Goal: Task Accomplishment & Management: Use online tool/utility

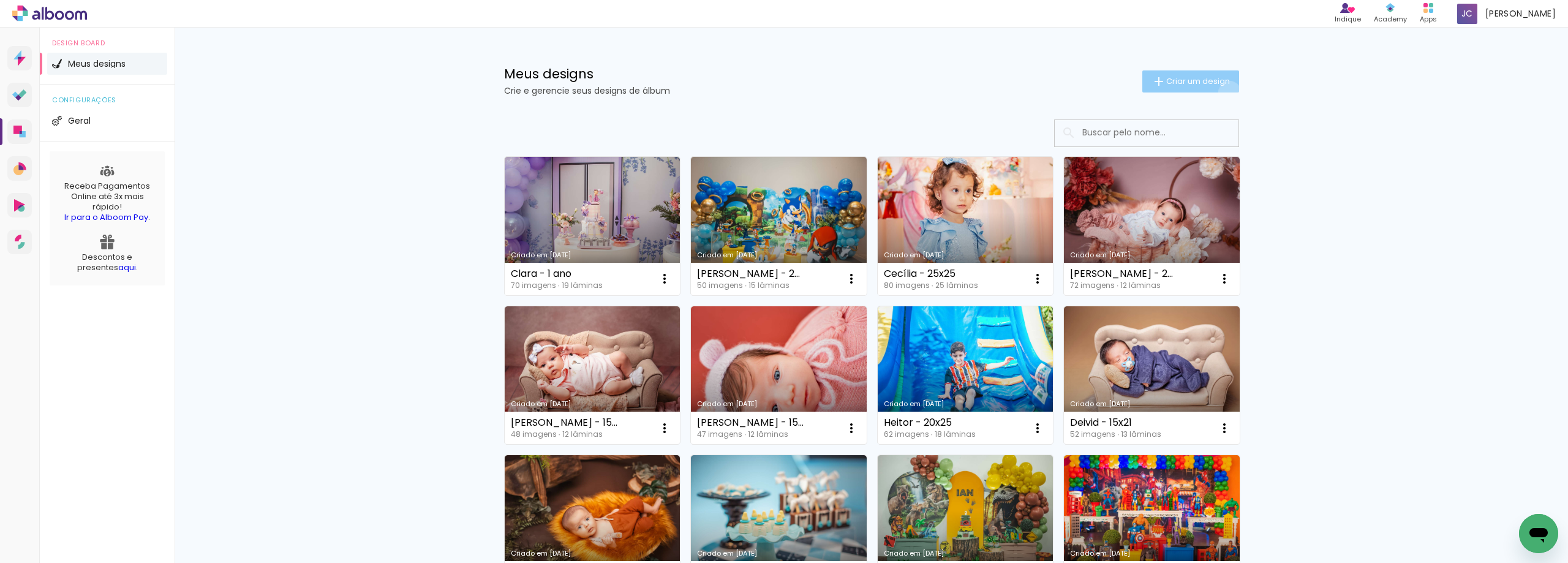
click at [1223, 92] on paper-button "Criar um design" at bounding box center [1190, 82] width 97 height 22
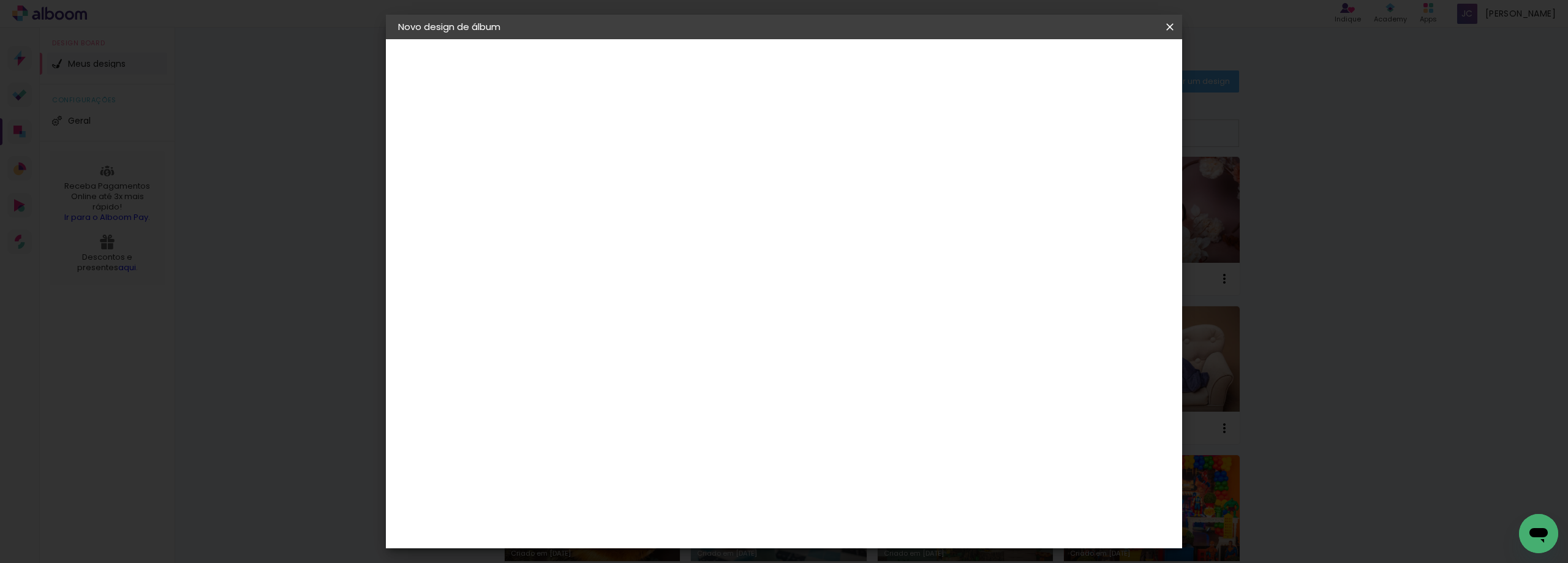
click at [598, 167] on input at bounding box center [598, 165] width 0 height 19
type input "Edna - 30x30"
type paper-input "Edna - 30x30"
click at [0, 0] on slot "Avançar" at bounding box center [0, 0] width 0 height 0
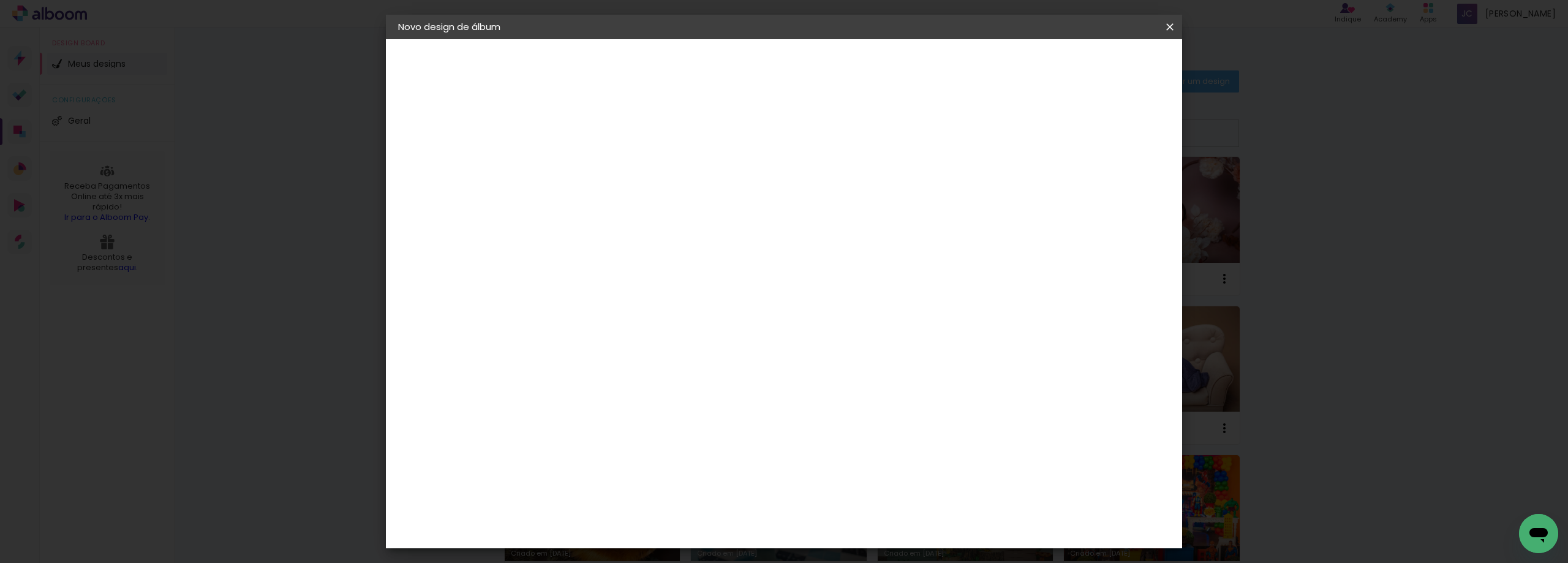
click at [610, 439] on div "Foto 15" at bounding box center [601, 448] width 22 height 19
click at [0, 0] on slot "Avançar" at bounding box center [0, 0] width 0 height 0
click at [681, 522] on span "30 × 30" at bounding box center [653, 534] width 57 height 25
click at [0, 0] on slot "Avançar" at bounding box center [0, 0] width 0 height 0
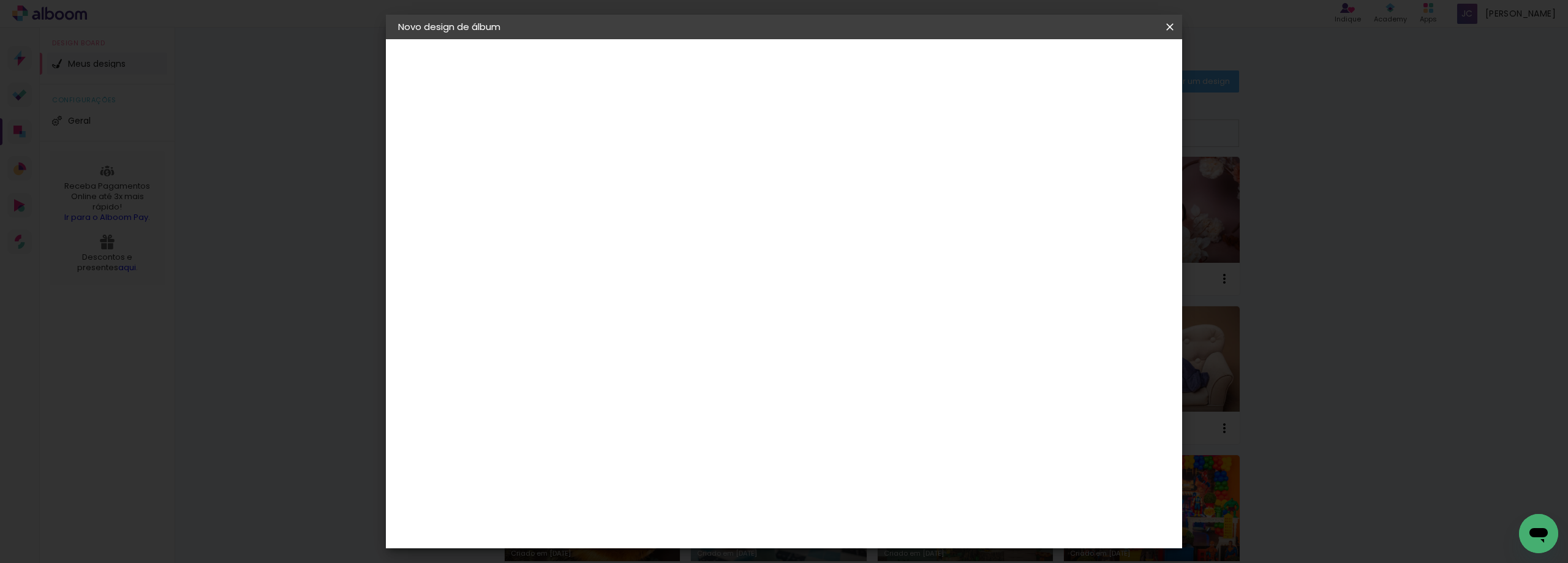
click at [1093, 67] on span "Iniciar design" at bounding box center [1065, 65] width 56 height 9
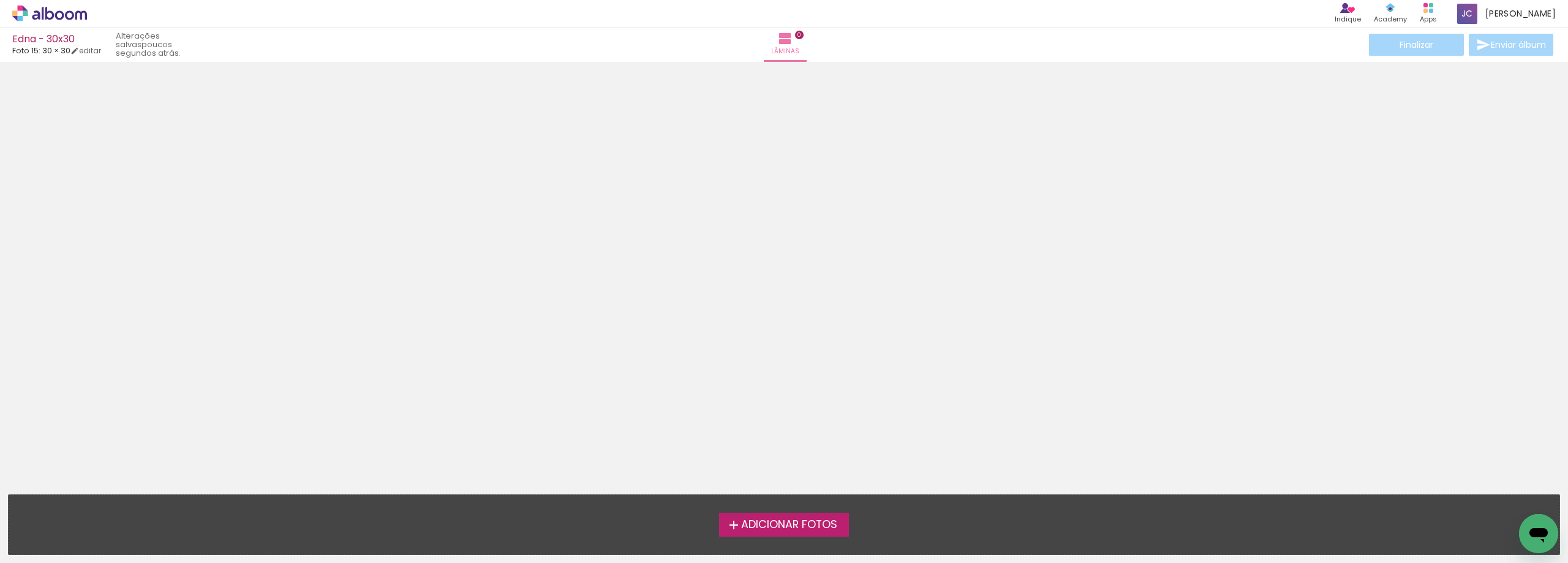
click at [794, 528] on span "Adicionar Fotos" at bounding box center [789, 524] width 96 height 11
click at [0, 0] on input "file" at bounding box center [0, 0] width 0 height 0
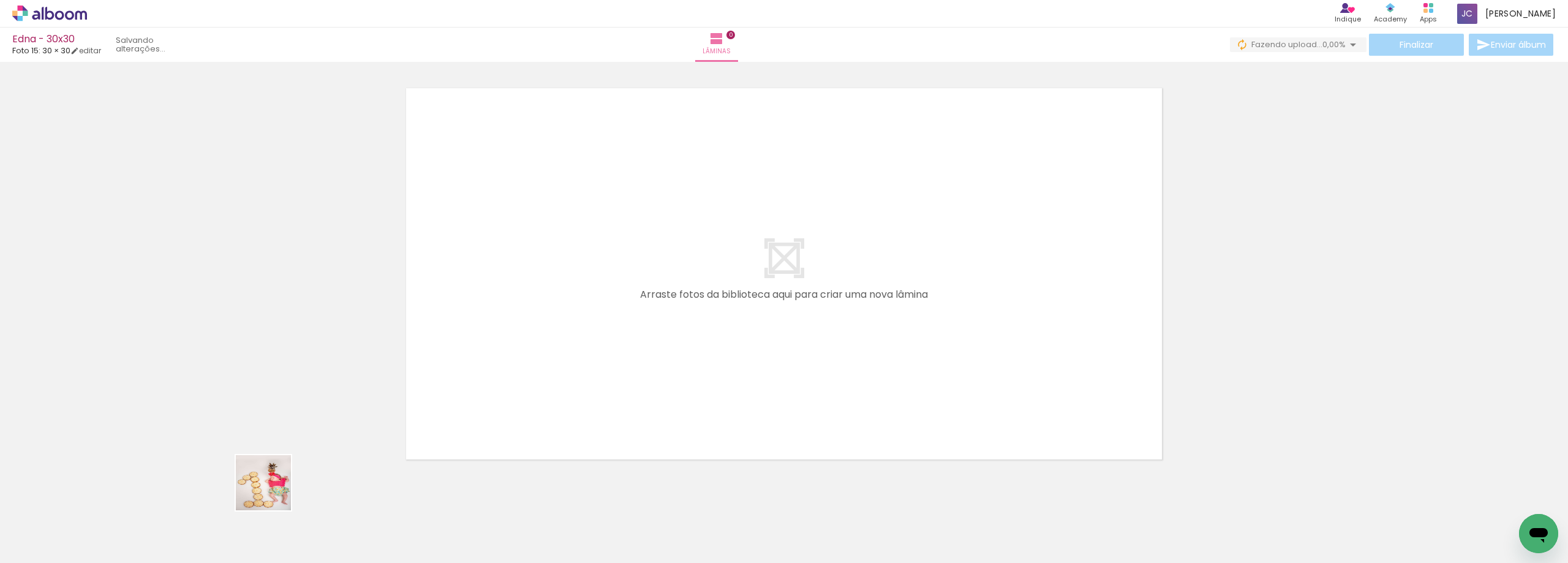
drag, startPoint x: 129, startPoint y: 532, endPoint x: 491, endPoint y: 405, distance: 383.6
click at [491, 405] on quentale-workspace at bounding box center [784, 281] width 1568 height 563
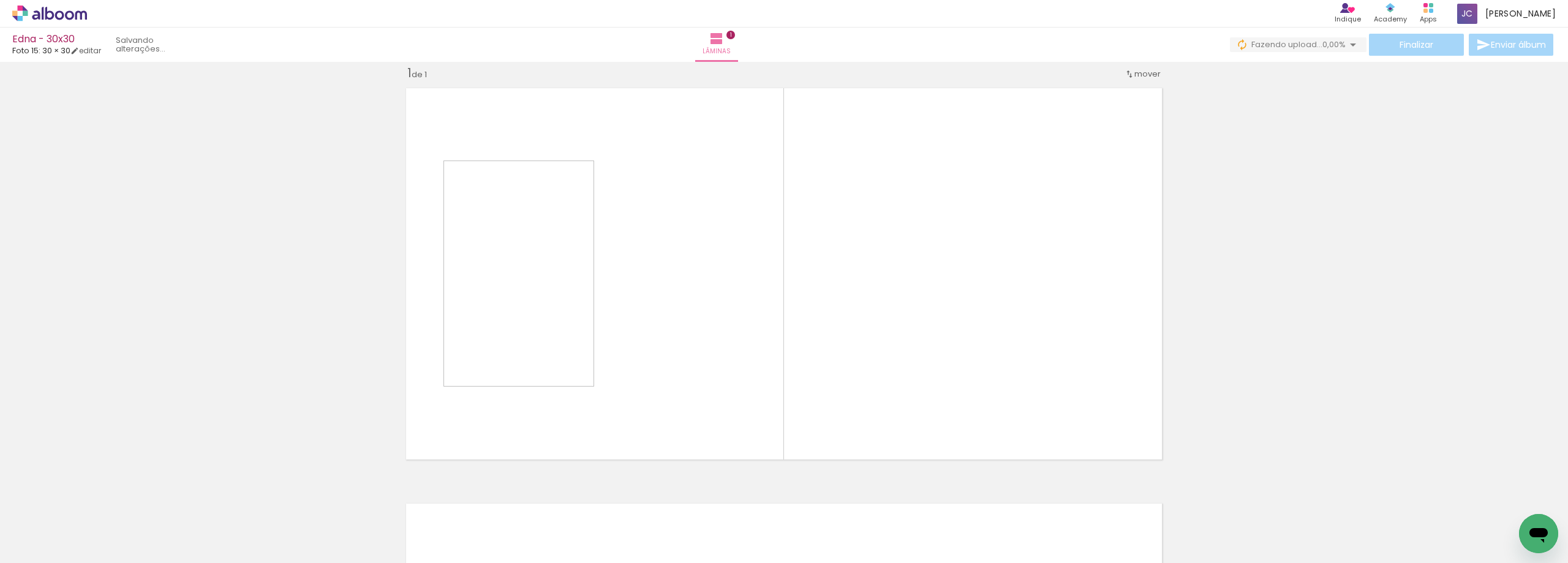
scroll to position [16, 0]
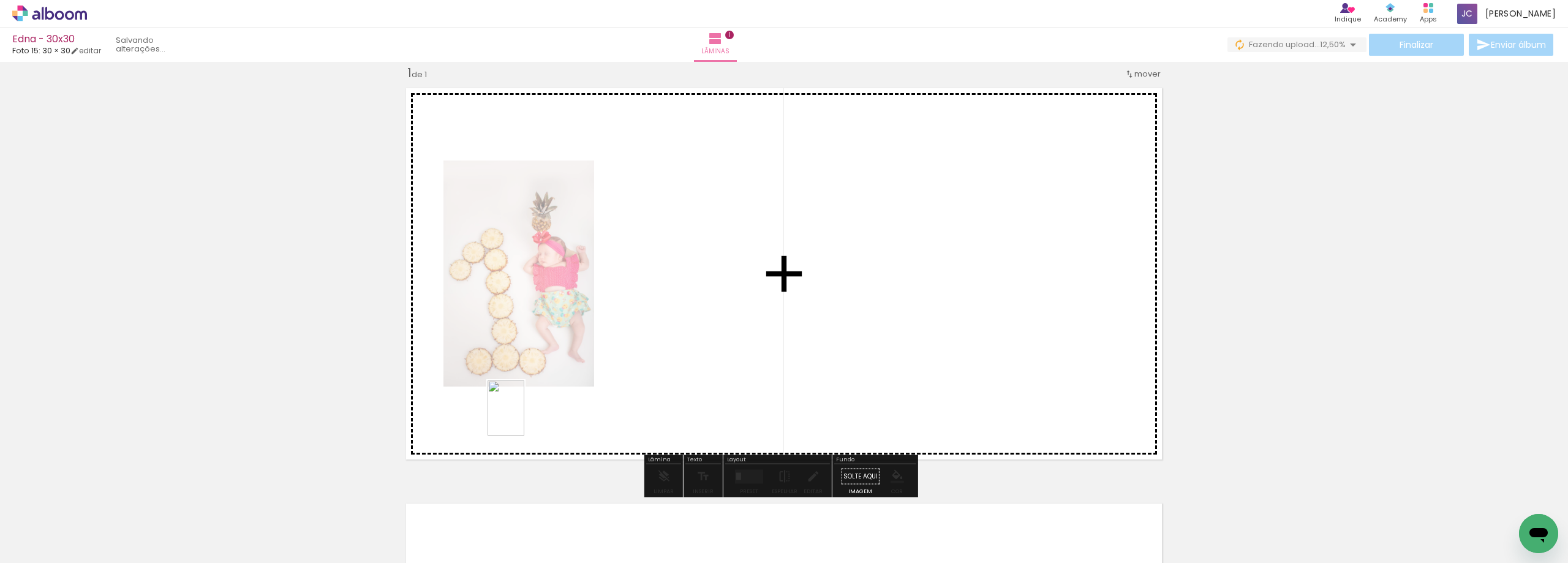
drag, startPoint x: 189, startPoint y: 537, endPoint x: 524, endPoint y: 417, distance: 355.8
click at [524, 417] on quentale-workspace at bounding box center [784, 281] width 1568 height 563
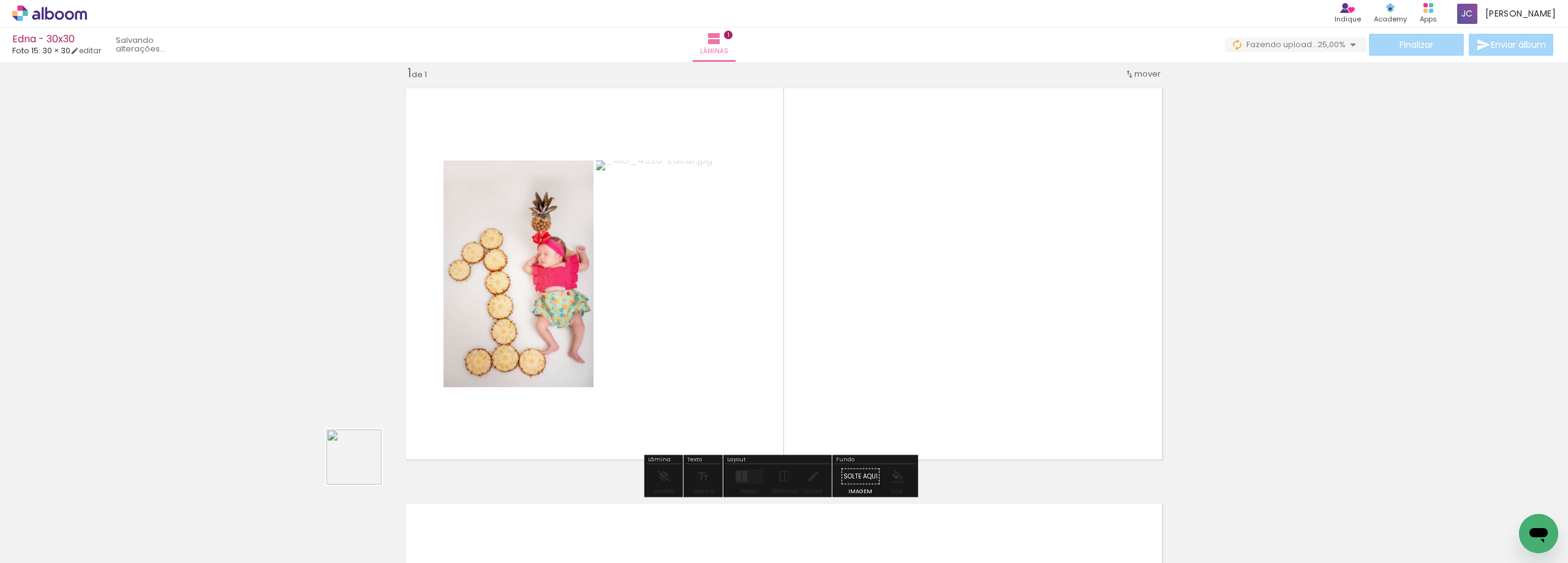
drag, startPoint x: 363, startPoint y: 466, endPoint x: 361, endPoint y: 476, distance: 10.2
click at [515, 367] on quentale-workspace at bounding box center [784, 281] width 1568 height 563
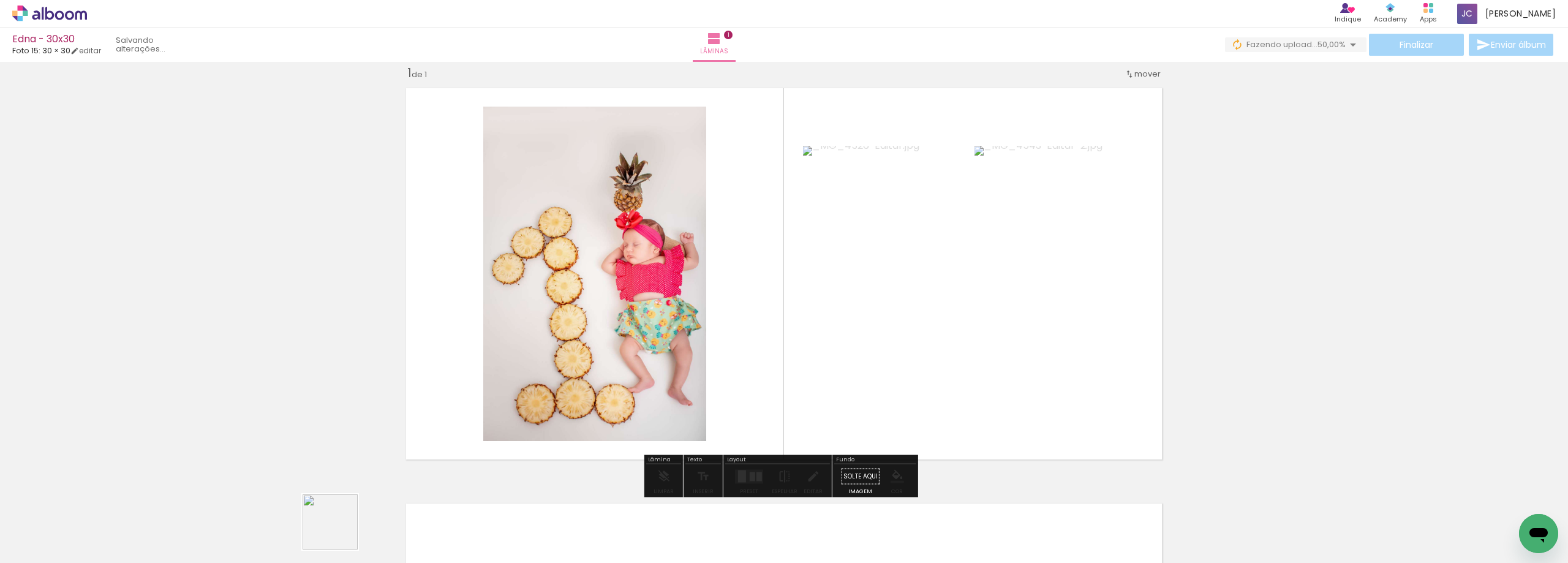
drag, startPoint x: 340, startPoint y: 532, endPoint x: 415, endPoint y: 486, distance: 88.0
click at [498, 413] on quentale-workspace at bounding box center [784, 281] width 1568 height 563
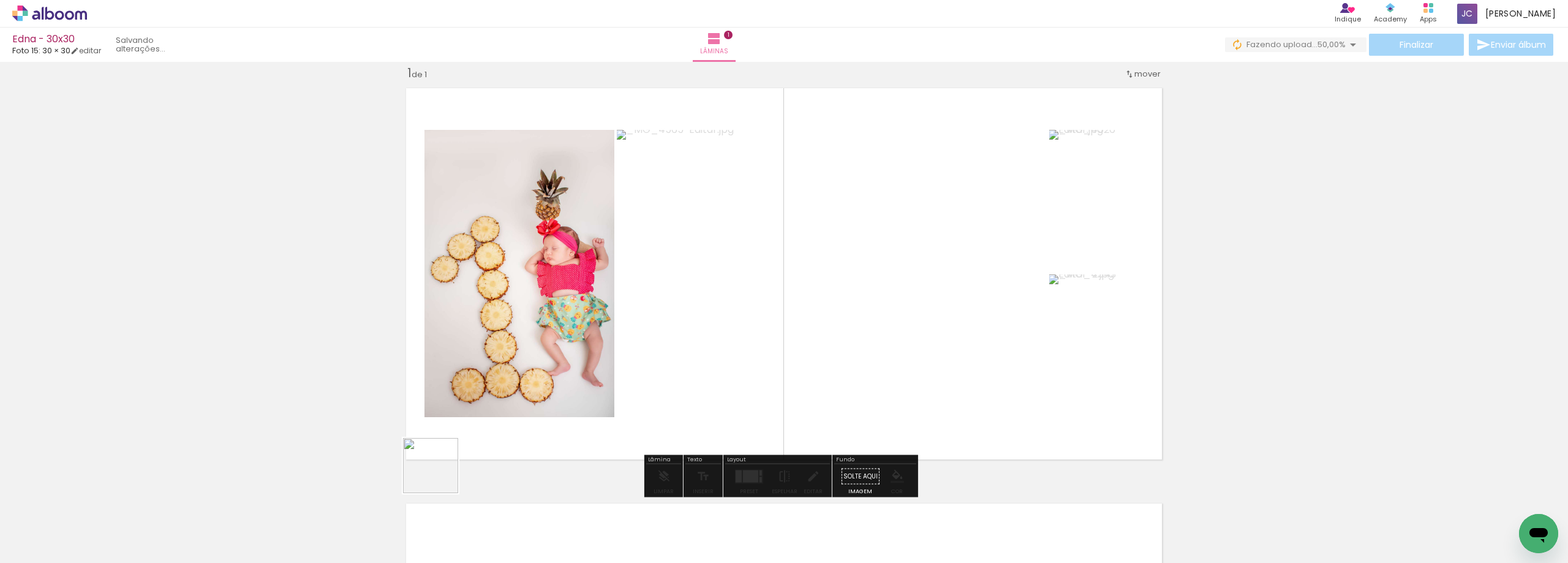
drag, startPoint x: 405, startPoint y: 524, endPoint x: 462, endPoint y: 498, distance: 62.6
click at [496, 383] on quentale-workspace at bounding box center [784, 281] width 1568 height 563
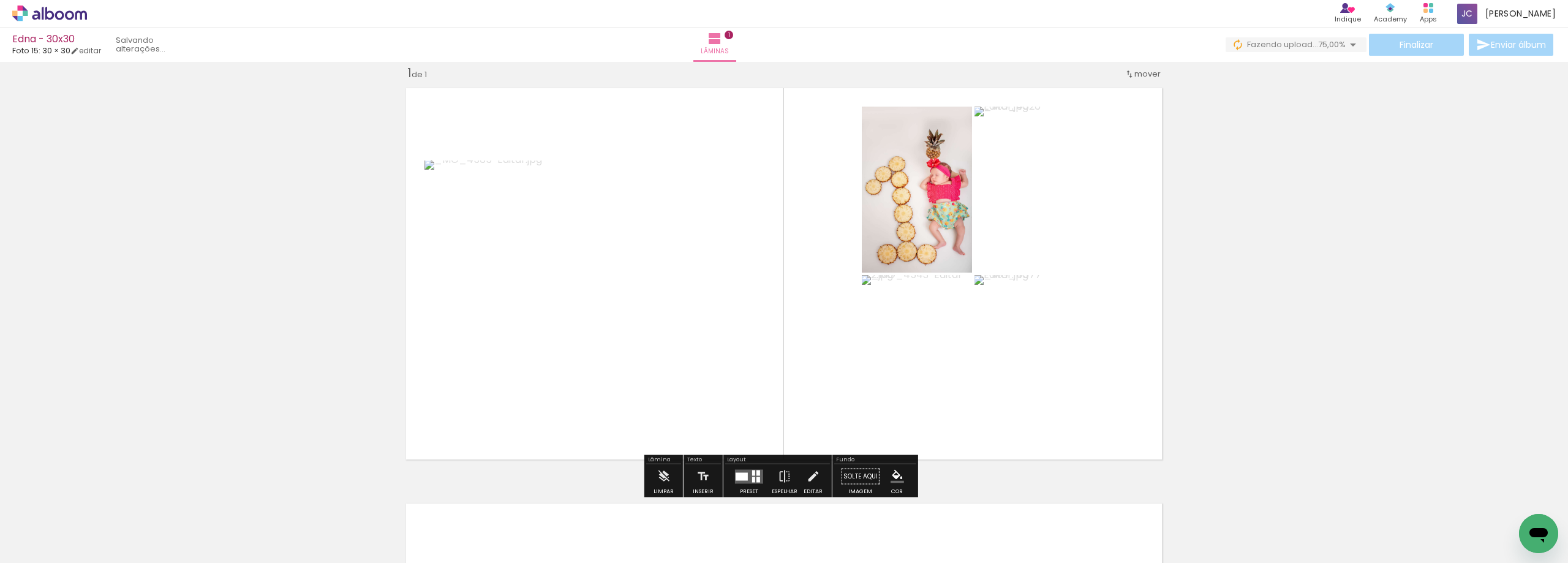
drag, startPoint x: 509, startPoint y: 403, endPoint x: 536, endPoint y: 500, distance: 100.7
click at [514, 378] on quentale-workspace at bounding box center [784, 281] width 1568 height 563
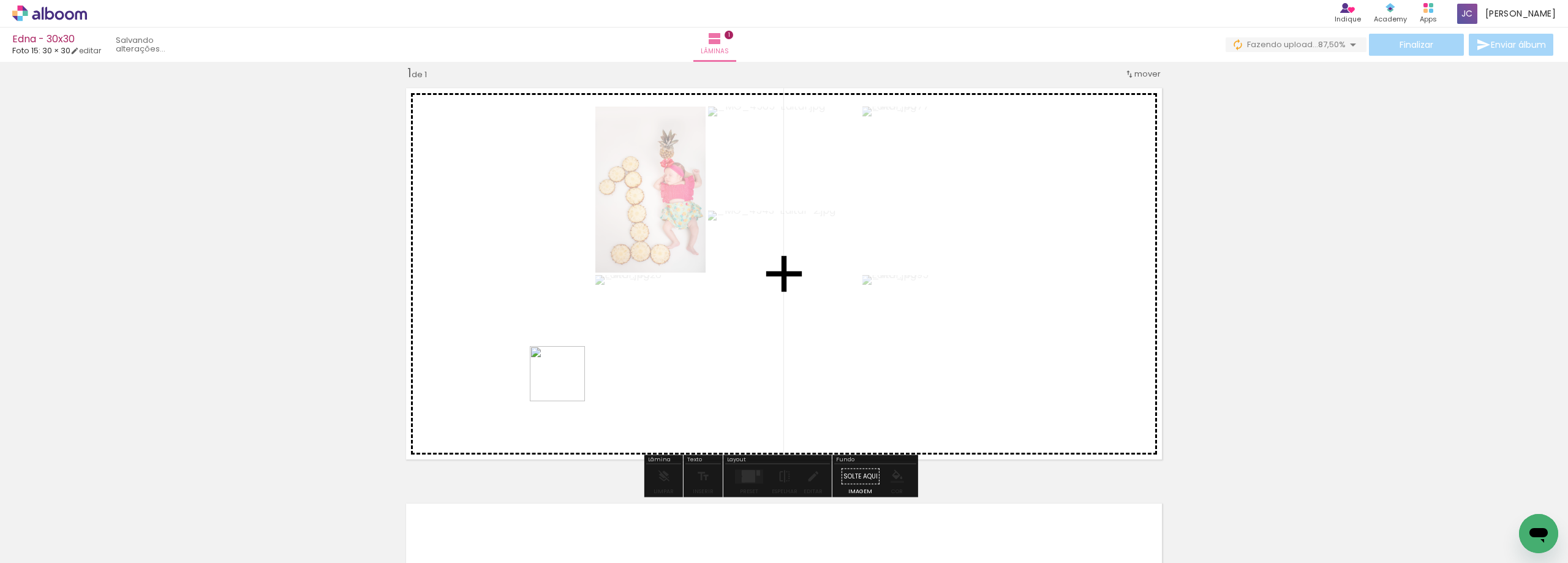
drag, startPoint x: 533, startPoint y: 522, endPoint x: 567, endPoint y: 380, distance: 146.0
click at [567, 380] on quentale-workspace at bounding box center [784, 281] width 1568 height 563
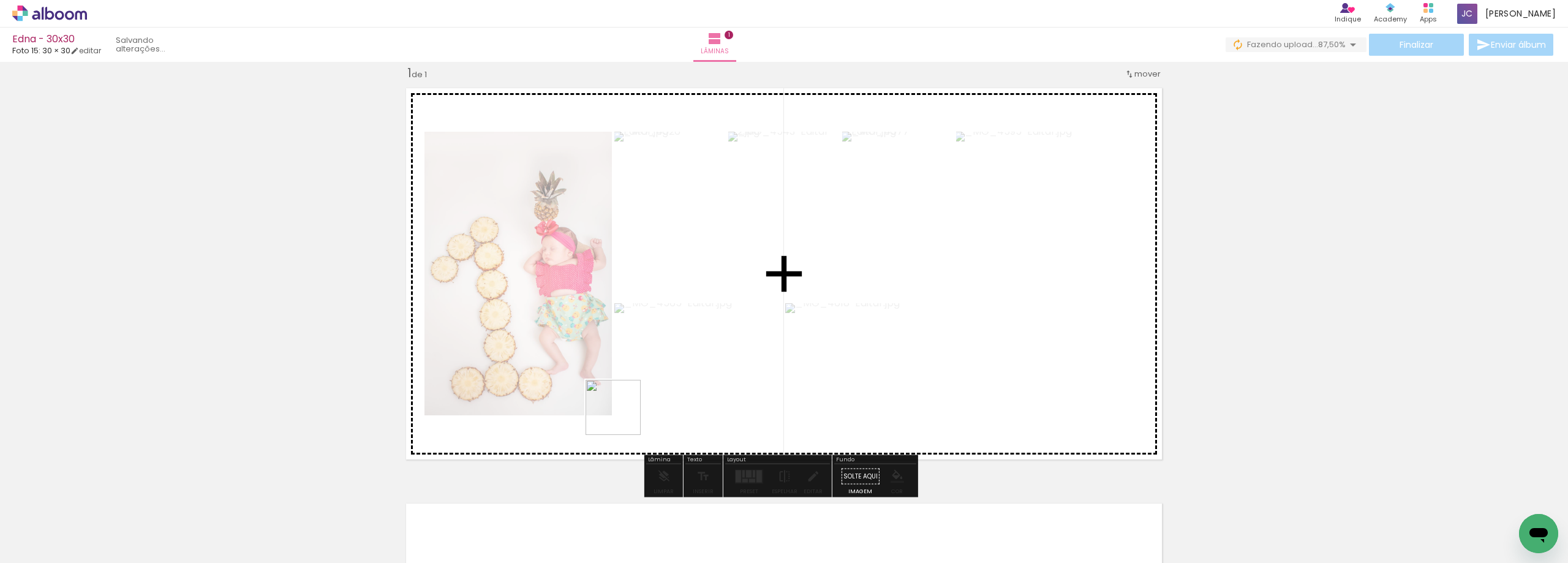
drag, startPoint x: 606, startPoint y: 532, endPoint x: 625, endPoint y: 387, distance: 146.2
click at [625, 387] on quentale-workspace at bounding box center [784, 281] width 1568 height 563
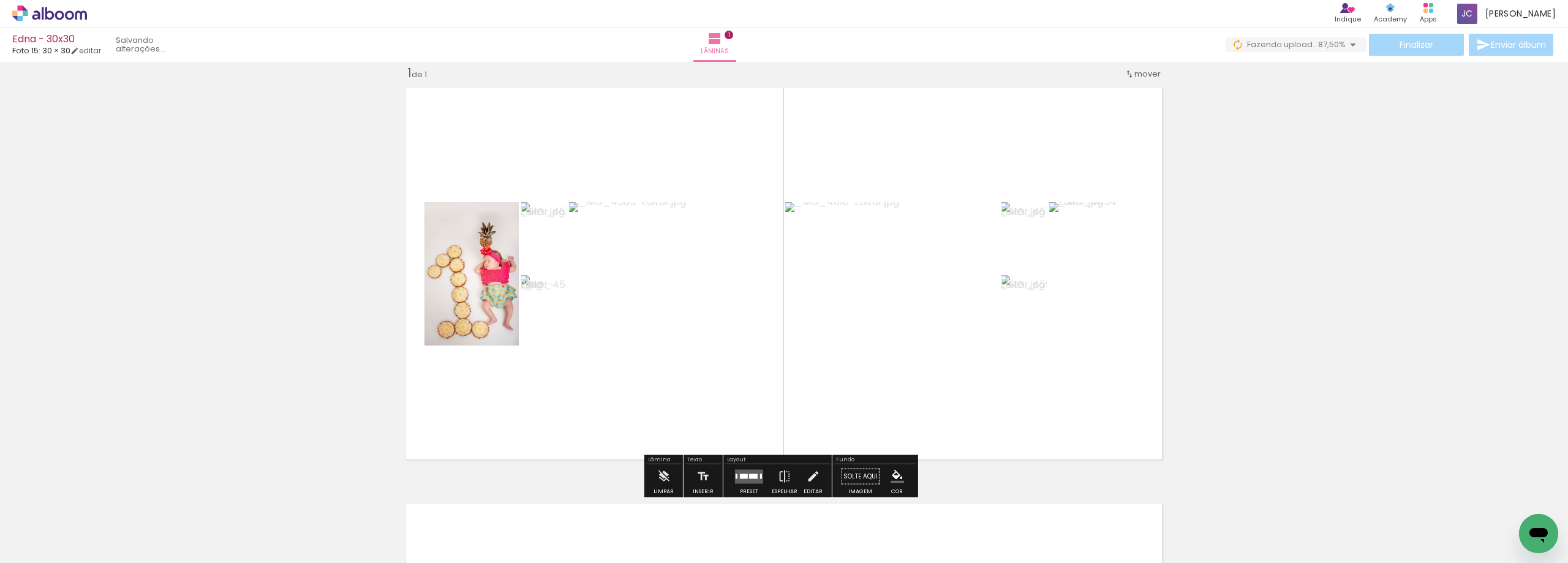
click at [747, 468] on div at bounding box center [749, 476] width 33 height 24
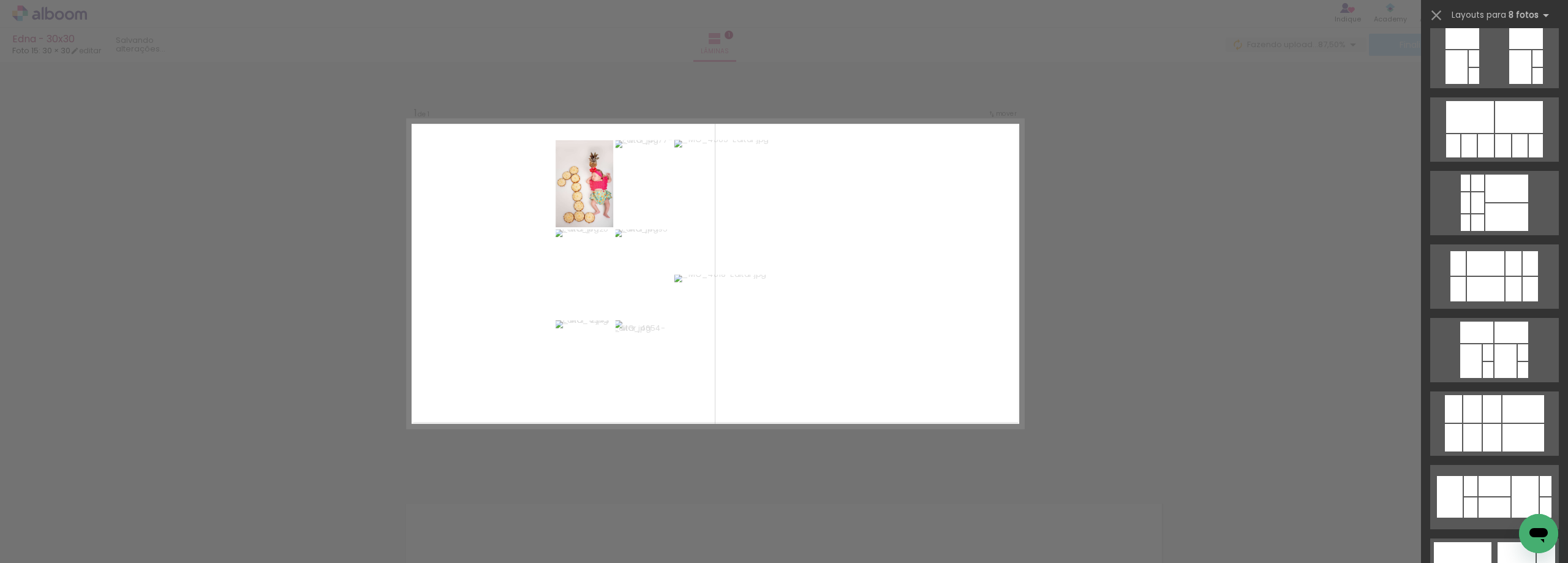
scroll to position [306, 0]
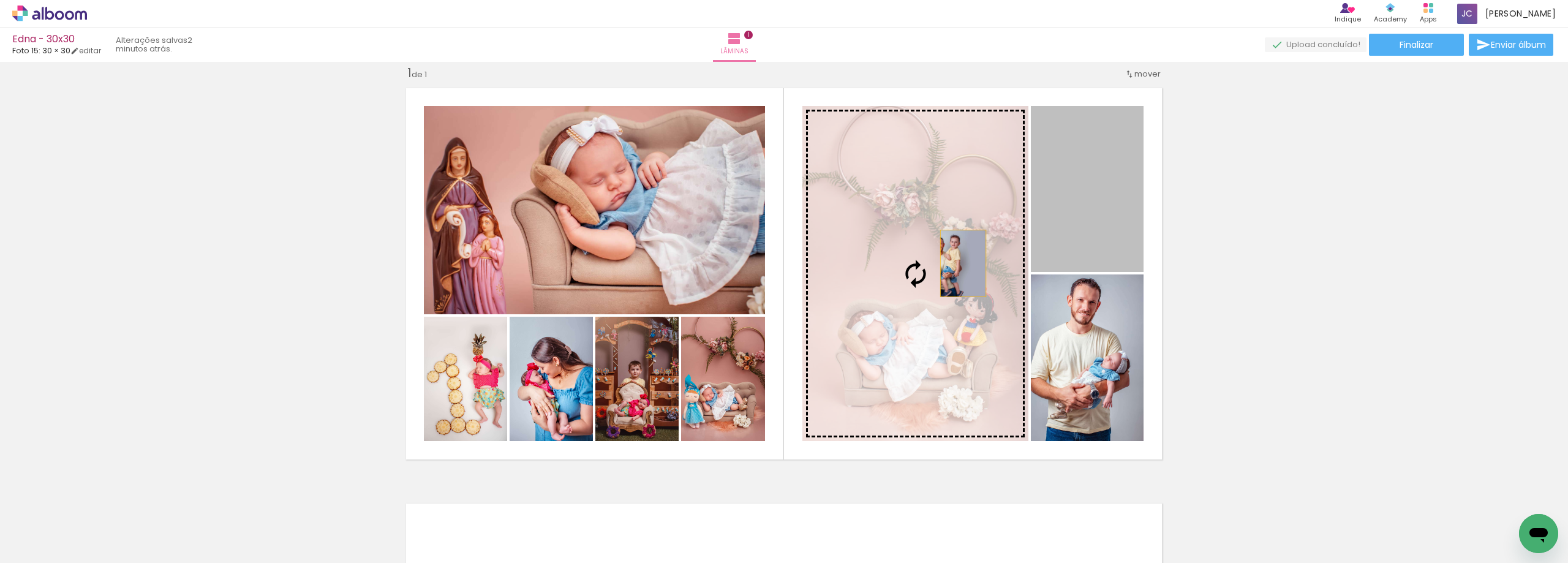
drag, startPoint x: 1118, startPoint y: 217, endPoint x: 954, endPoint y: 265, distance: 170.9
click at [0, 0] on slot at bounding box center [0, 0] width 0 height 0
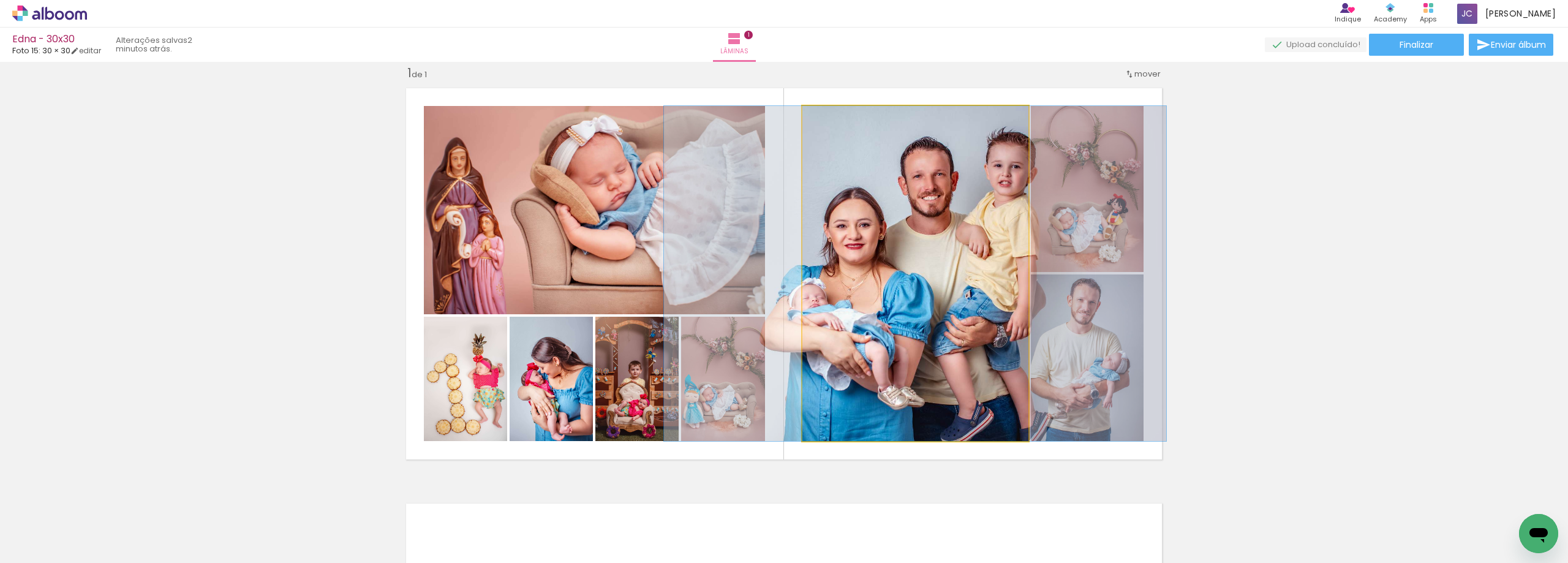
click at [953, 265] on quentale-photo at bounding box center [915, 273] width 226 height 336
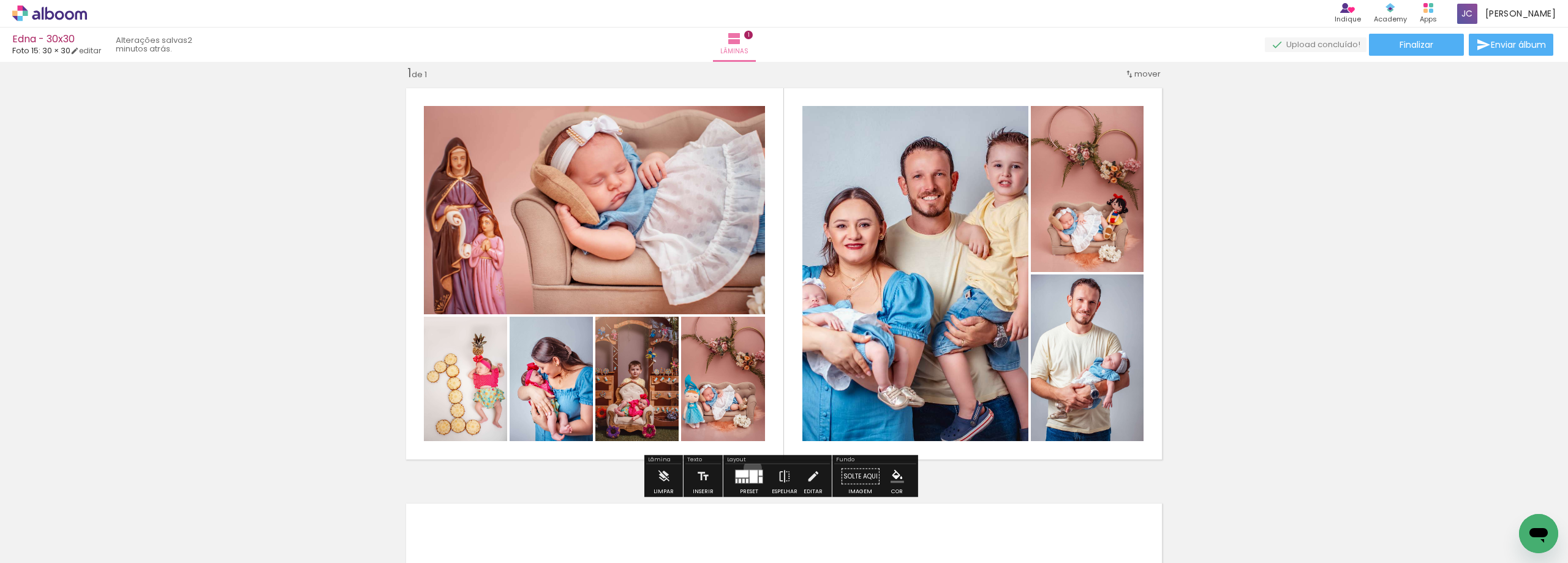
click at [750, 468] on div at bounding box center [749, 476] width 33 height 24
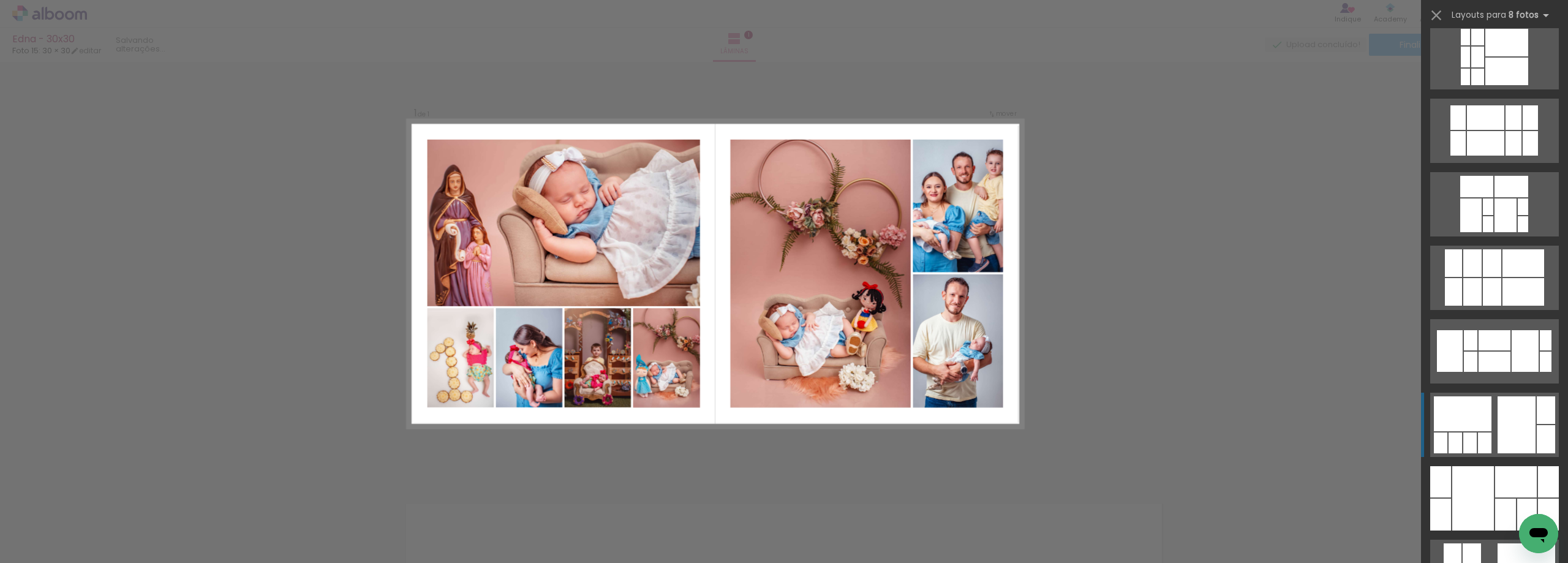
scroll to position [662, 0]
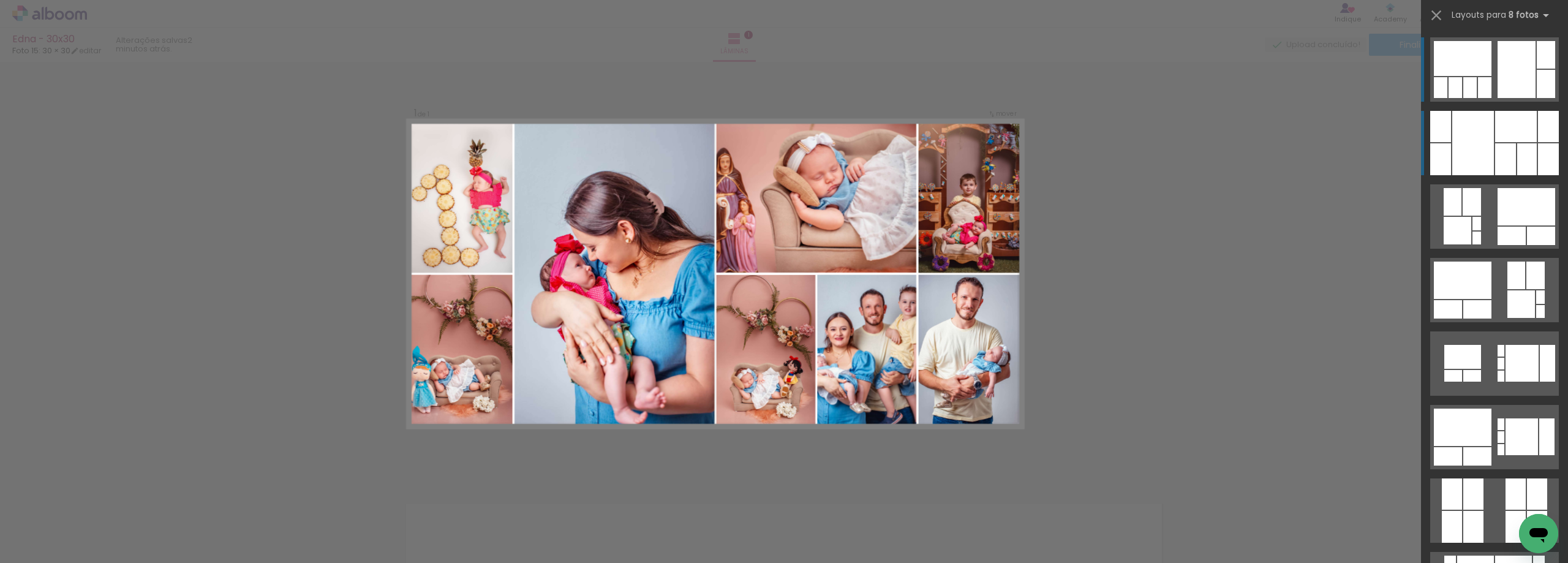
click at [1464, 153] on div at bounding box center [1473, 143] width 41 height 64
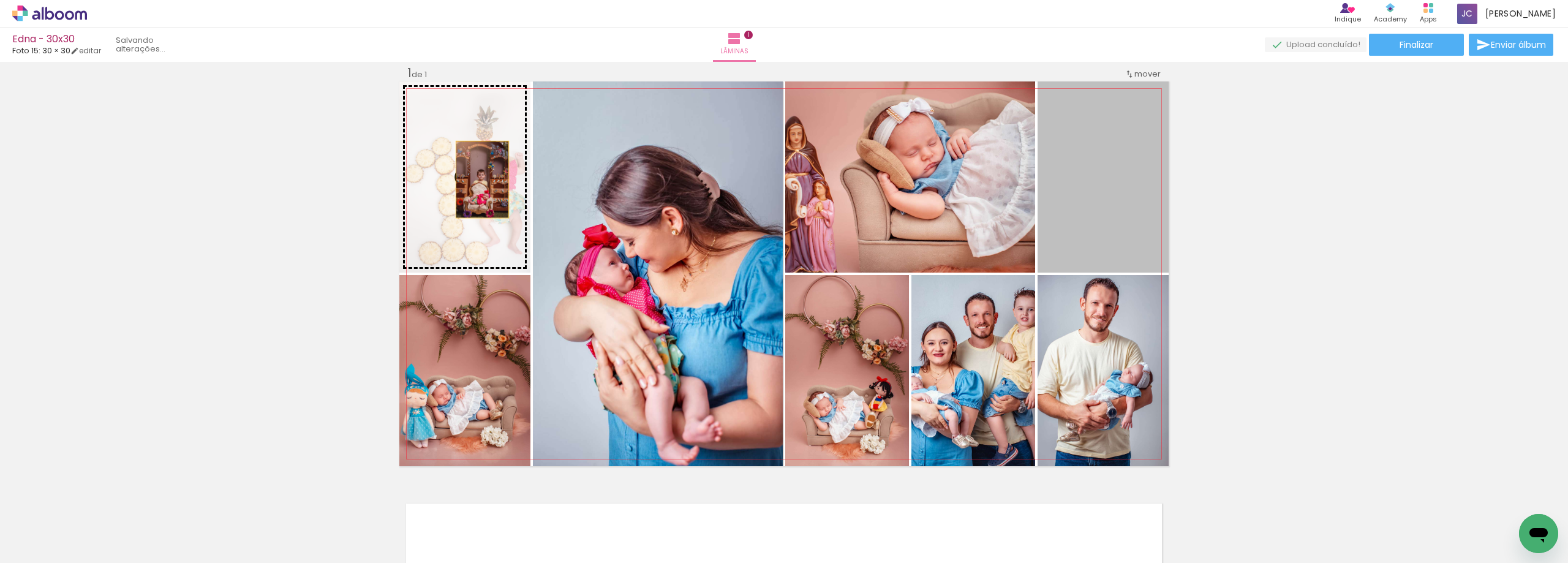
drag, startPoint x: 1109, startPoint y: 232, endPoint x: 478, endPoint y: 179, distance: 633.2
click at [0, 0] on slot at bounding box center [0, 0] width 0 height 0
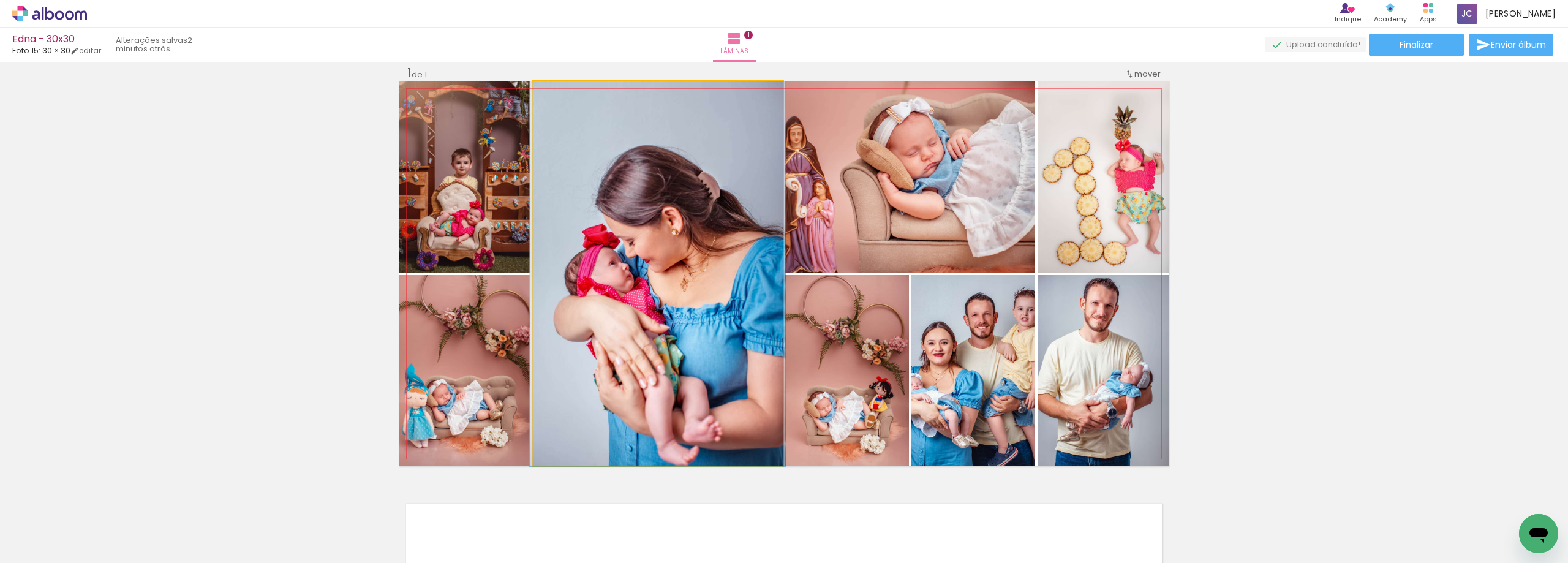
click at [654, 291] on quentale-photo at bounding box center [658, 274] width 250 height 385
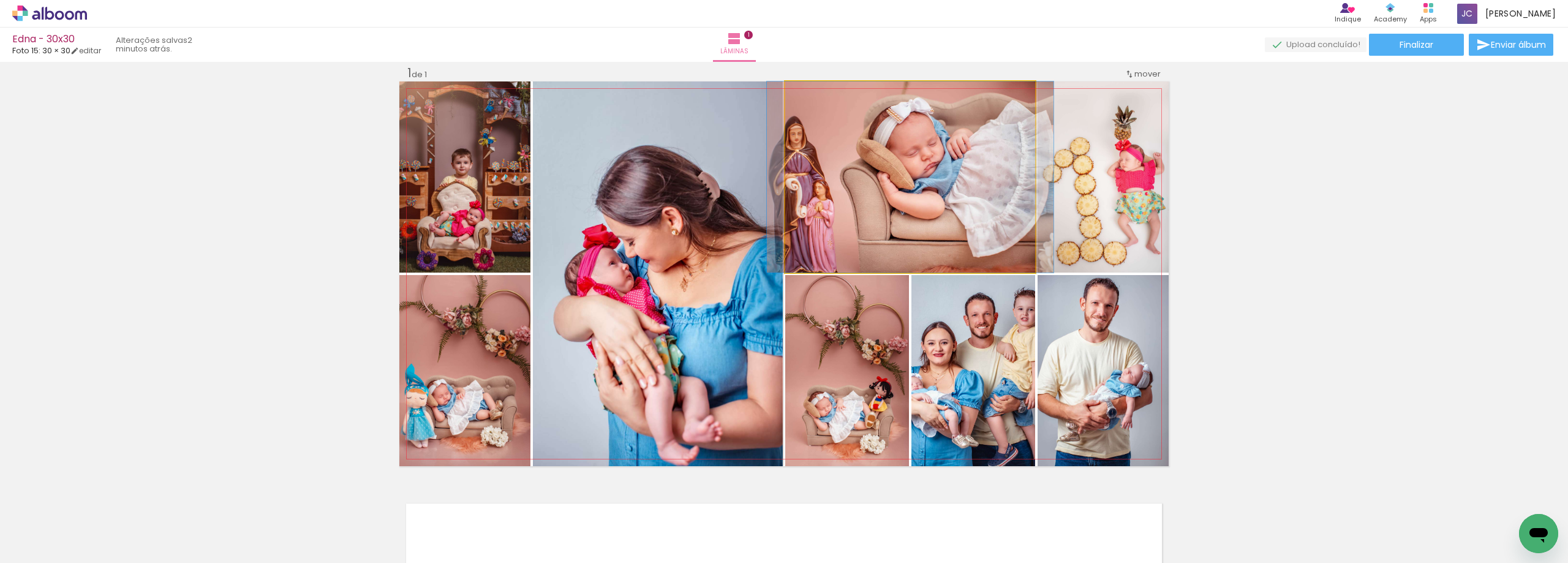
click at [828, 234] on quentale-photo at bounding box center [910, 177] width 250 height 191
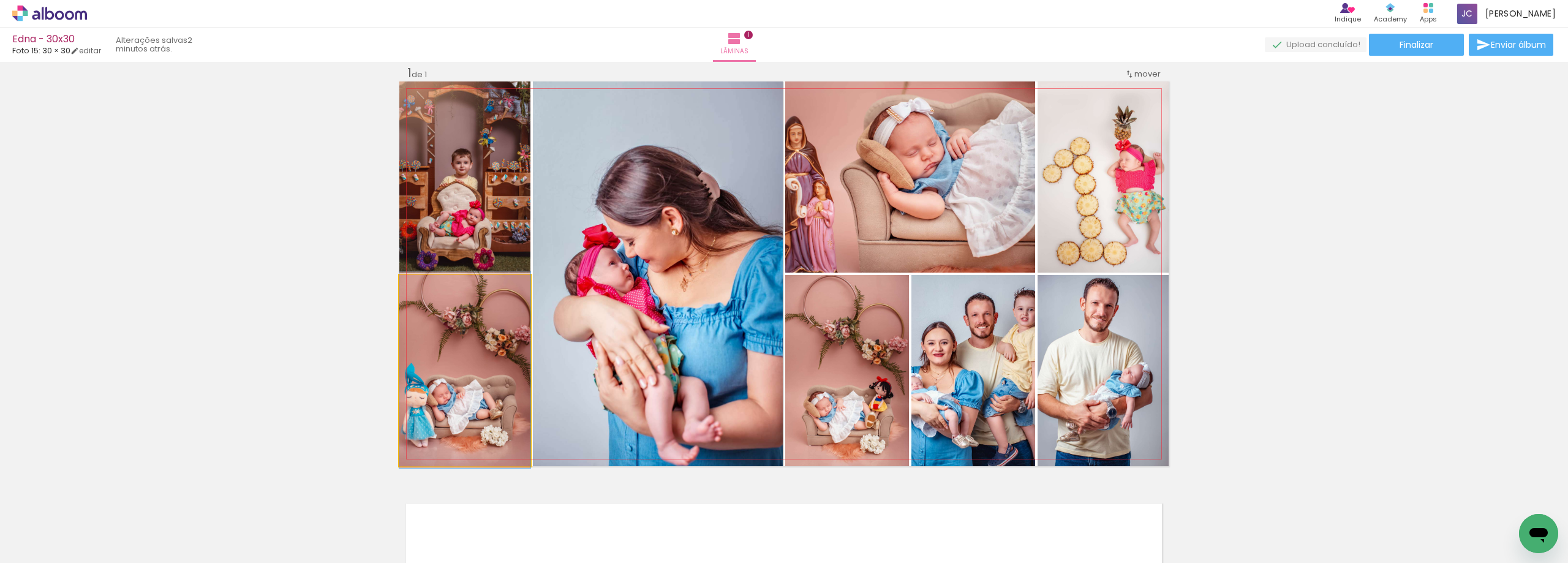
drag, startPoint x: 496, startPoint y: 376, endPoint x: 521, endPoint y: 375, distance: 25.0
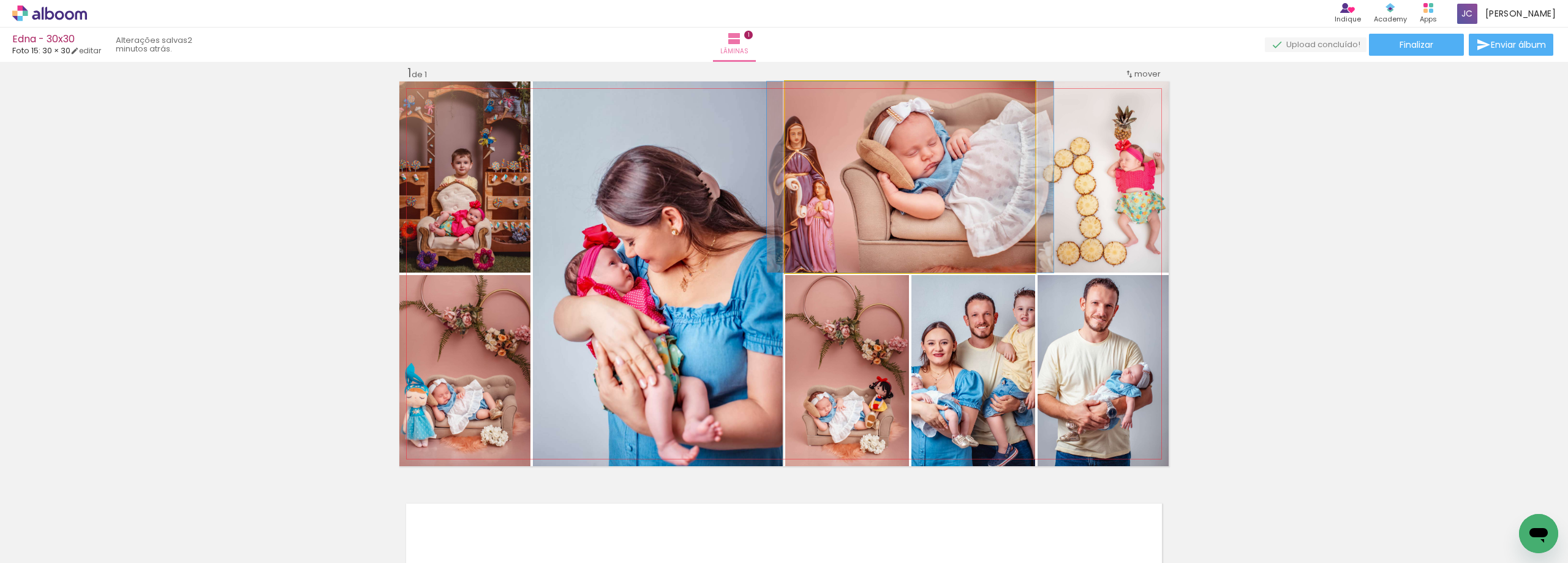
click at [877, 237] on quentale-photo at bounding box center [910, 177] width 250 height 191
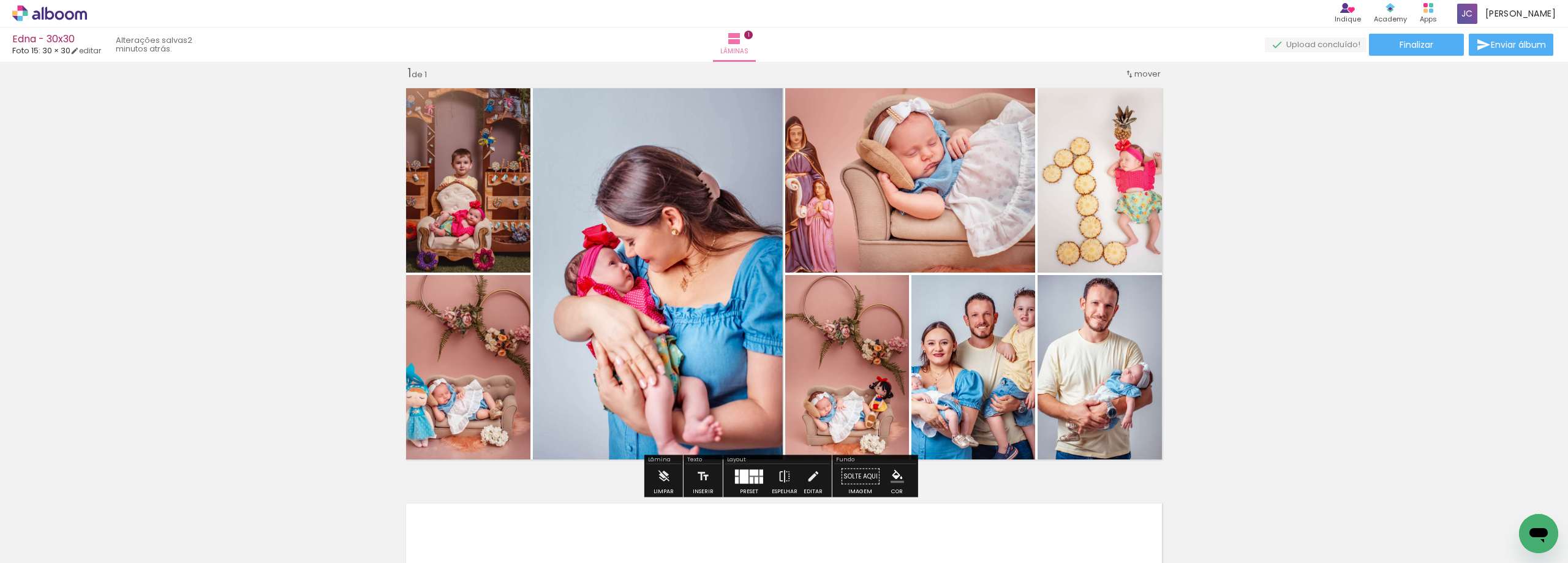
click at [751, 477] on quentale-layouter at bounding box center [749, 476] width 28 height 14
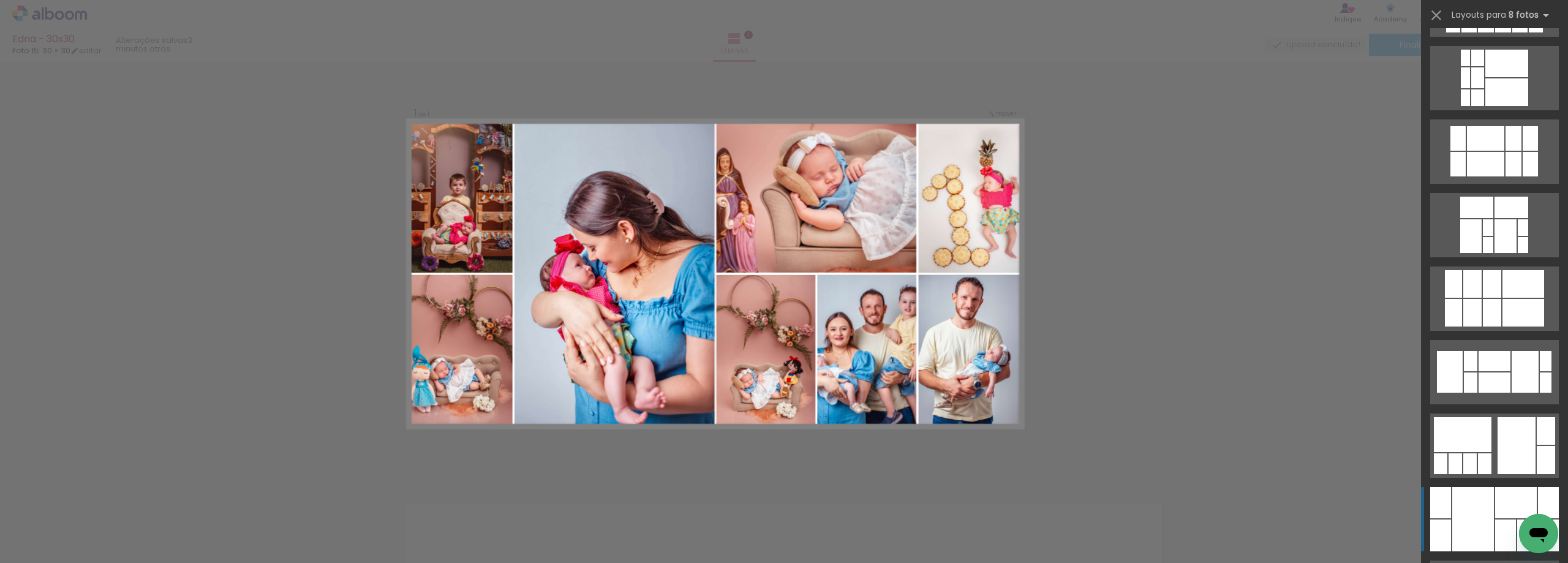
scroll to position [0, 0]
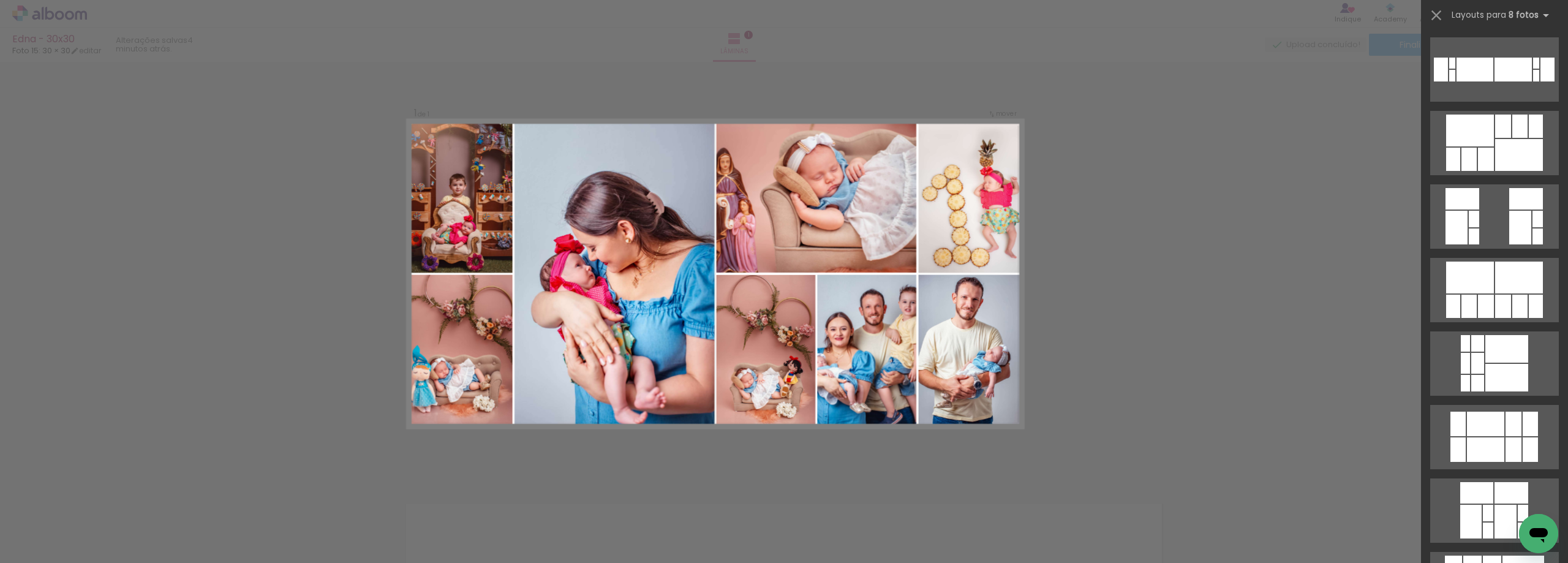
click at [49, 542] on span "Adicionar Fotos" at bounding box center [43, 547] width 36 height 14
click at [0, 0] on input "file" at bounding box center [0, 0] width 0 height 0
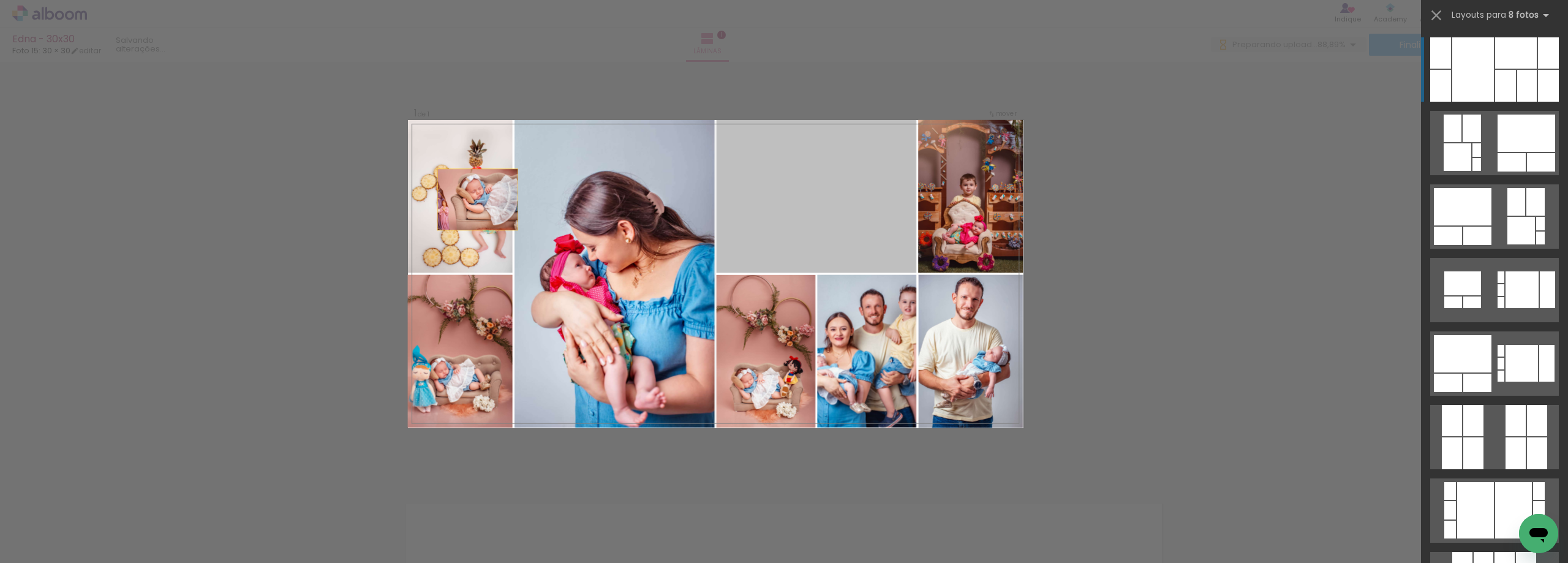
drag, startPoint x: 827, startPoint y: 188, endPoint x: 168, endPoint y: 208, distance: 659.3
click at [169, 208] on div "Inserir lâmina 1 de 1 Confirmar Cancelar" at bounding box center [784, 476] width 1568 height 861
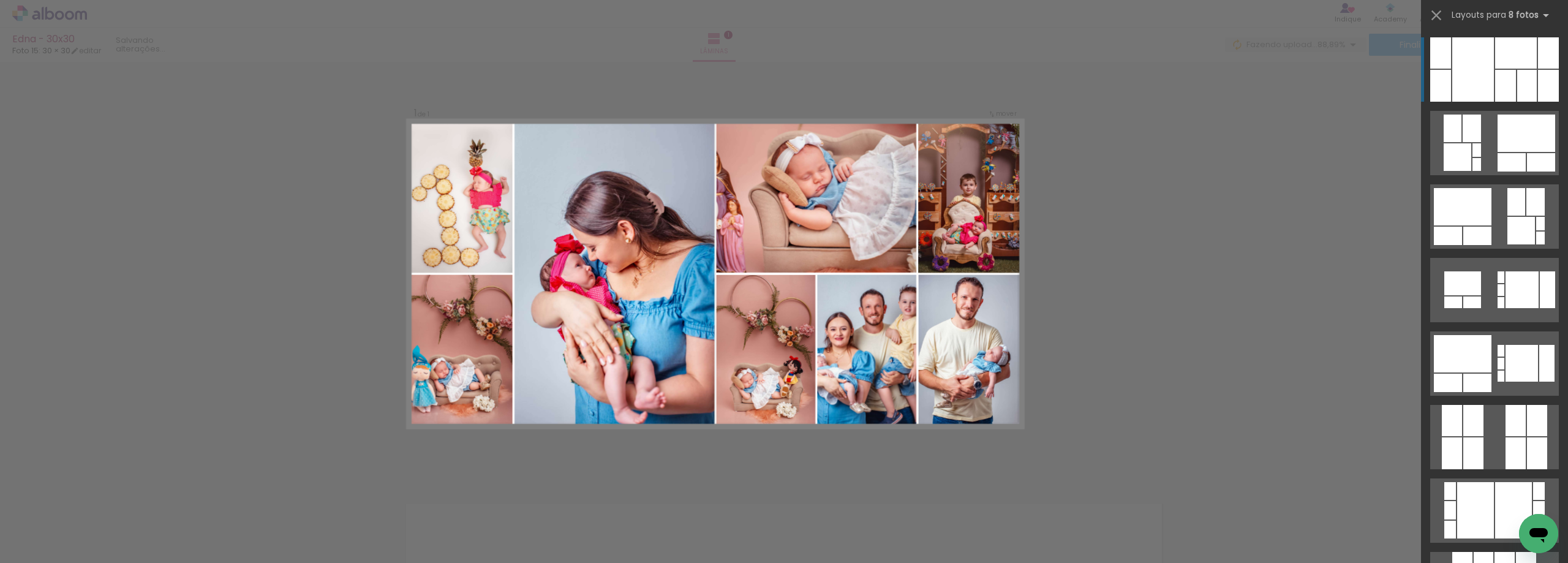
click at [1097, 280] on div "Confirmar Cancelar" at bounding box center [784, 476] width 1568 height 861
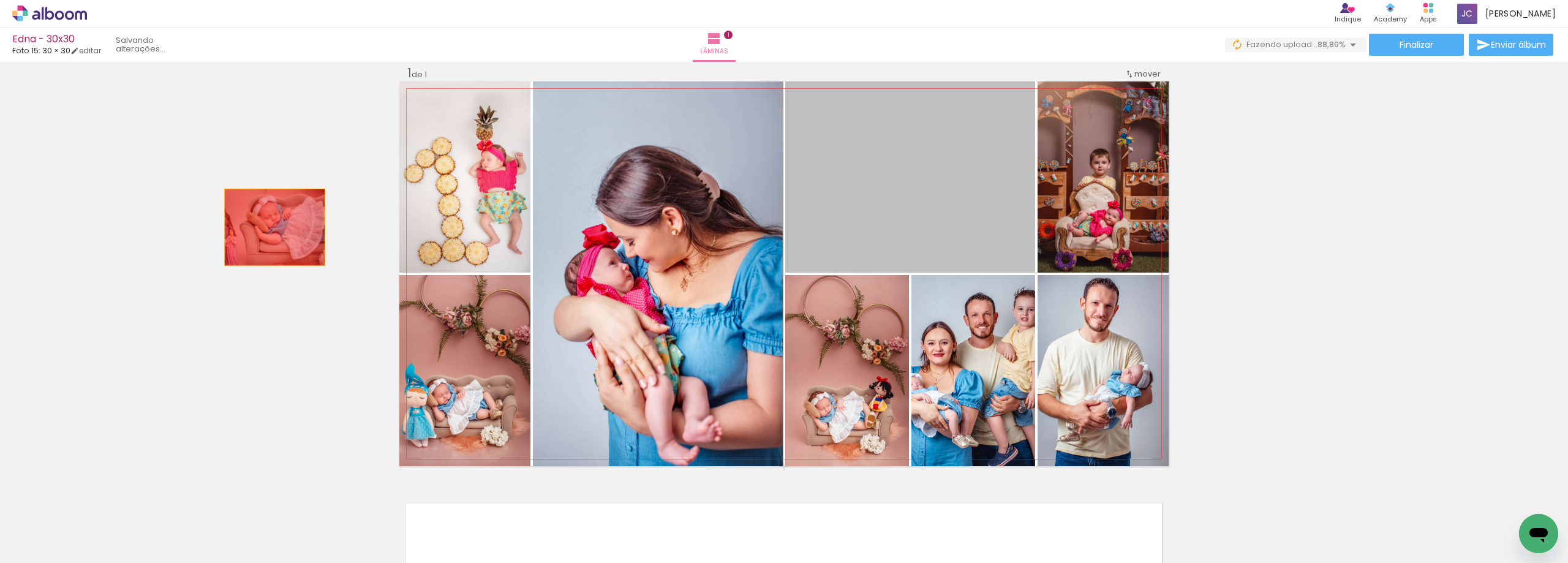
drag, startPoint x: 854, startPoint y: 214, endPoint x: 220, endPoint y: 218, distance: 634.0
click at [220, 218] on div "Inserir lâmina 1 de 1" at bounding box center [784, 466] width 1568 height 831
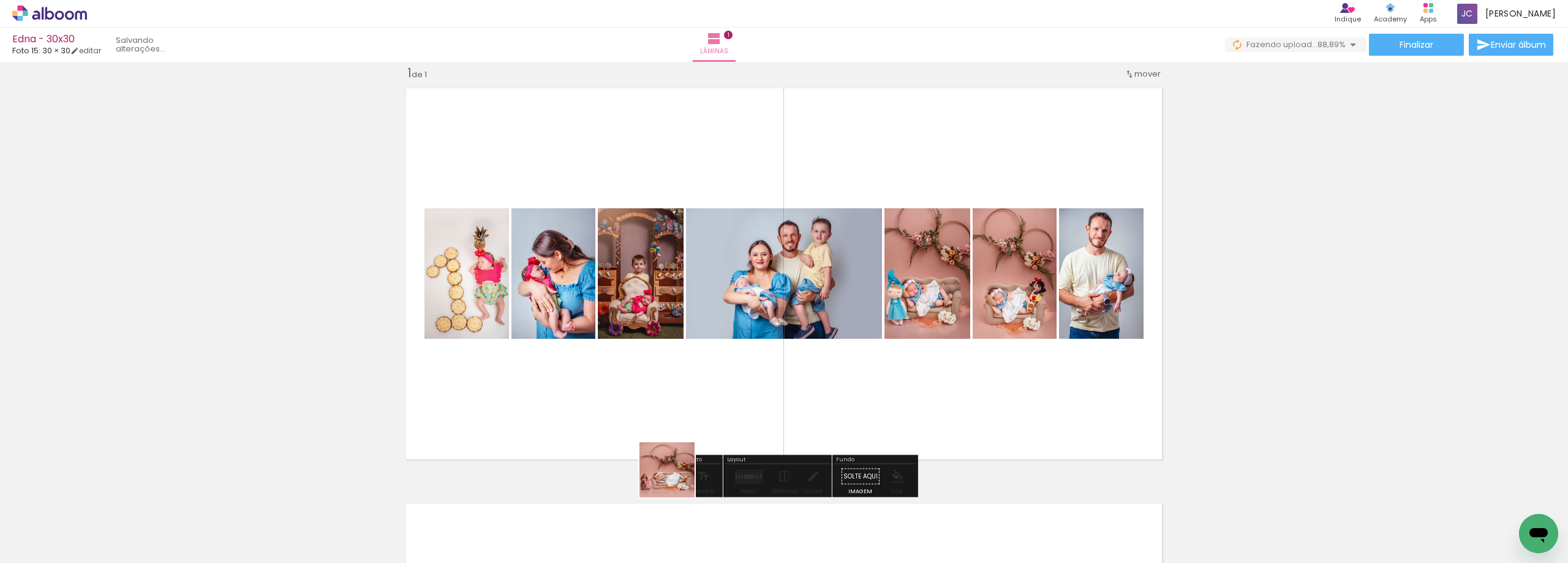
drag, startPoint x: 676, startPoint y: 530, endPoint x: 677, endPoint y: 403, distance: 127.0
click at [677, 403] on quentale-workspace at bounding box center [784, 281] width 1568 height 563
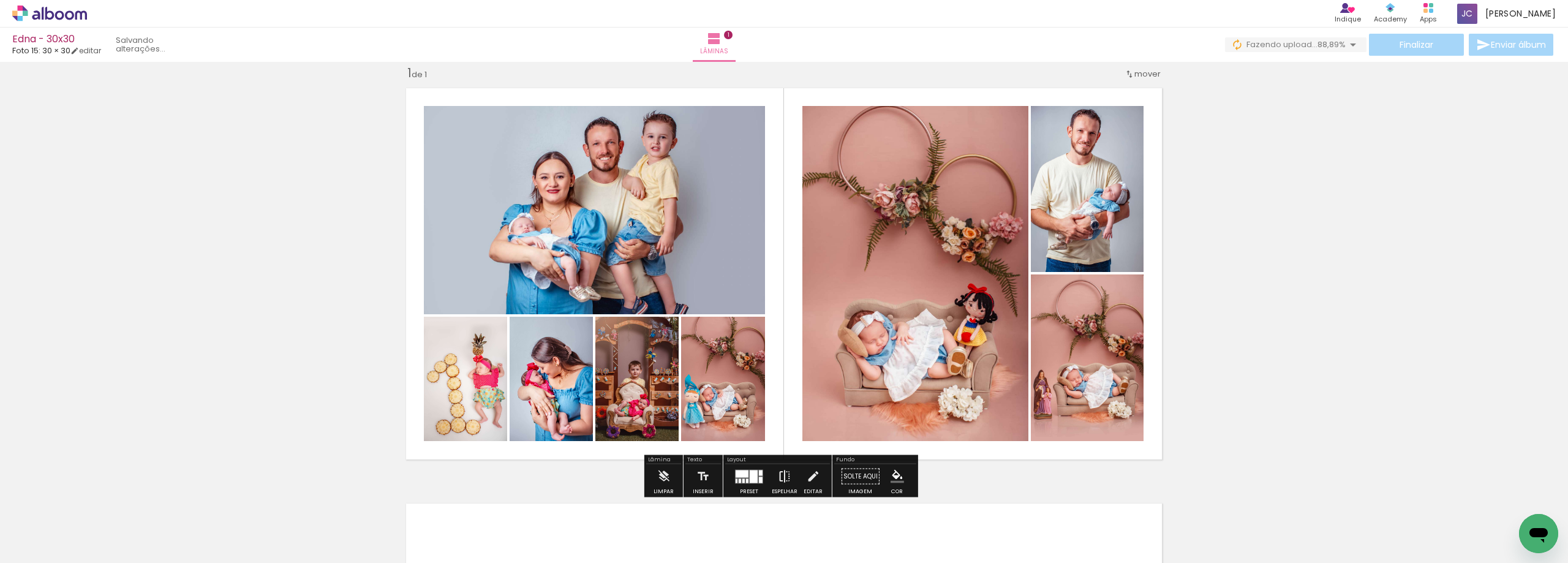
click at [781, 475] on iron-icon at bounding box center [784, 476] width 14 height 24
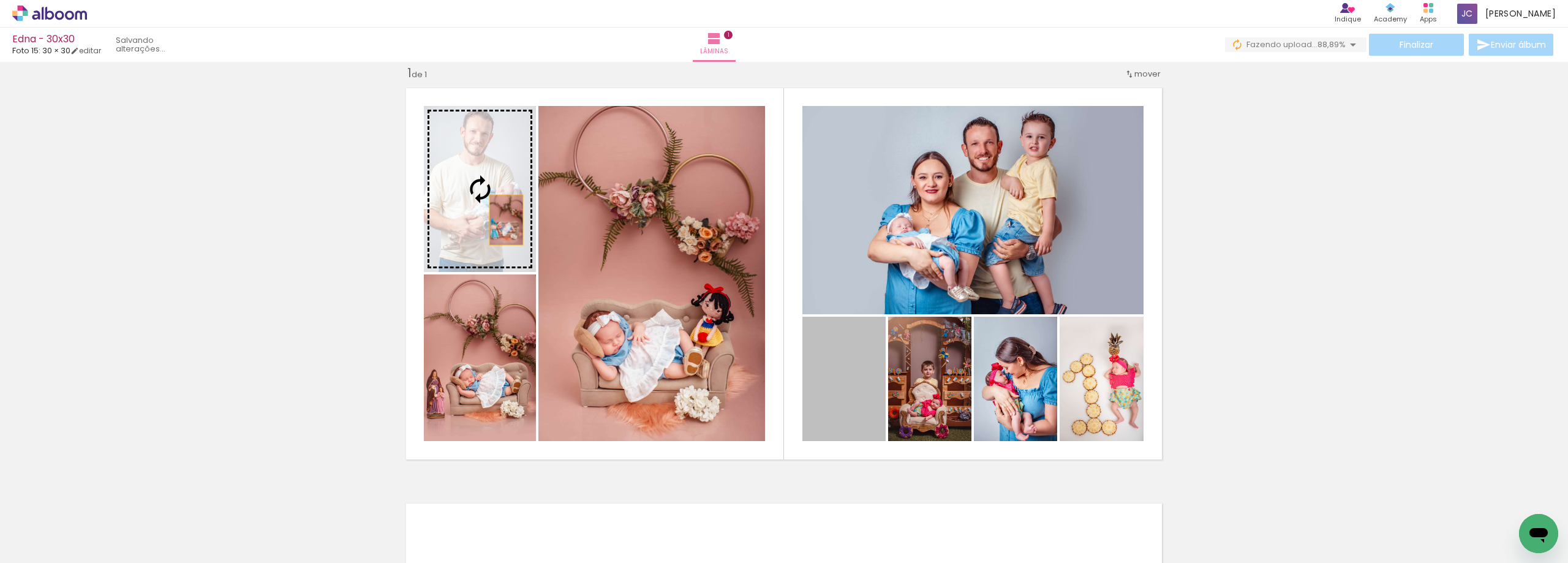
drag, startPoint x: 825, startPoint y: 400, endPoint x: 496, endPoint y: 212, distance: 378.9
click at [0, 0] on slot at bounding box center [0, 0] width 0 height 0
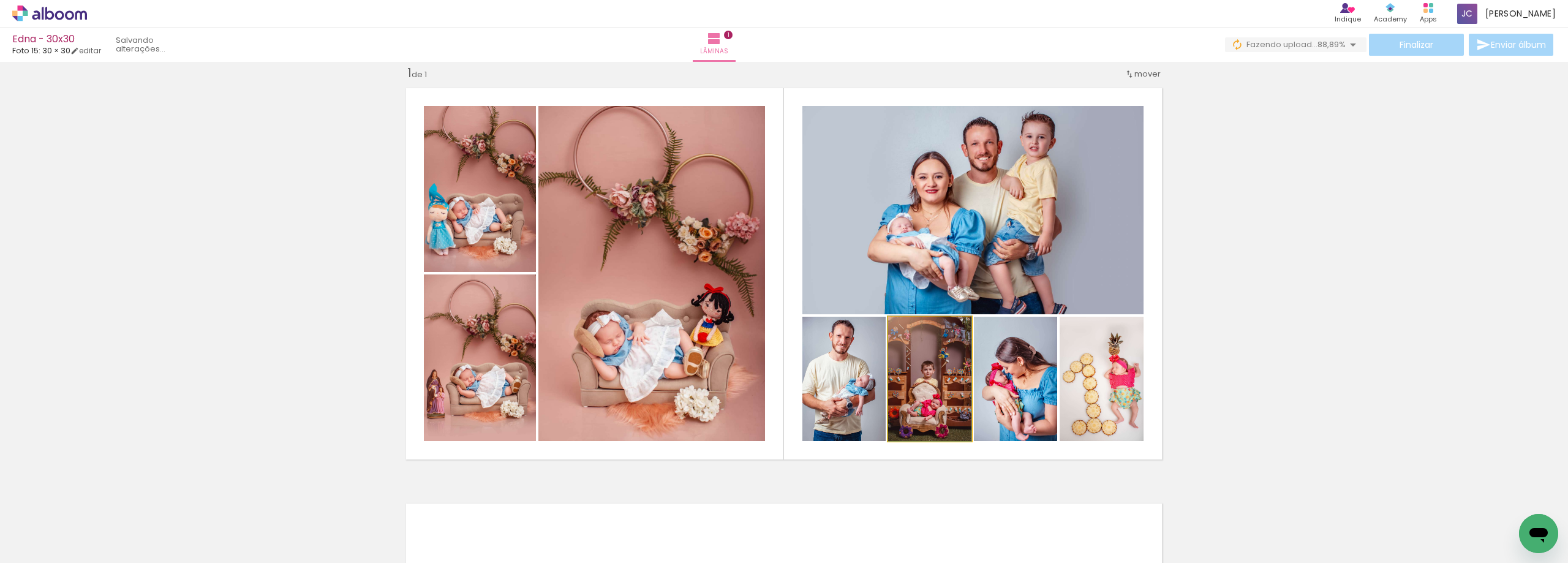
drag, startPoint x: 928, startPoint y: 401, endPoint x: 912, endPoint y: 396, distance: 16.8
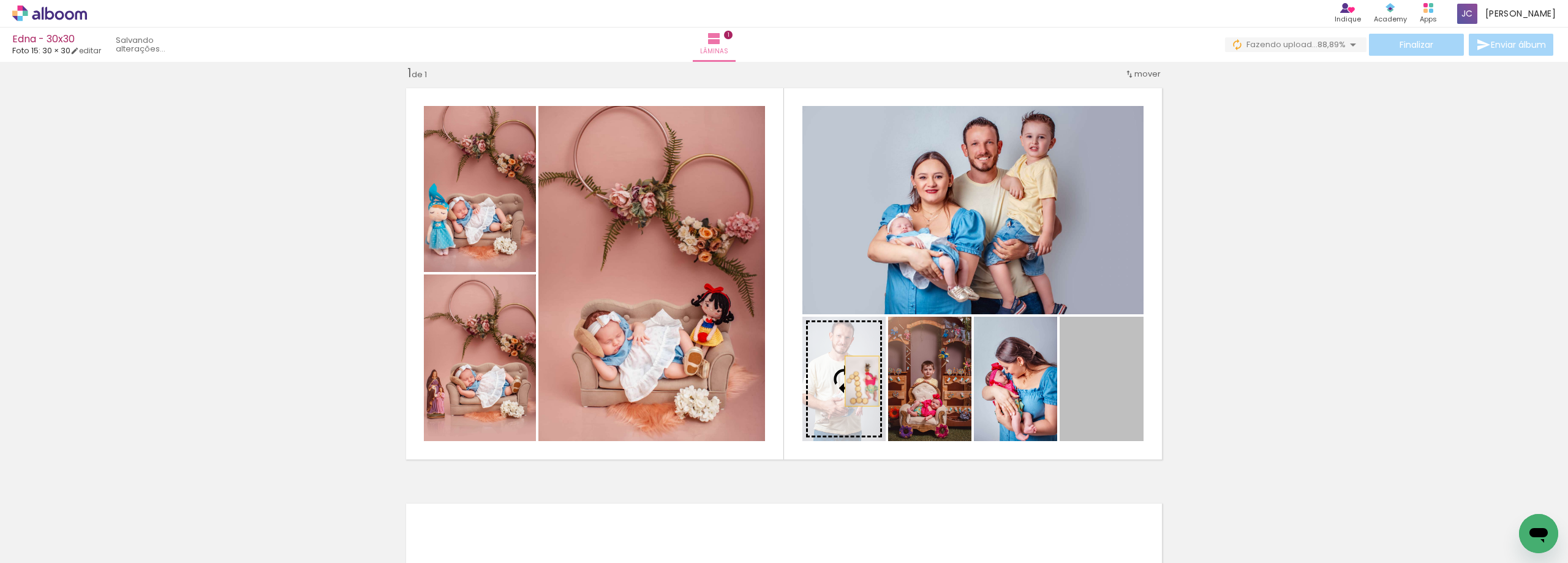
drag, startPoint x: 1094, startPoint y: 391, endPoint x: 849, endPoint y: 378, distance: 245.3
click at [0, 0] on slot at bounding box center [0, 0] width 0 height 0
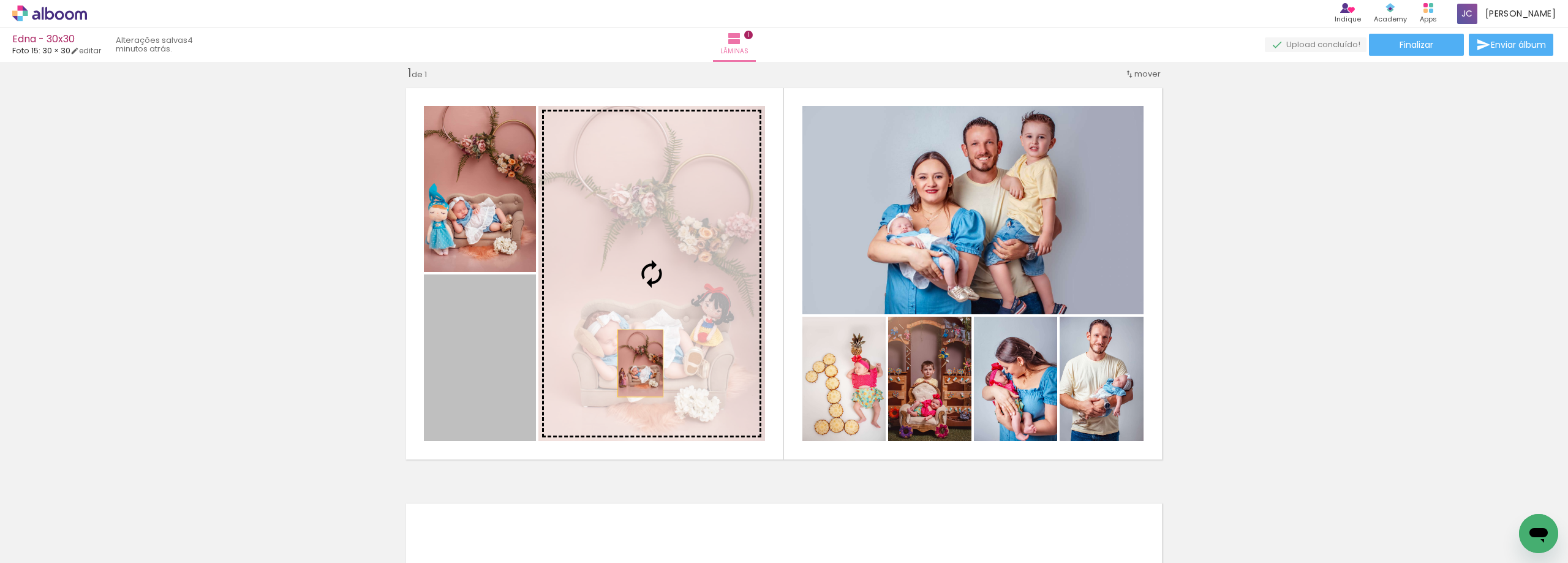
drag, startPoint x: 471, startPoint y: 390, endPoint x: 642, endPoint y: 358, distance: 174.0
click at [0, 0] on slot at bounding box center [0, 0] width 0 height 0
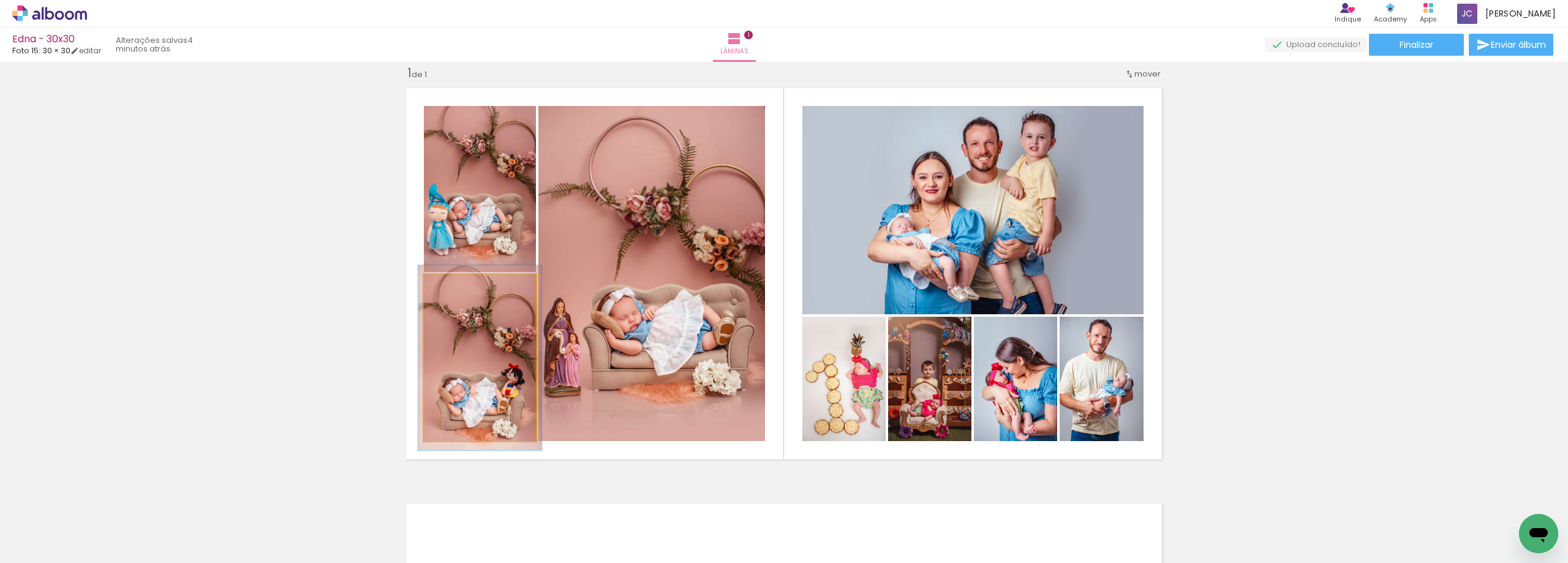
click at [451, 286] on div at bounding box center [456, 287] width 11 height 11
click at [452, 290] on div at bounding box center [457, 287] width 11 height 11
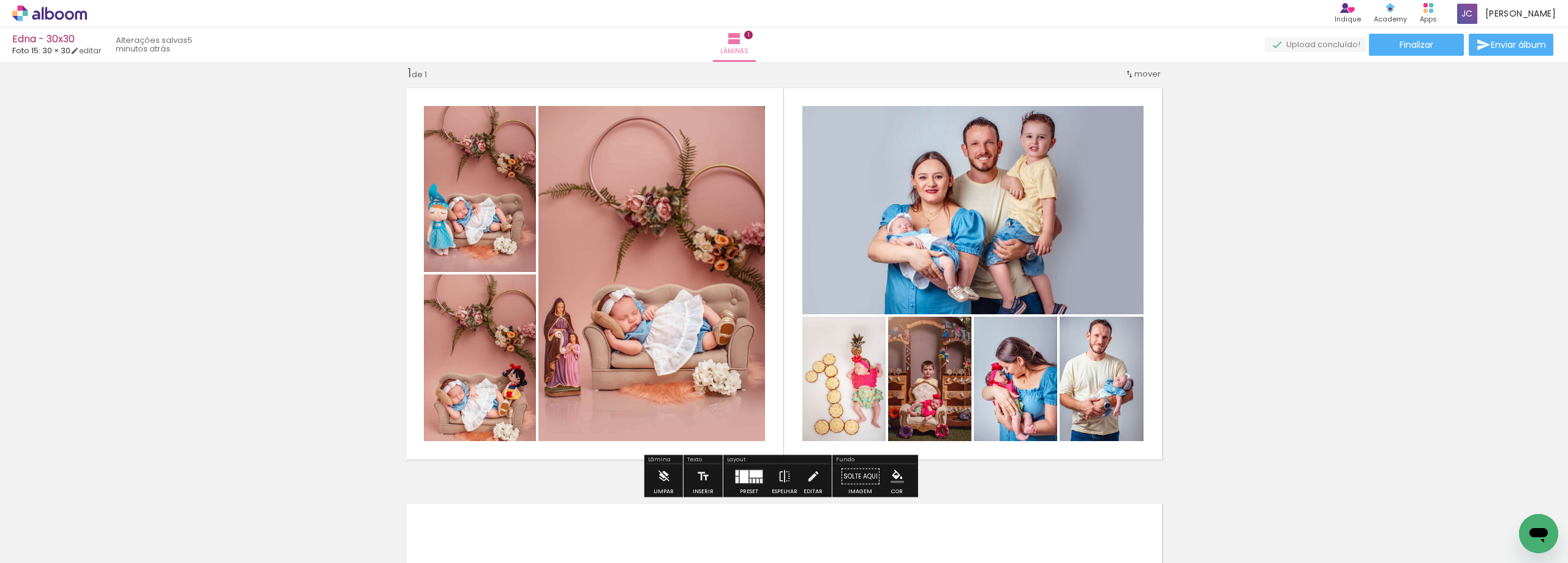
type paper-slider "117"
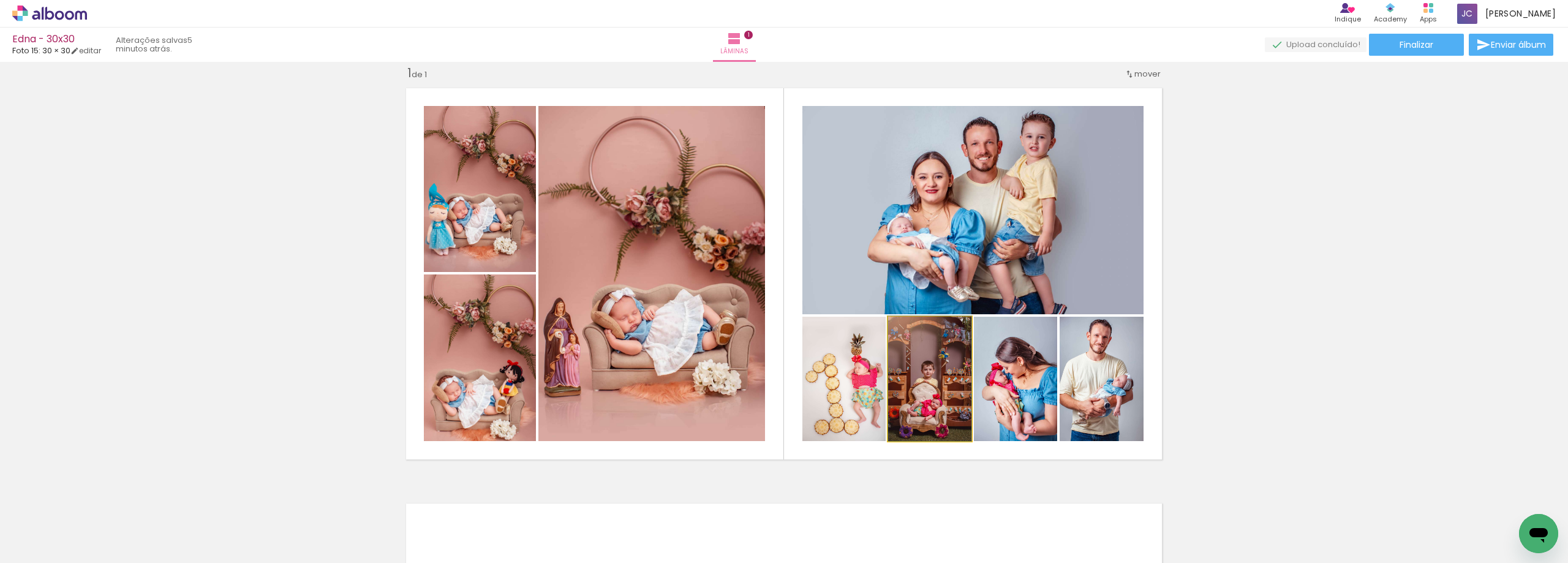
drag, startPoint x: 929, startPoint y: 404, endPoint x: 852, endPoint y: 396, distance: 77.4
click at [0, 0] on slot at bounding box center [0, 0] width 0 height 0
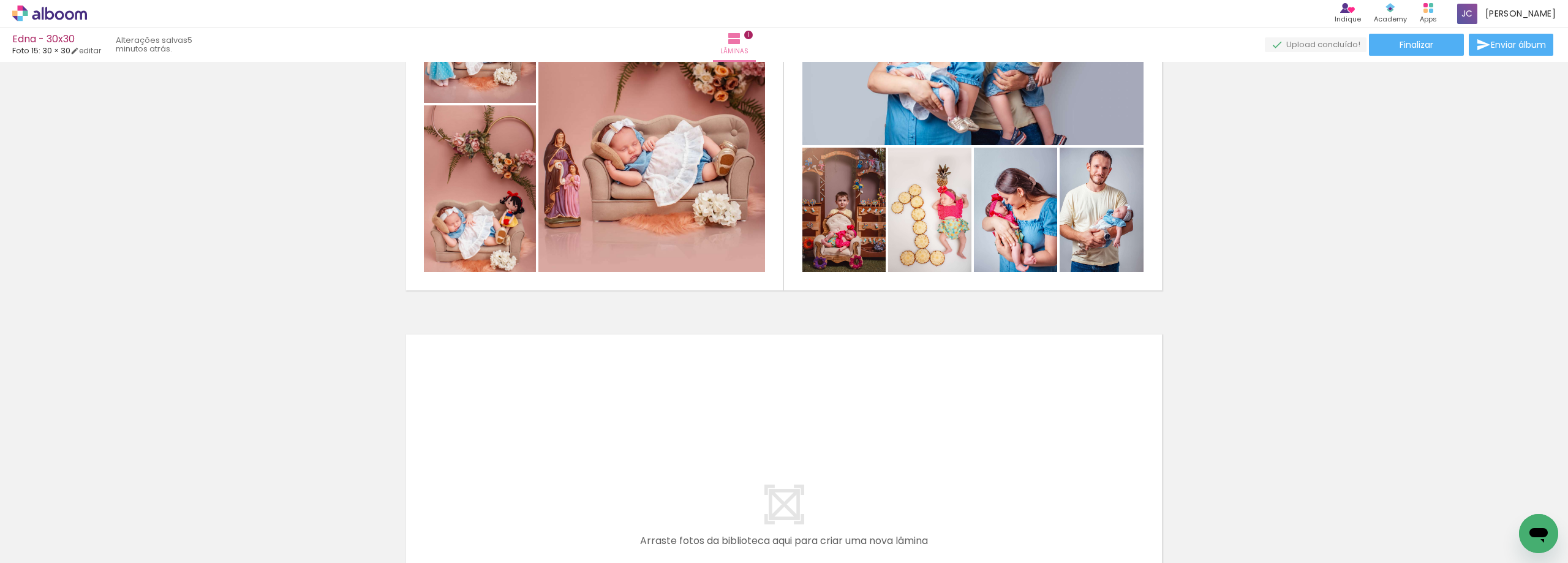
scroll to position [200, 0]
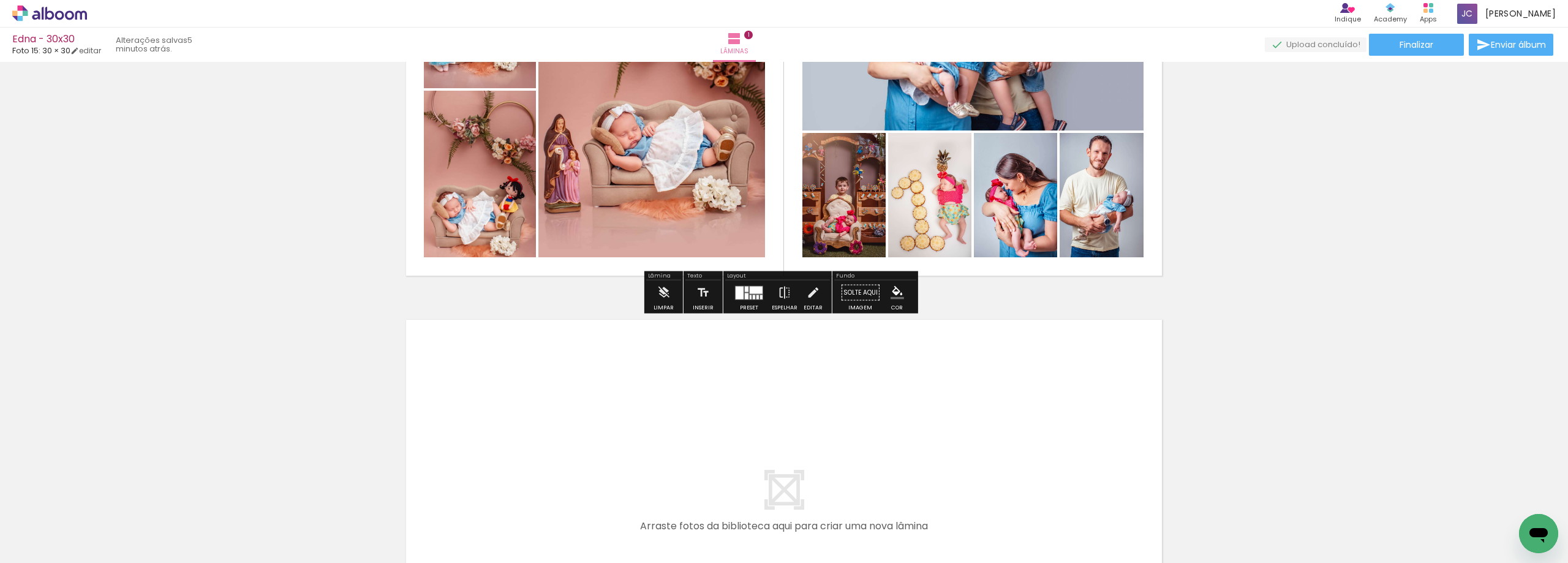
click at [102, 499] on iron-icon at bounding box center [96, 497] width 13 height 13
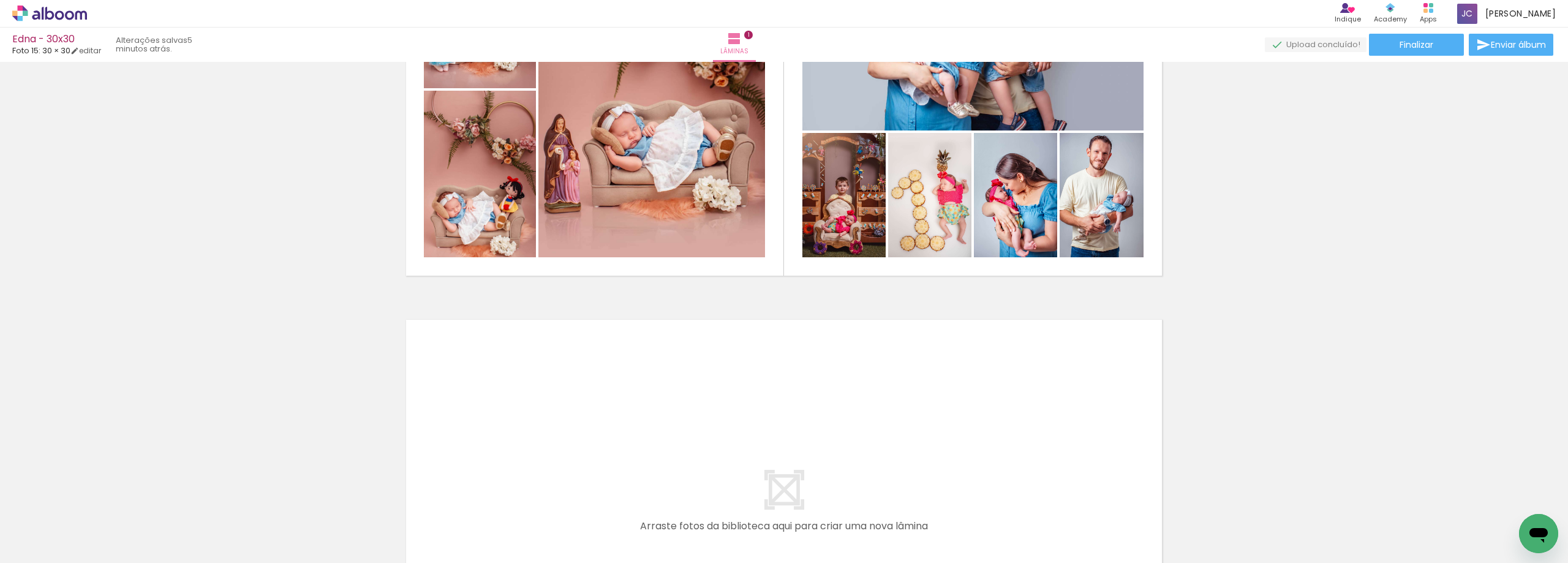
click at [39, 545] on span "Adicionar Fotos" at bounding box center [43, 547] width 36 height 14
click at [0, 0] on input "file" at bounding box center [0, 0] width 0 height 0
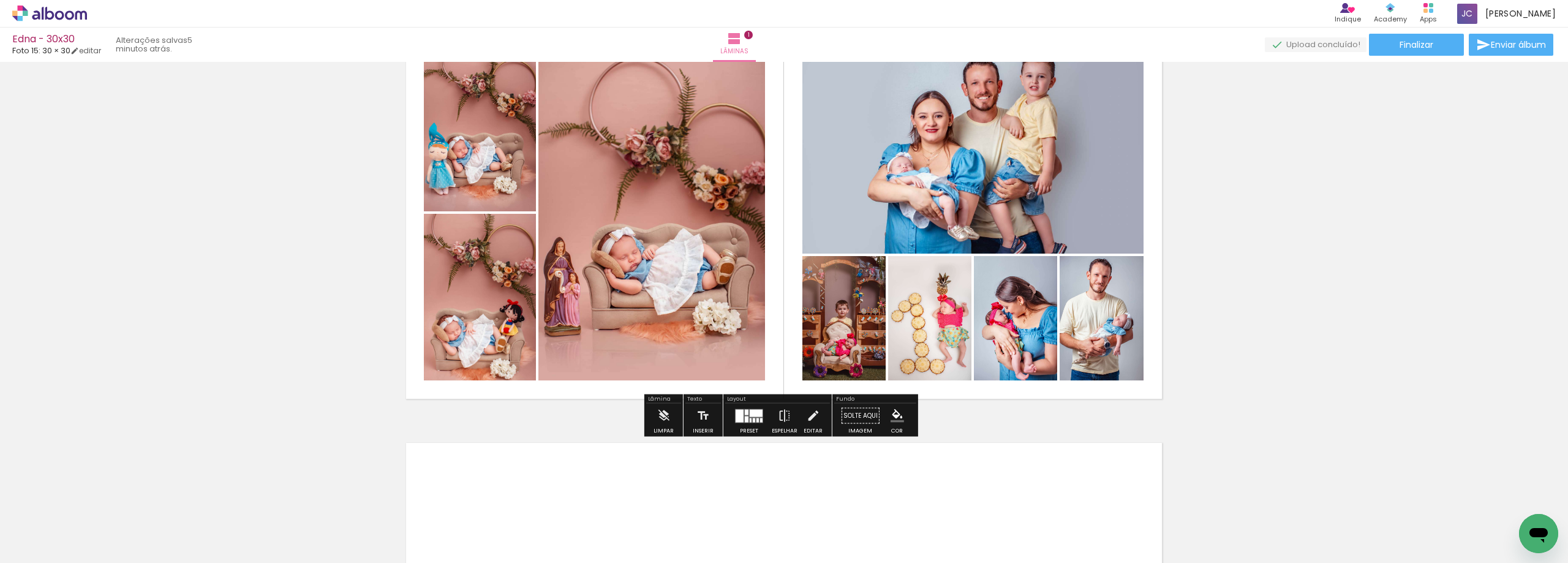
scroll to position [77, 0]
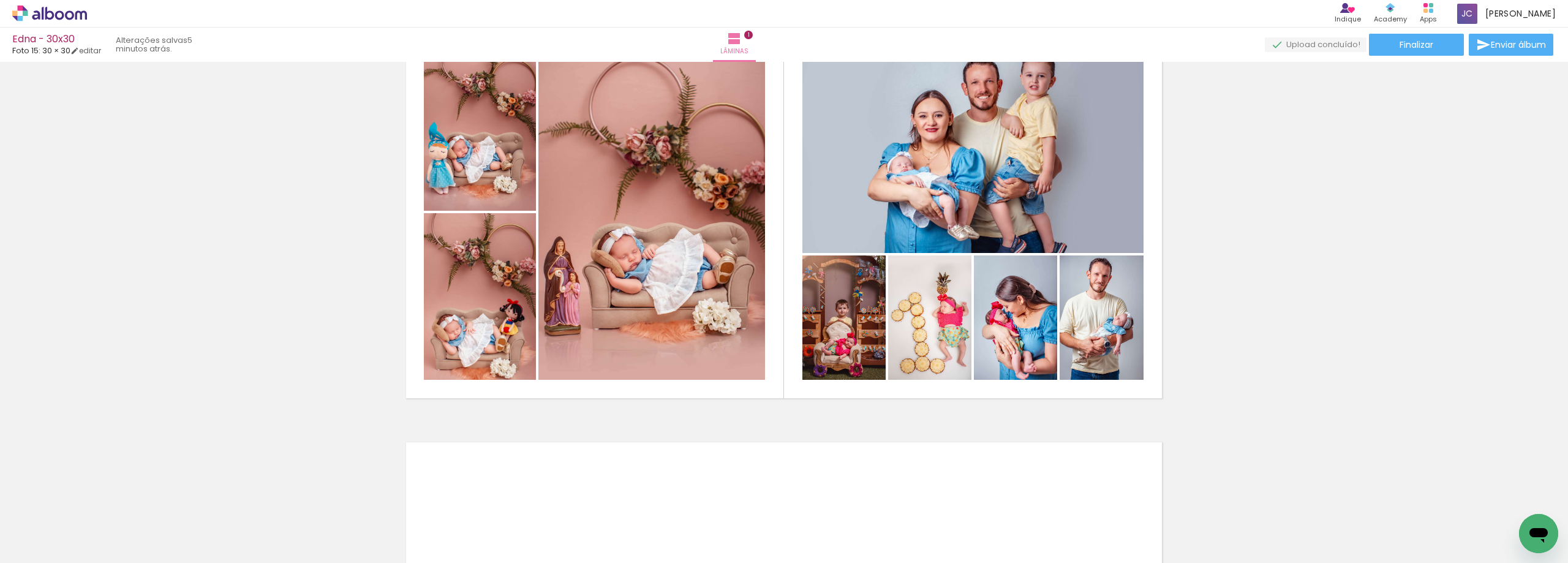
click at [37, 552] on span "Adicionar Fotos" at bounding box center [43, 547] width 36 height 14
click at [0, 0] on input "file" at bounding box center [0, 0] width 0 height 0
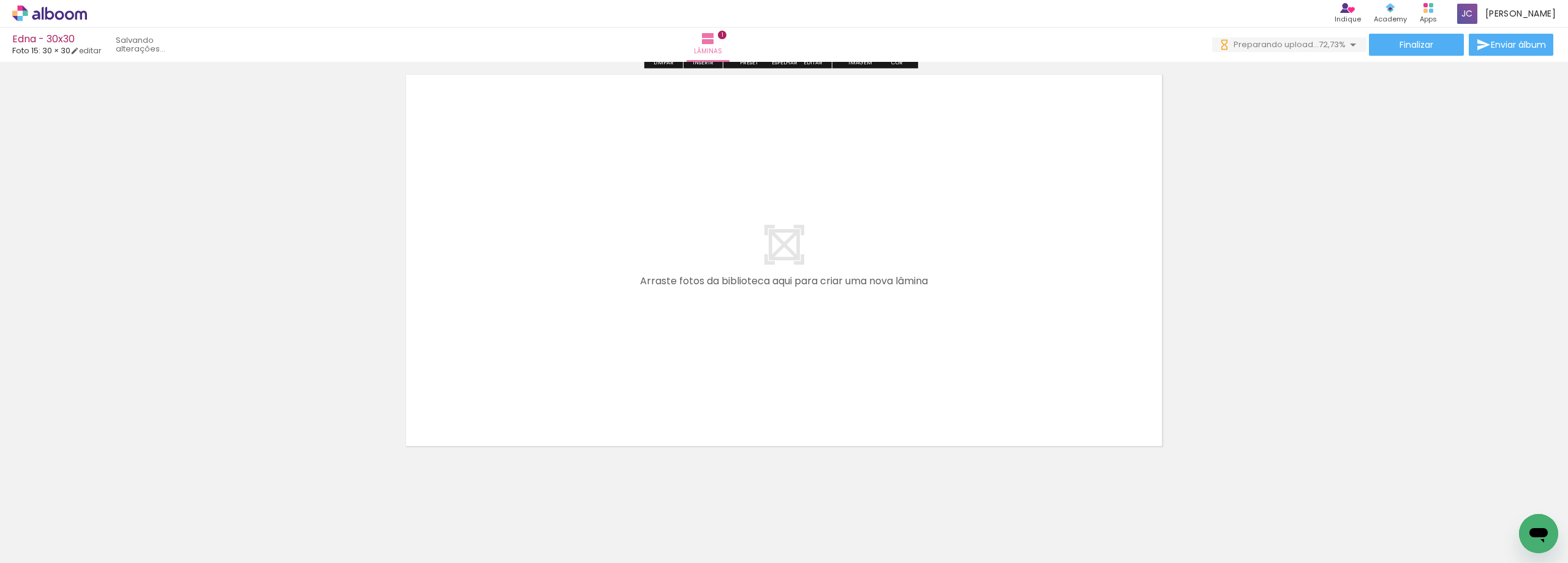
scroll to position [0, 0]
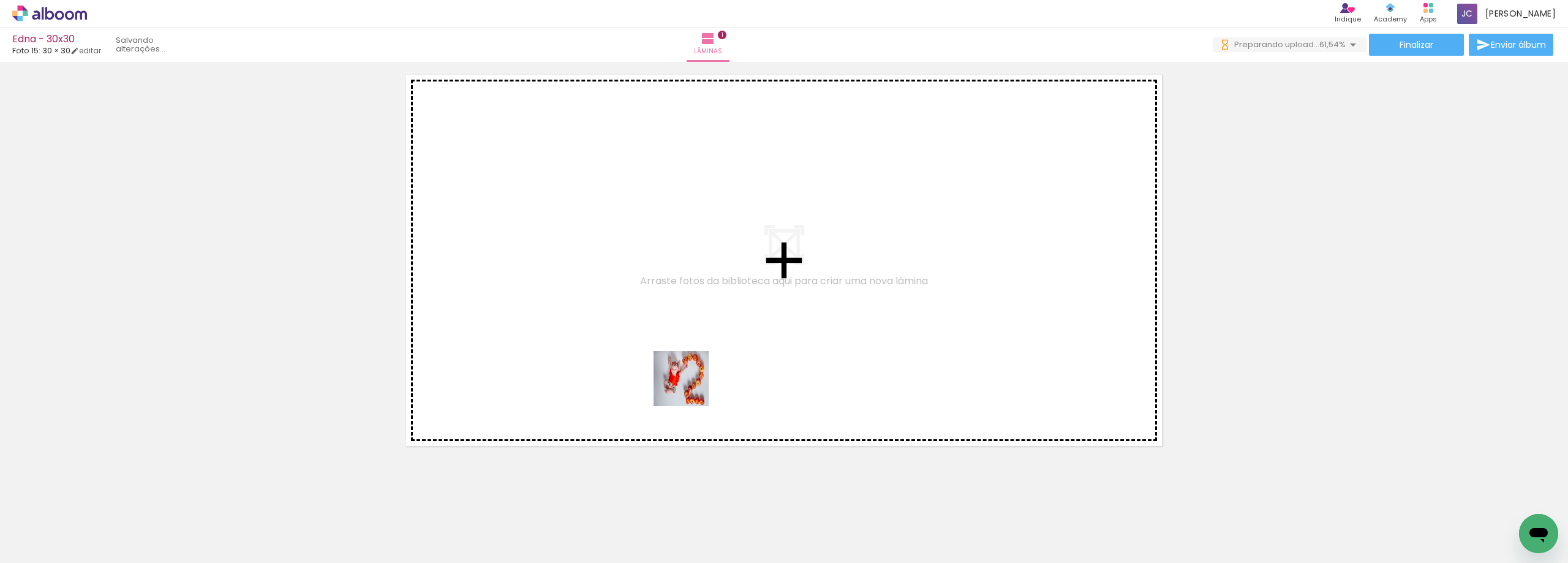
drag, startPoint x: 689, startPoint y: 521, endPoint x: 690, endPoint y: 388, distance: 133.0
click at [690, 388] on quentale-workspace at bounding box center [784, 281] width 1568 height 563
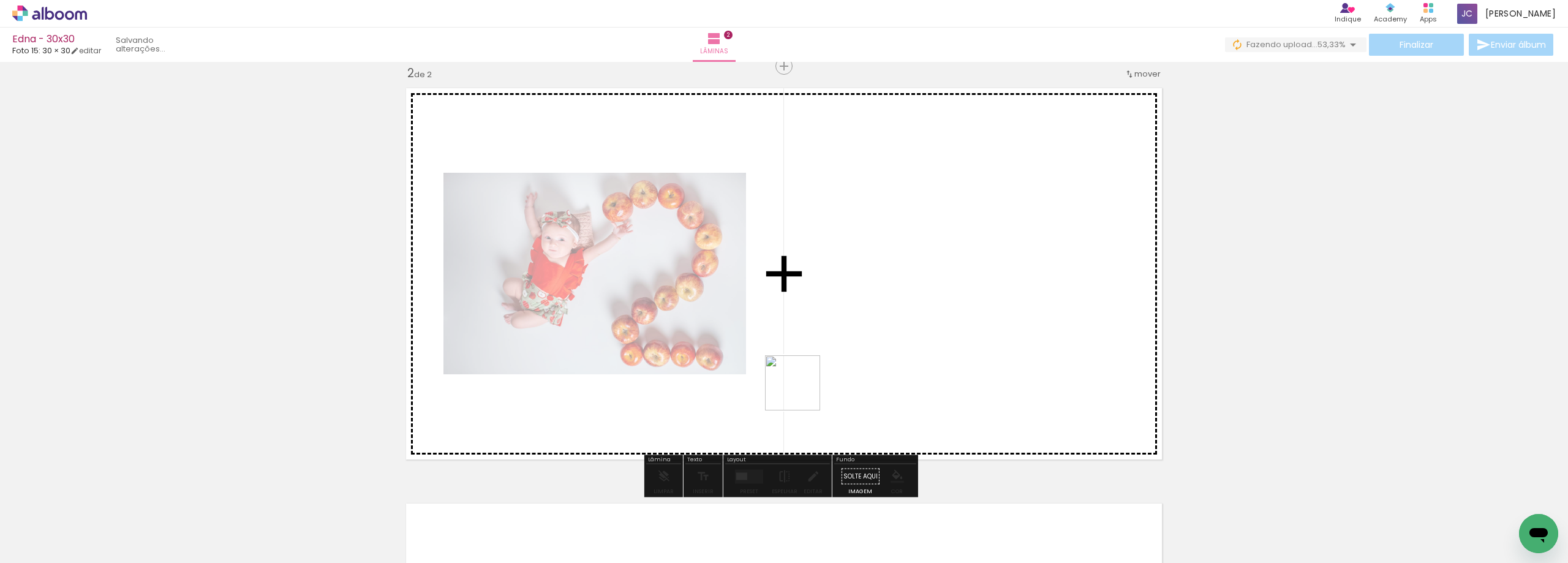
drag, startPoint x: 756, startPoint y: 529, endPoint x: 807, endPoint y: 404, distance: 135.0
click at [802, 391] on quentale-workspace at bounding box center [784, 281] width 1568 height 563
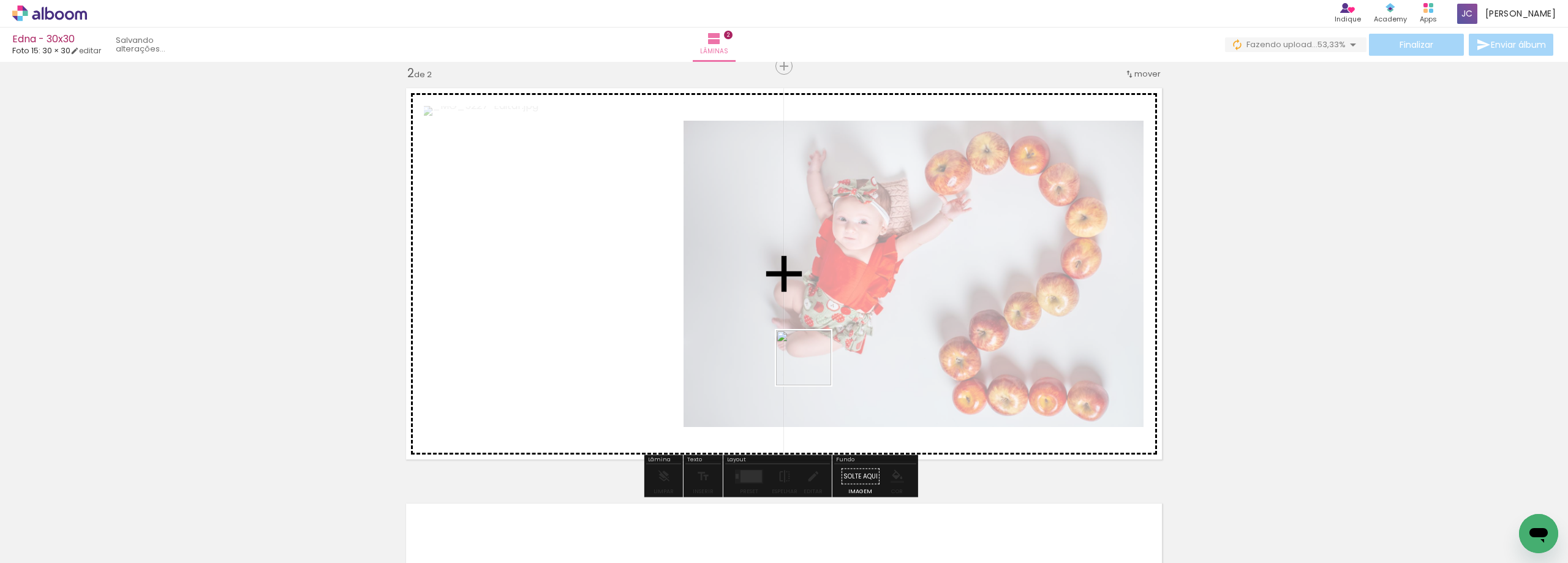
drag, startPoint x: 818, startPoint y: 525, endPoint x: 890, endPoint y: 514, distance: 72.8
click at [813, 354] on quentale-workspace at bounding box center [784, 281] width 1568 height 563
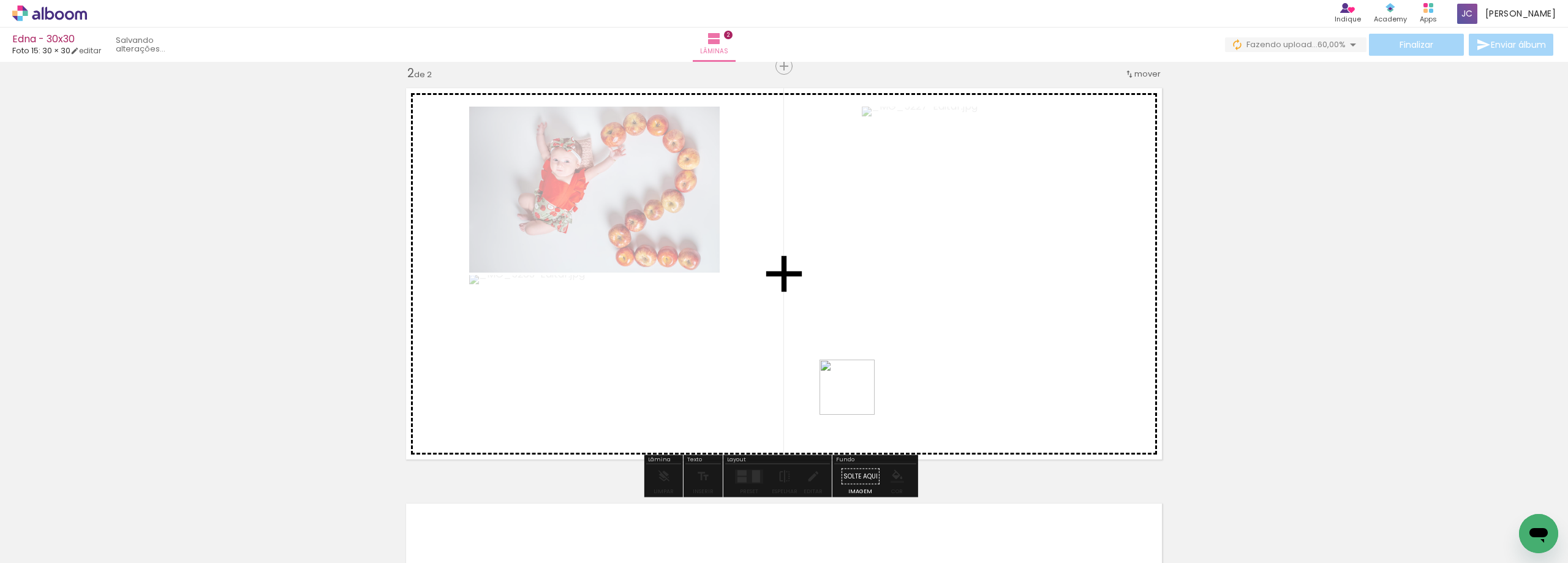
drag, startPoint x: 894, startPoint y: 542, endPoint x: 935, endPoint y: 489, distance: 67.0
click at [850, 383] on quentale-workspace at bounding box center [784, 281] width 1568 height 563
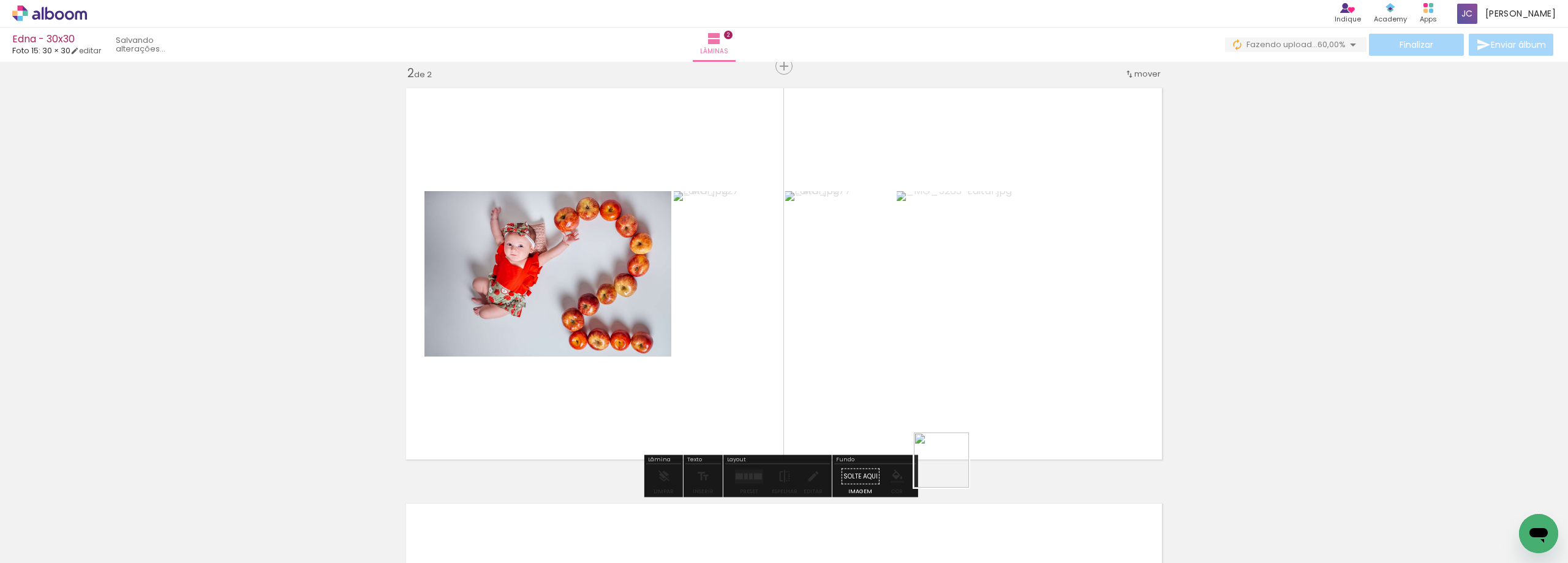
drag, startPoint x: 959, startPoint y: 533, endPoint x: 1001, endPoint y: 496, distance: 56.0
click at [934, 378] on quentale-workspace at bounding box center [784, 281] width 1568 height 563
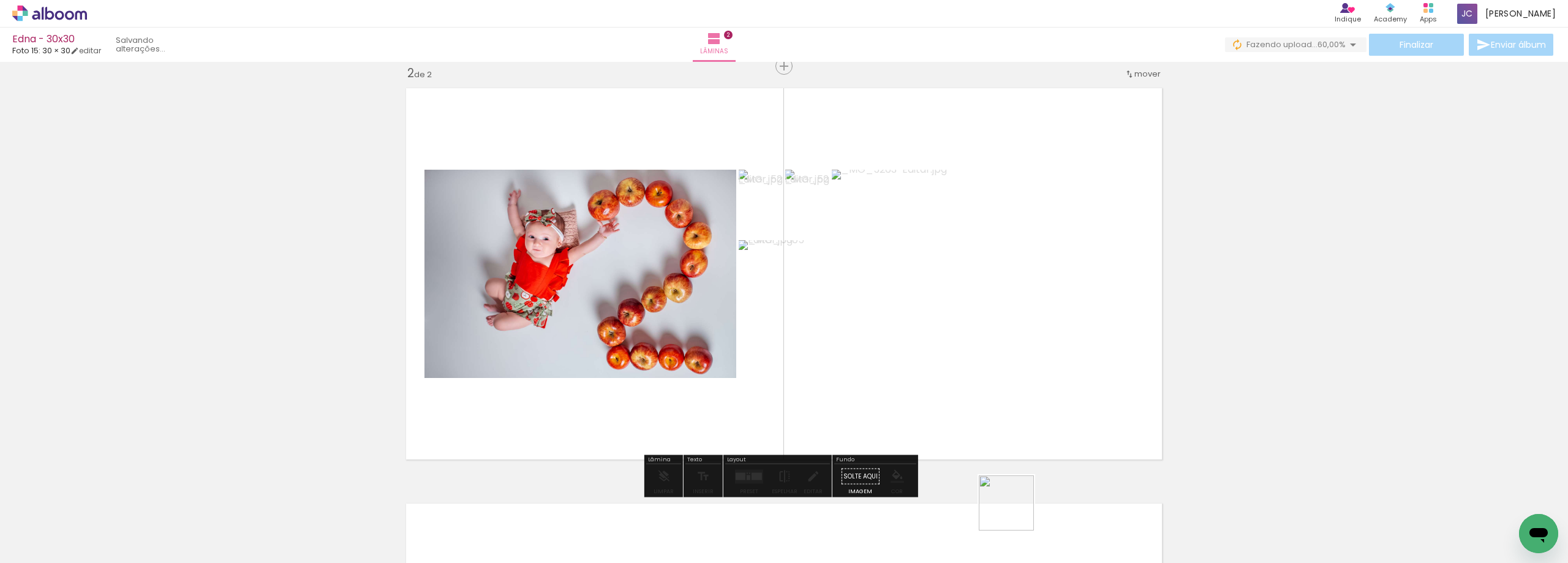
drag, startPoint x: 1019, startPoint y: 528, endPoint x: 1066, endPoint y: 505, distance: 52.3
click at [971, 368] on quentale-workspace at bounding box center [784, 281] width 1568 height 563
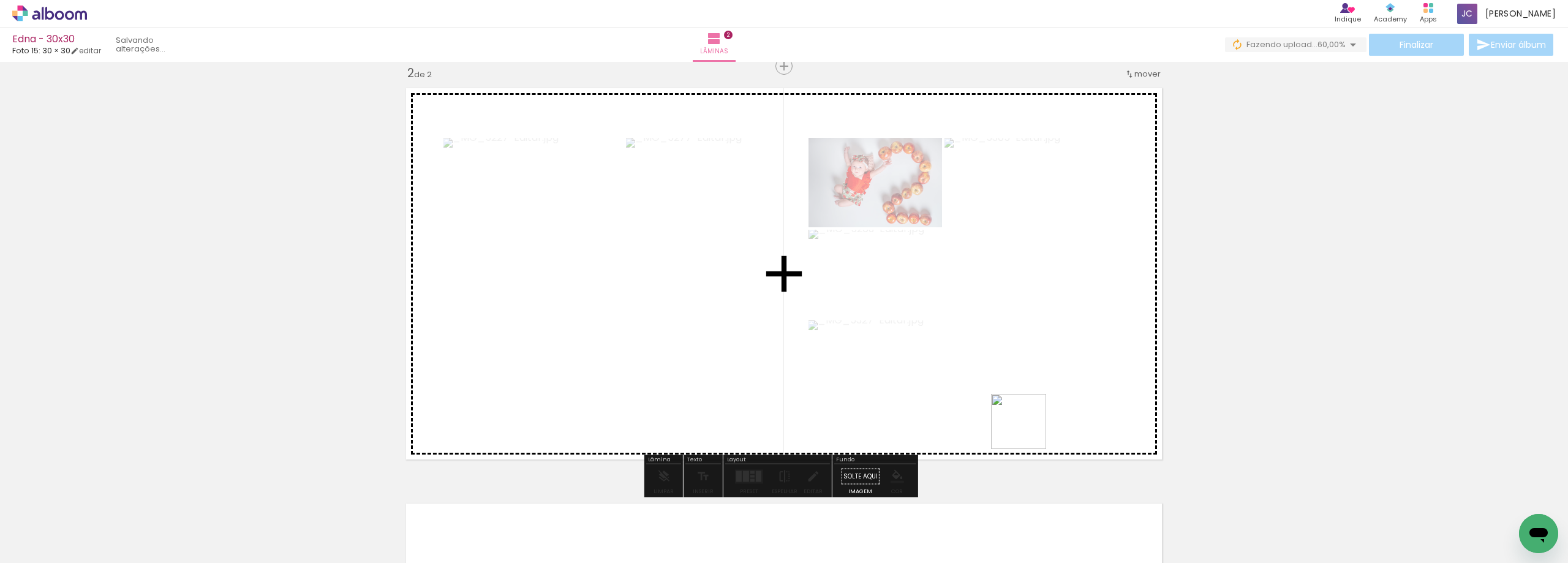
drag, startPoint x: 1081, startPoint y: 528, endPoint x: 994, endPoint y: 382, distance: 170.0
click at [994, 382] on quentale-workspace at bounding box center [784, 281] width 1568 height 563
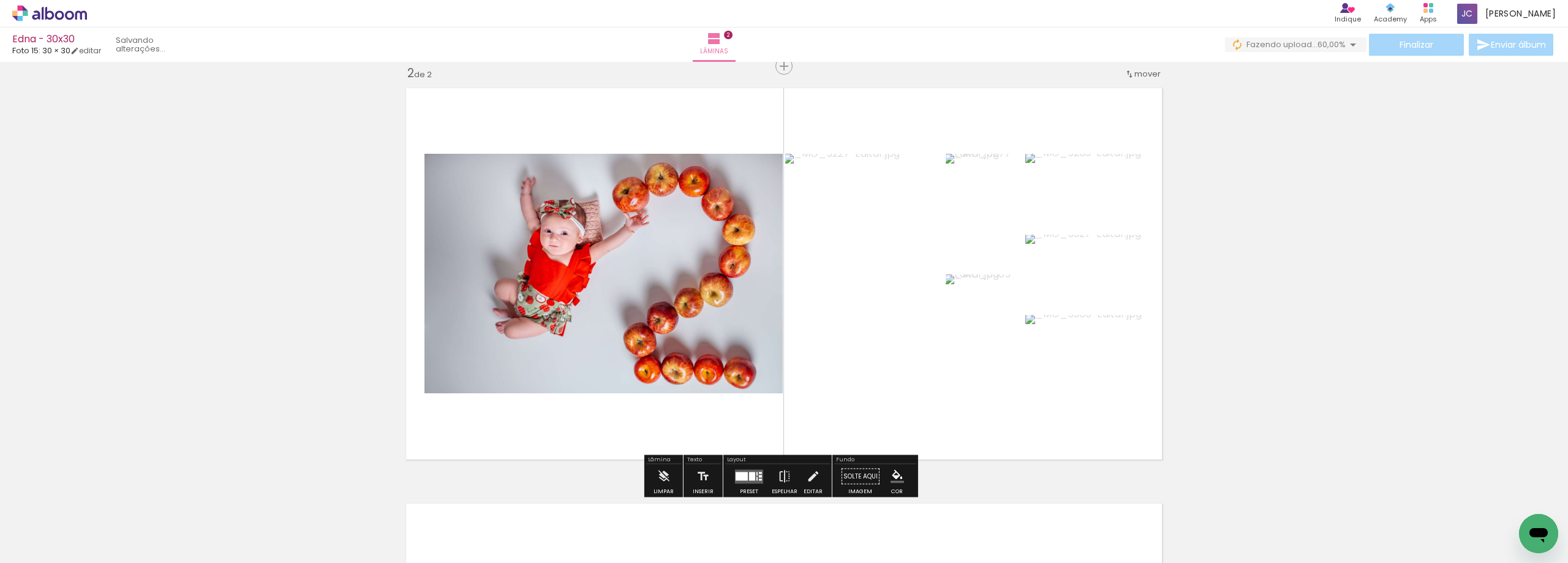
click at [749, 476] on div at bounding box center [752, 476] width 6 height 9
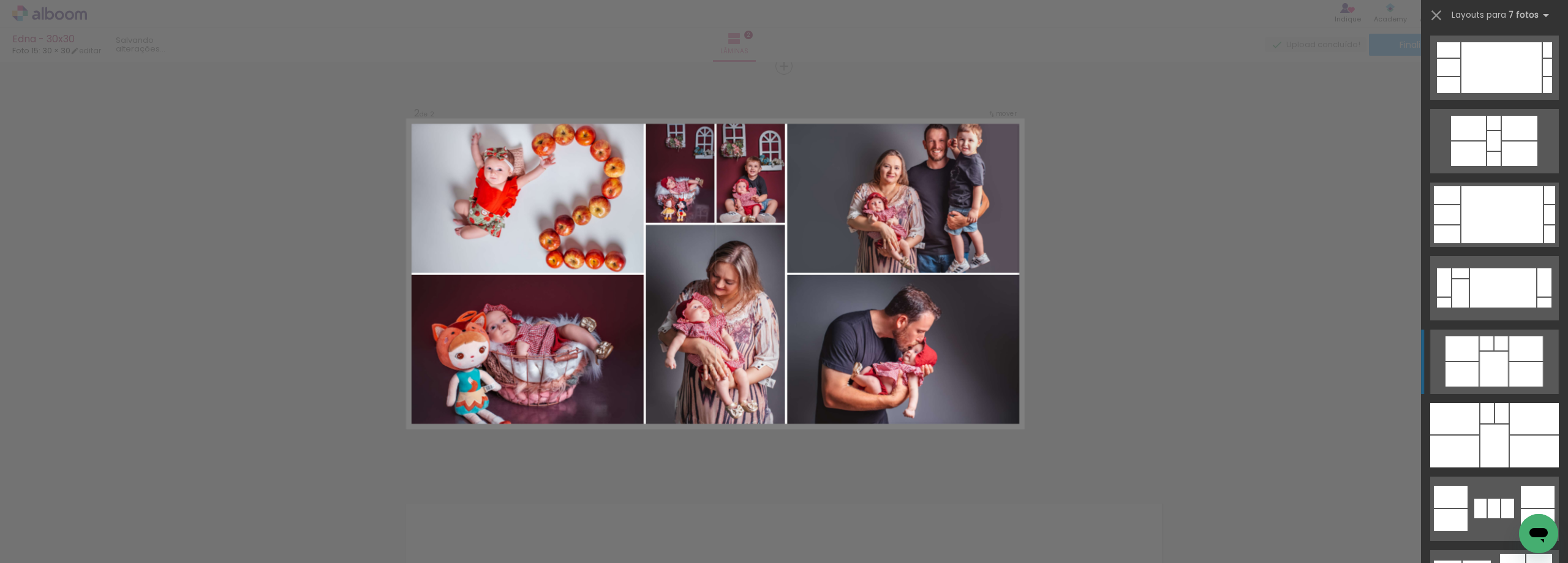
scroll to position [1042, 0]
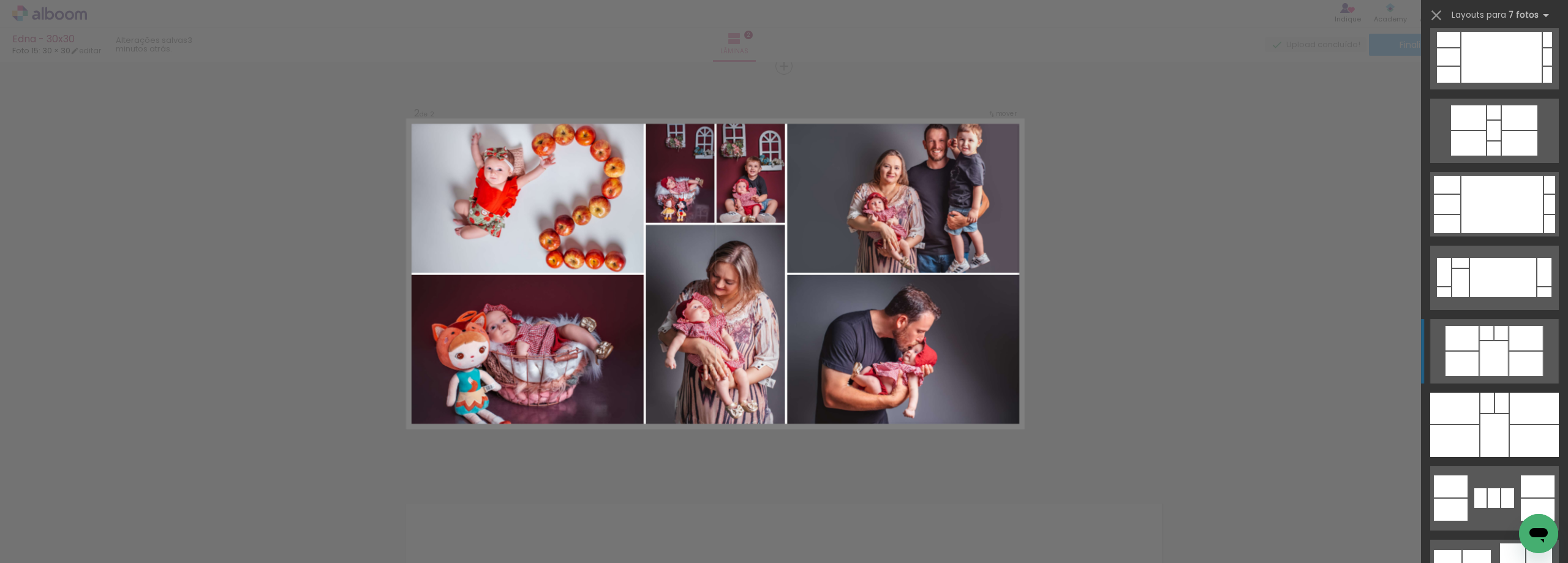
click at [1502, 436] on div at bounding box center [1494, 436] width 28 height 43
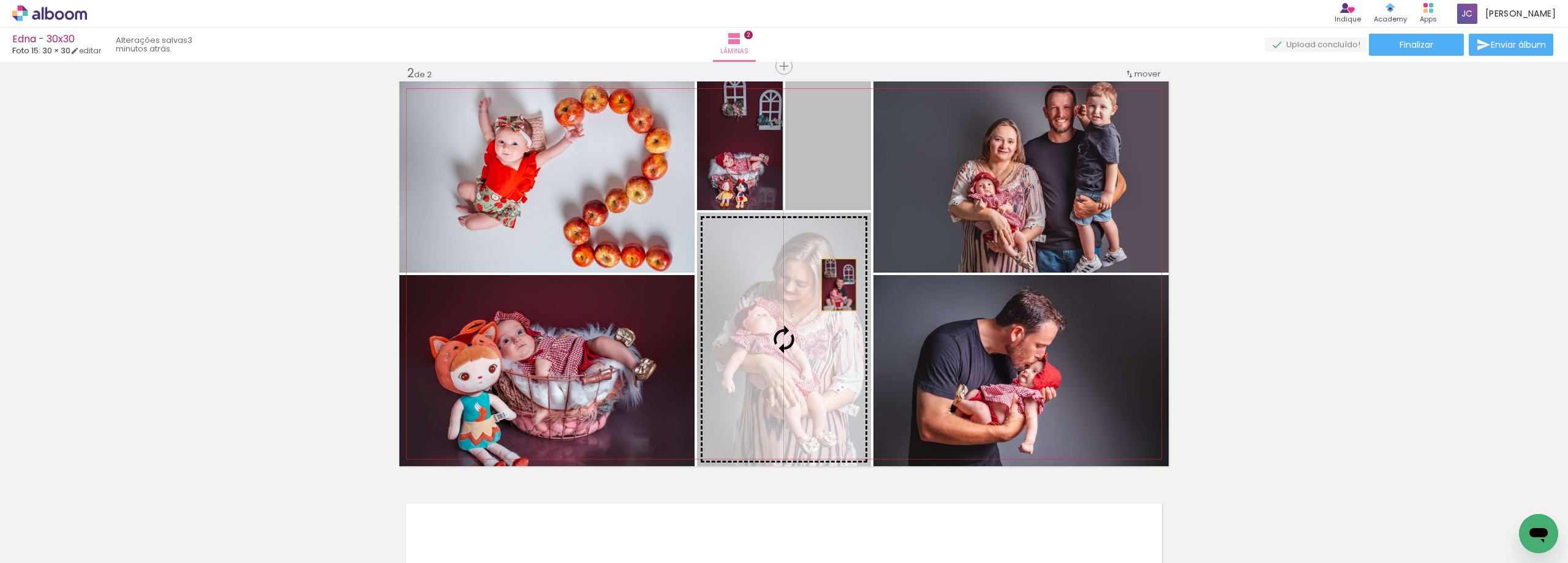
drag, startPoint x: 839, startPoint y: 187, endPoint x: 824, endPoint y: 301, distance: 115.0
click at [0, 0] on slot at bounding box center [0, 0] width 0 height 0
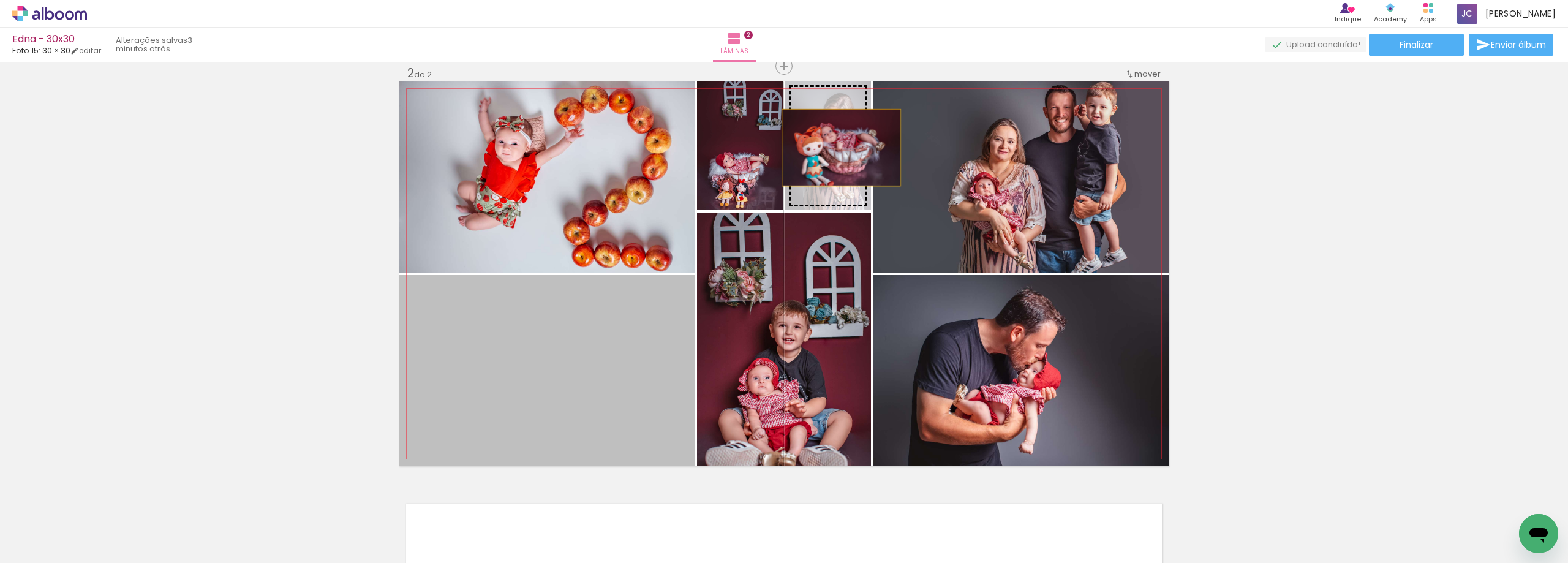
drag, startPoint x: 558, startPoint y: 396, endPoint x: 837, endPoint y: 145, distance: 375.3
click at [0, 0] on slot at bounding box center [0, 0] width 0 height 0
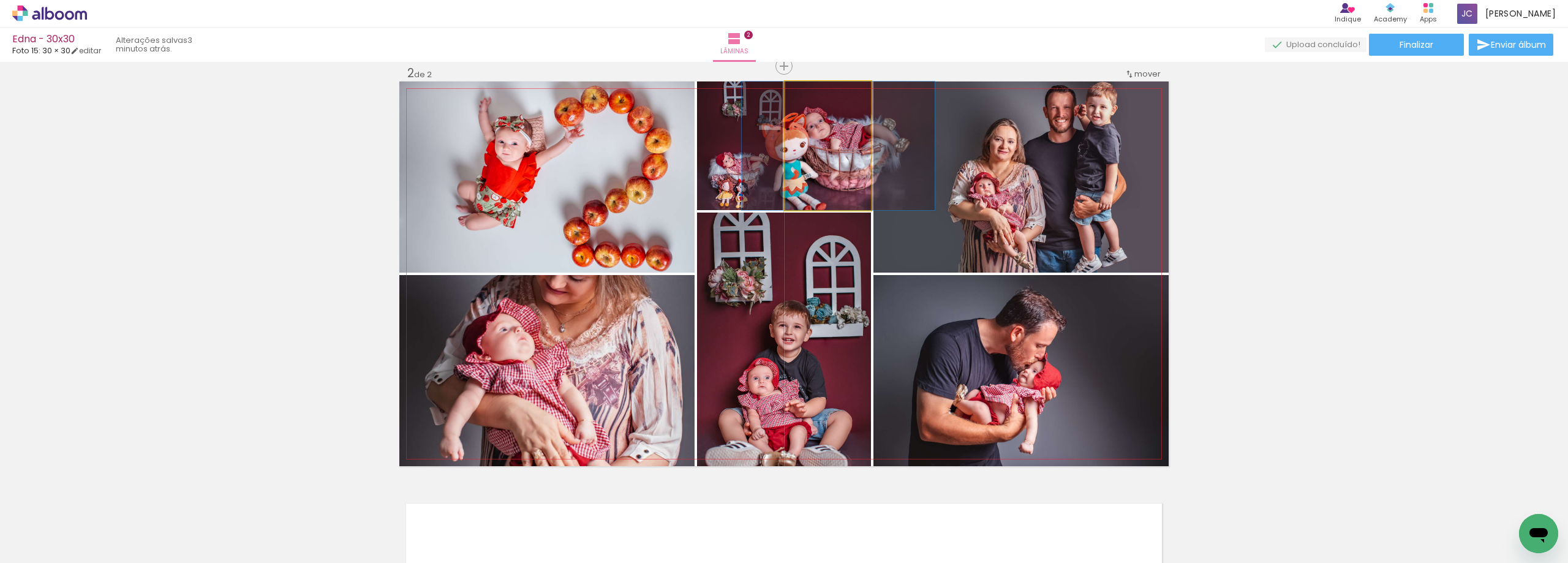
drag, startPoint x: 837, startPoint y: 145, endPoint x: 850, endPoint y: 145, distance: 13.0
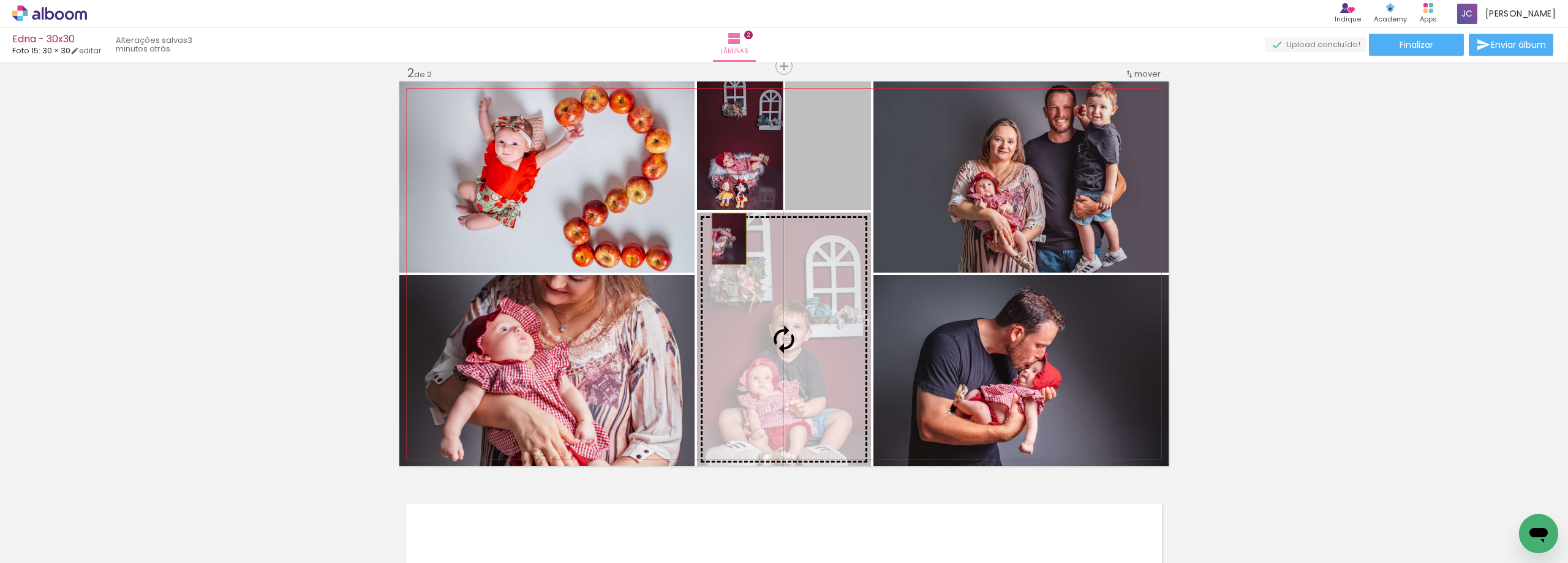
drag, startPoint x: 850, startPoint y: 145, endPoint x: 560, endPoint y: 358, distance: 359.8
click at [0, 0] on slot at bounding box center [0, 0] width 0 height 0
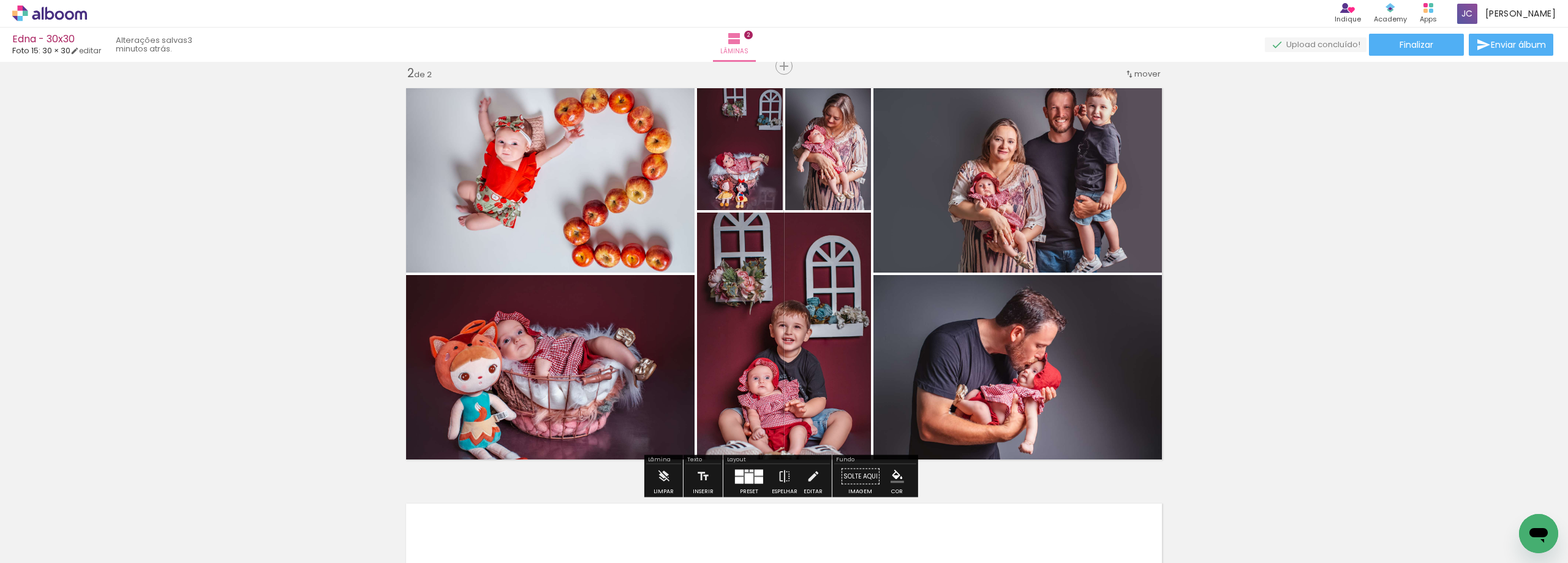
click at [750, 468] on div at bounding box center [749, 476] width 33 height 24
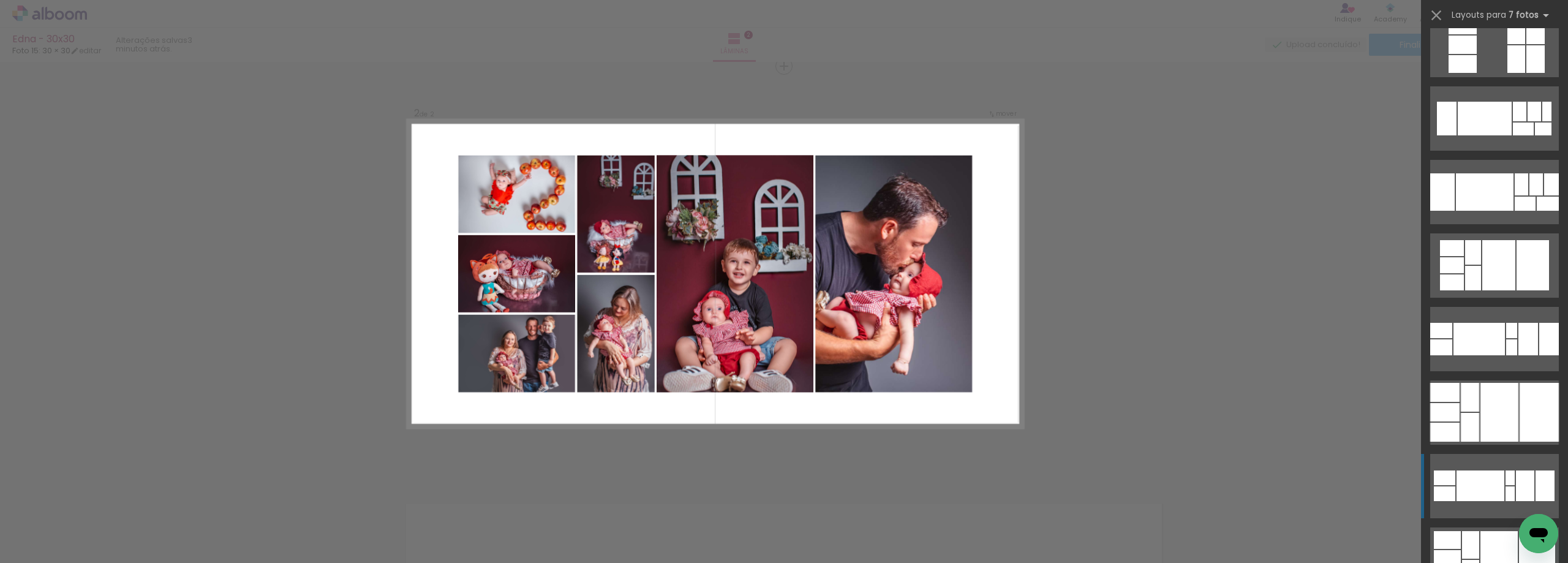
scroll to position [1703, 0]
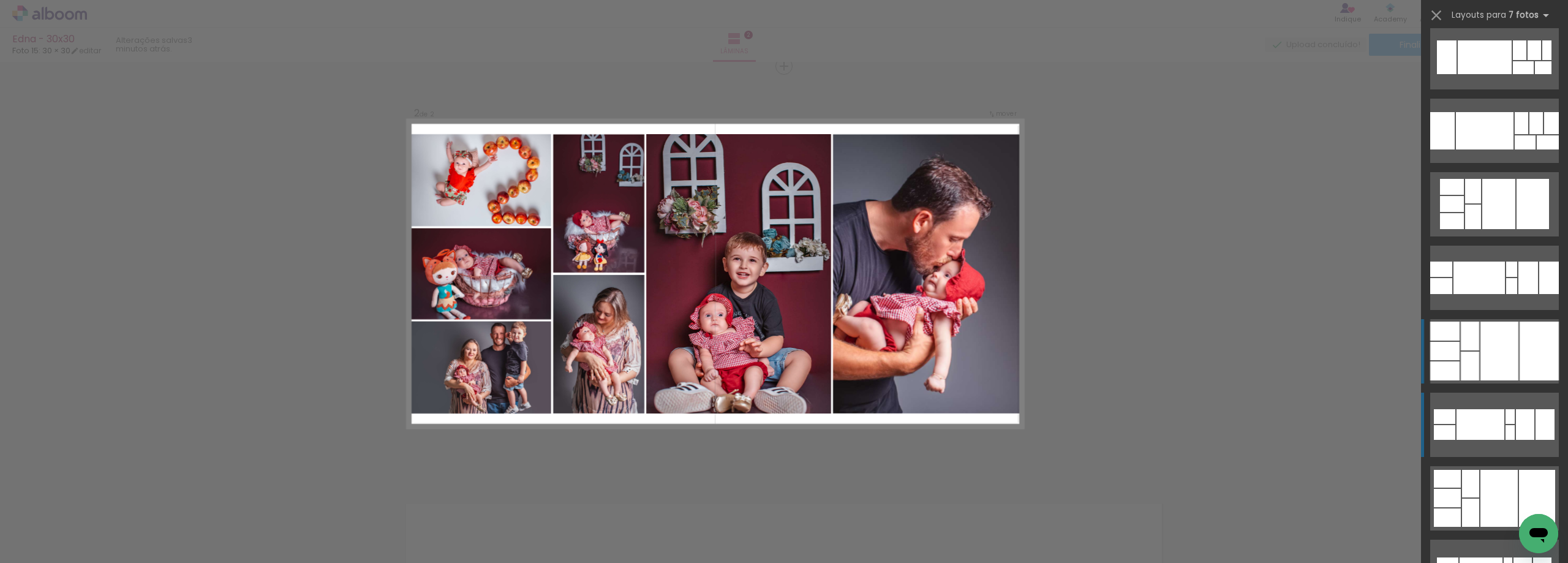
click at [1501, 470] on div at bounding box center [1499, 499] width 37 height 57
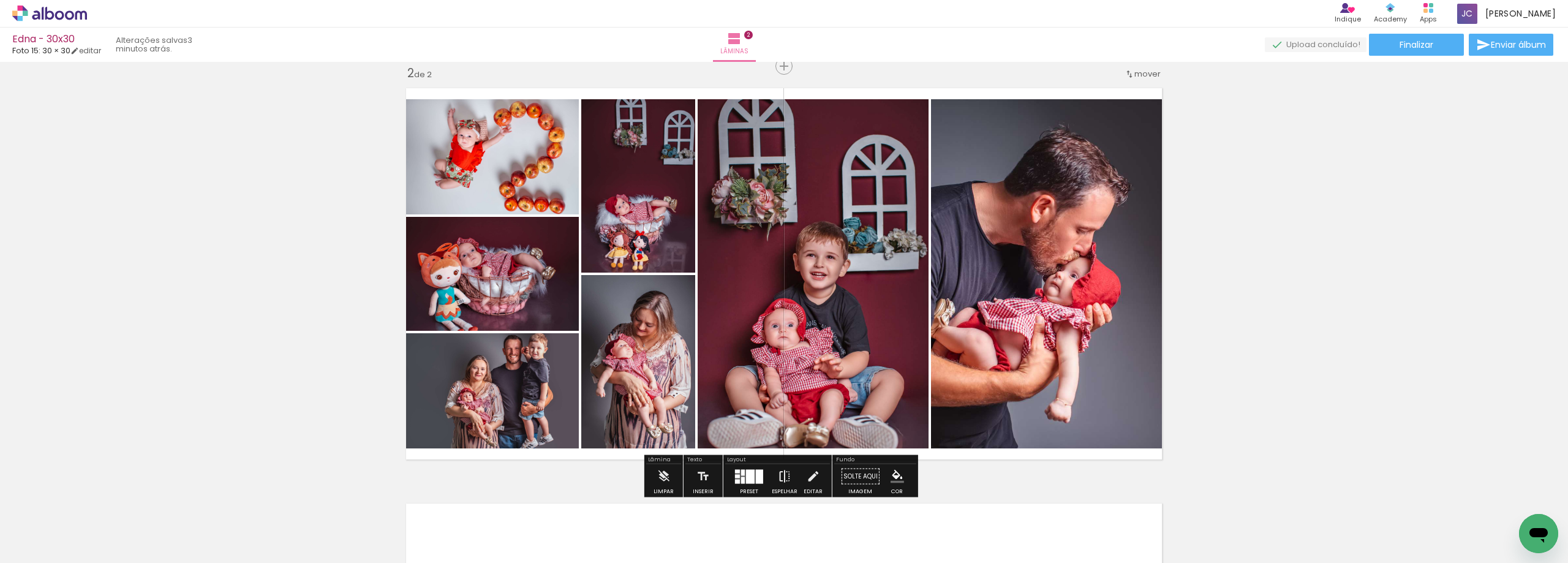
click at [783, 476] on iron-icon at bounding box center [784, 476] width 14 height 24
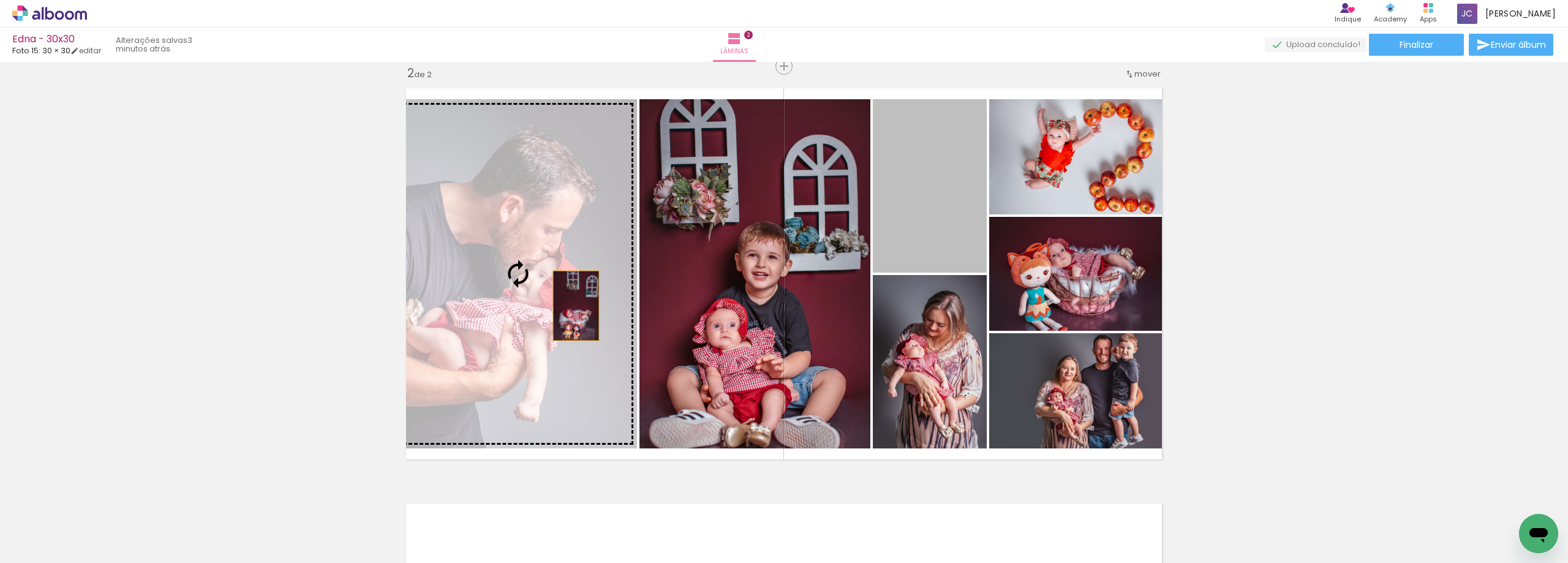
drag, startPoint x: 930, startPoint y: 229, endPoint x: 571, endPoint y: 306, distance: 367.2
click at [0, 0] on slot at bounding box center [0, 0] width 0 height 0
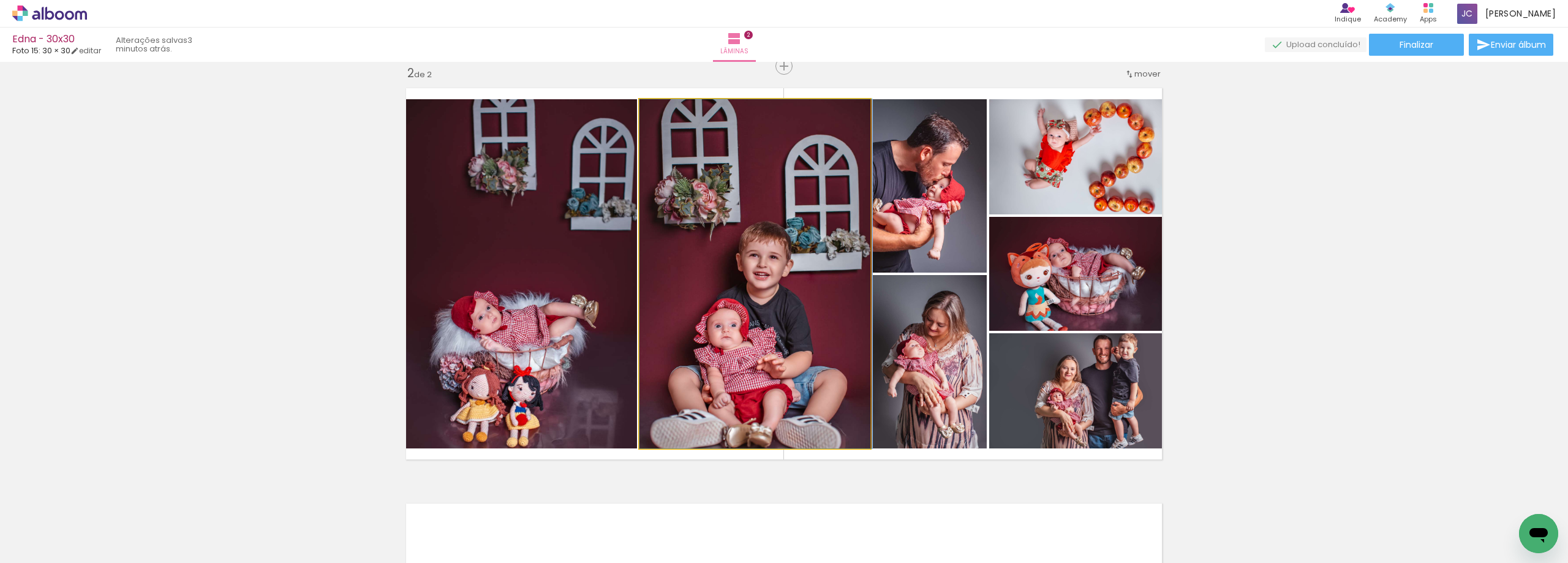
drag, startPoint x: 807, startPoint y: 296, endPoint x: 812, endPoint y: 283, distance: 13.9
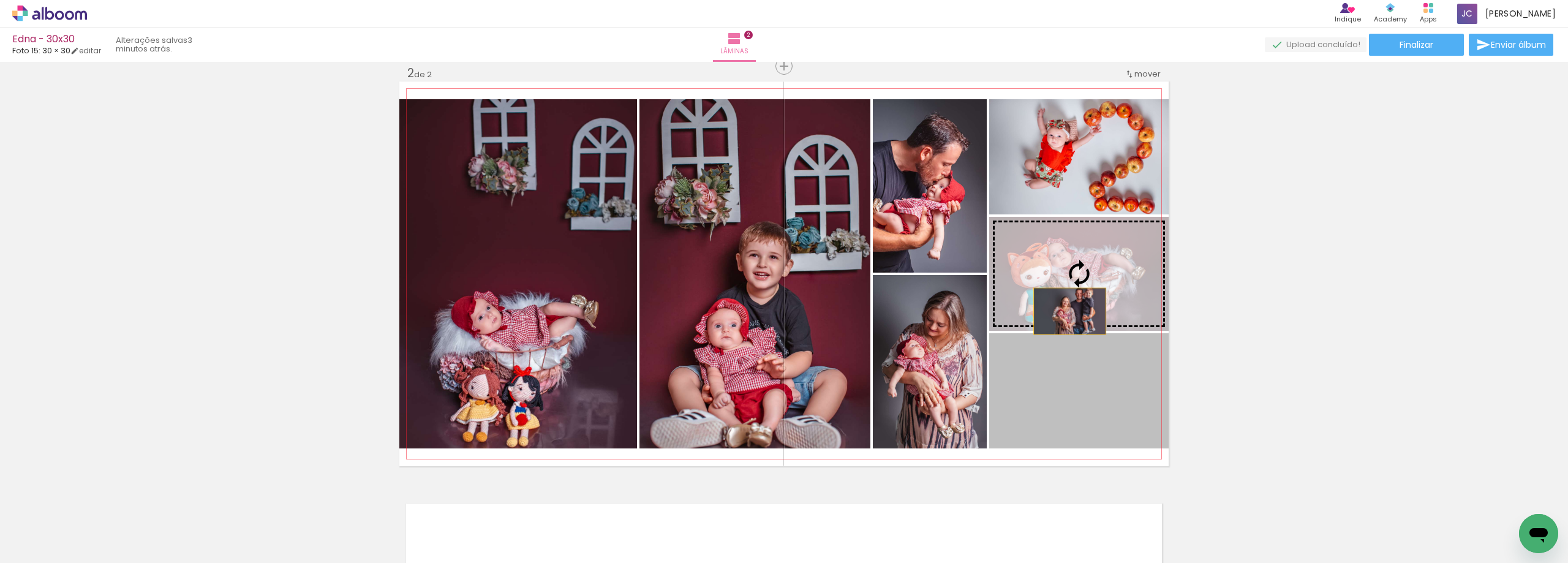
drag, startPoint x: 1084, startPoint y: 388, endPoint x: 1065, endPoint y: 296, distance: 93.9
click at [0, 0] on slot at bounding box center [0, 0] width 0 height 0
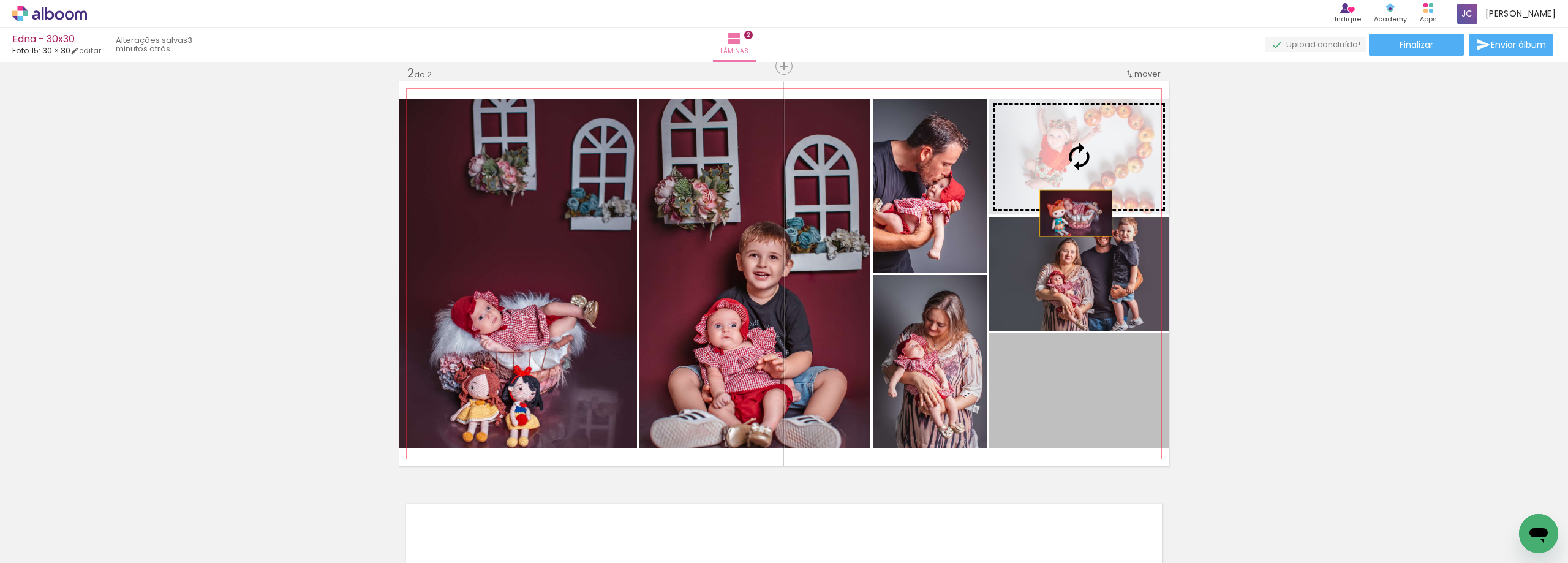
drag, startPoint x: 1098, startPoint y: 409, endPoint x: 1071, endPoint y: 184, distance: 226.6
click at [0, 0] on slot at bounding box center [0, 0] width 0 height 0
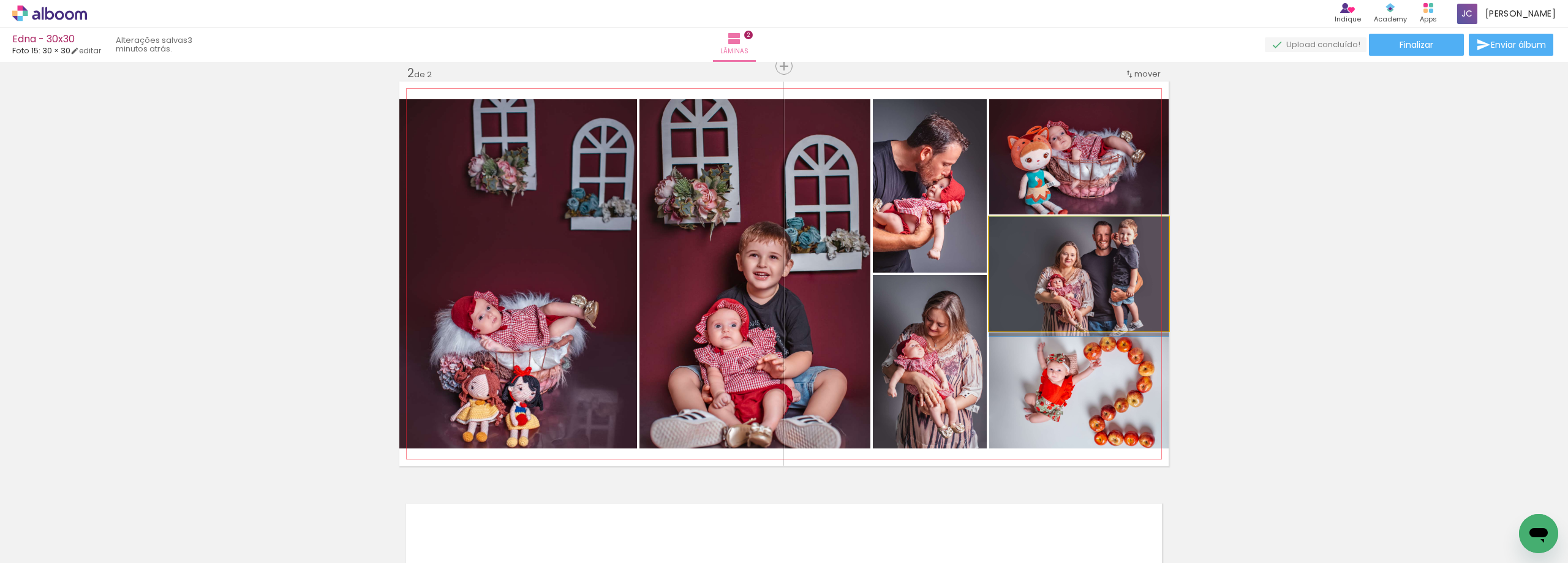
drag, startPoint x: 1099, startPoint y: 266, endPoint x: 1095, endPoint y: 278, distance: 12.6
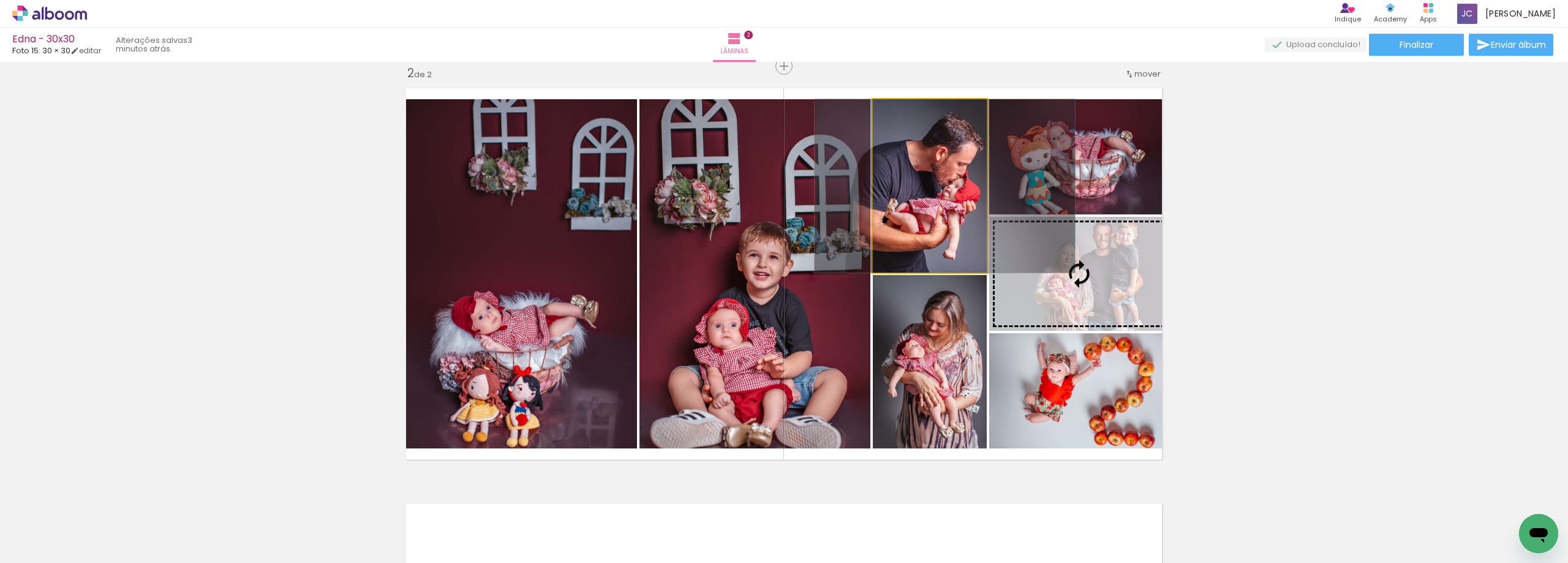
drag, startPoint x: 970, startPoint y: 250, endPoint x: 985, endPoint y: 251, distance: 15.0
click at [0, 0] on slot at bounding box center [0, 0] width 0 height 0
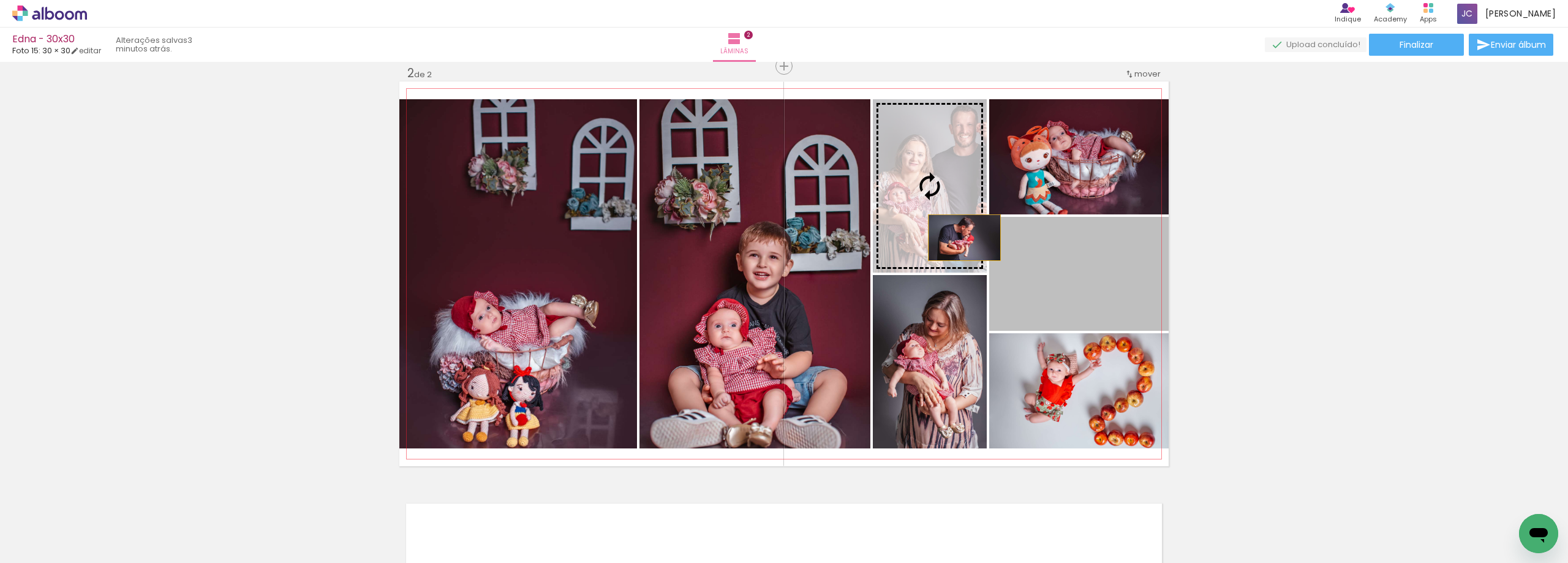
drag, startPoint x: 1057, startPoint y: 290, endPoint x: 957, endPoint y: 230, distance: 116.6
click at [0, 0] on slot at bounding box center [0, 0] width 0 height 0
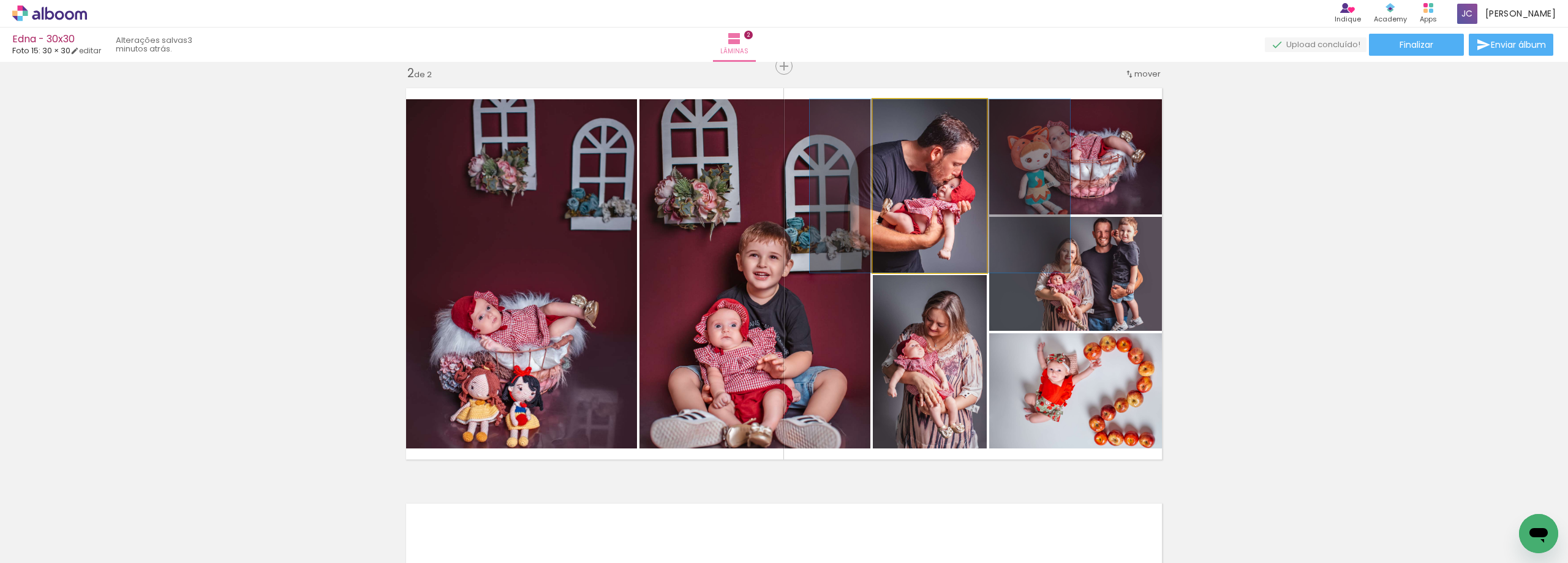
drag, startPoint x: 930, startPoint y: 217, endPoint x: 940, endPoint y: 217, distance: 10.0
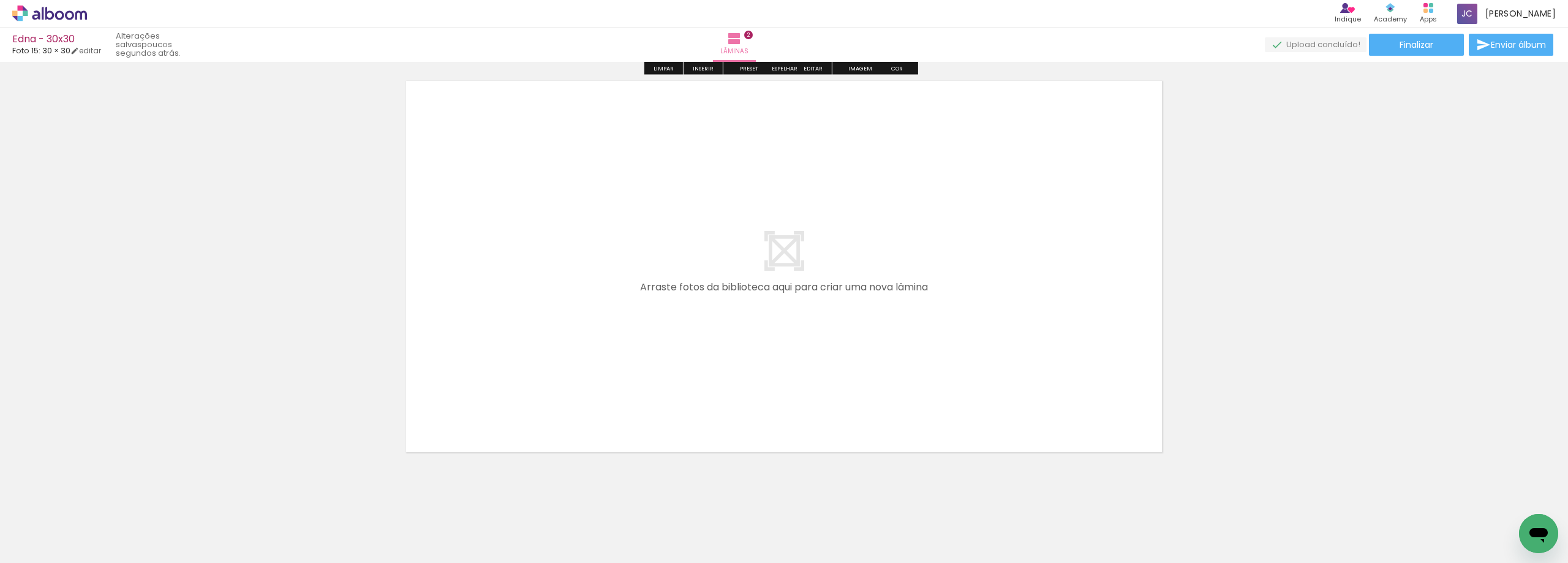
scroll to position [870, 0]
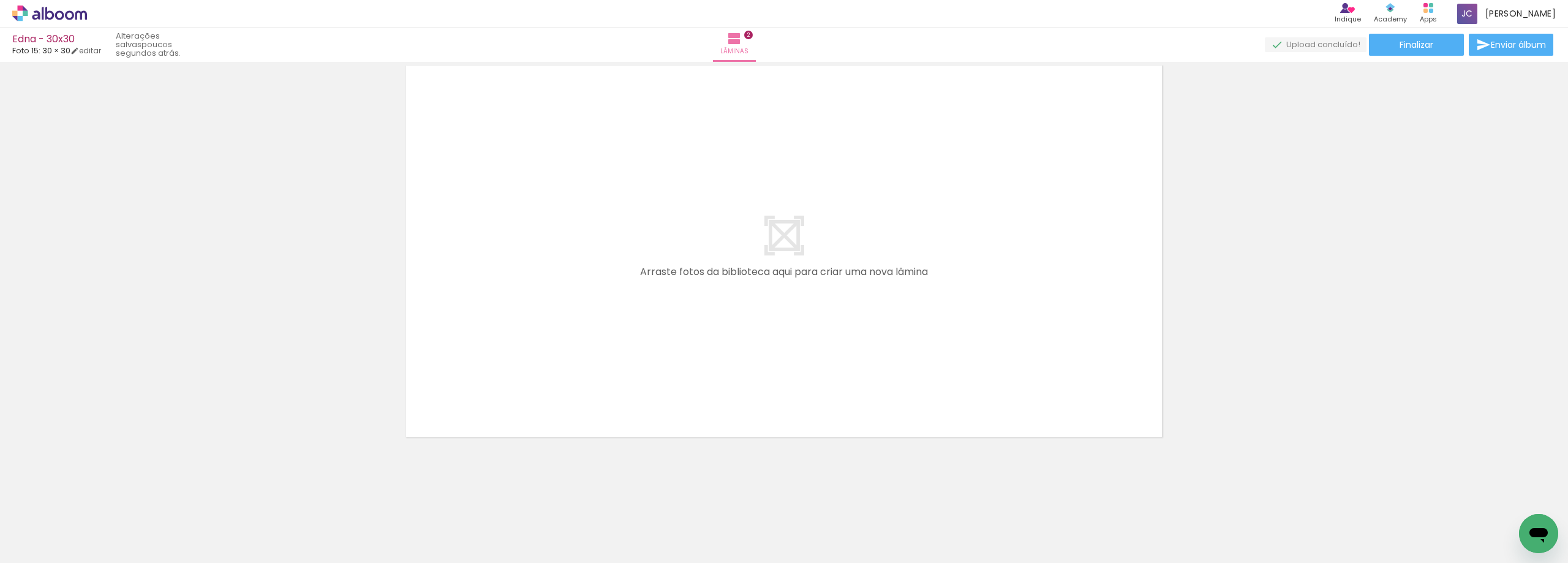
click at [51, 548] on span "Adicionar Fotos" at bounding box center [43, 547] width 36 height 14
click at [0, 0] on input "file" at bounding box center [0, 0] width 0 height 0
click at [64, 527] on iron-icon at bounding box center [63, 527] width 10 height 10
click at [63, 519] on paper-item "Não utilizadas" at bounding box center [39, 522] width 63 height 11
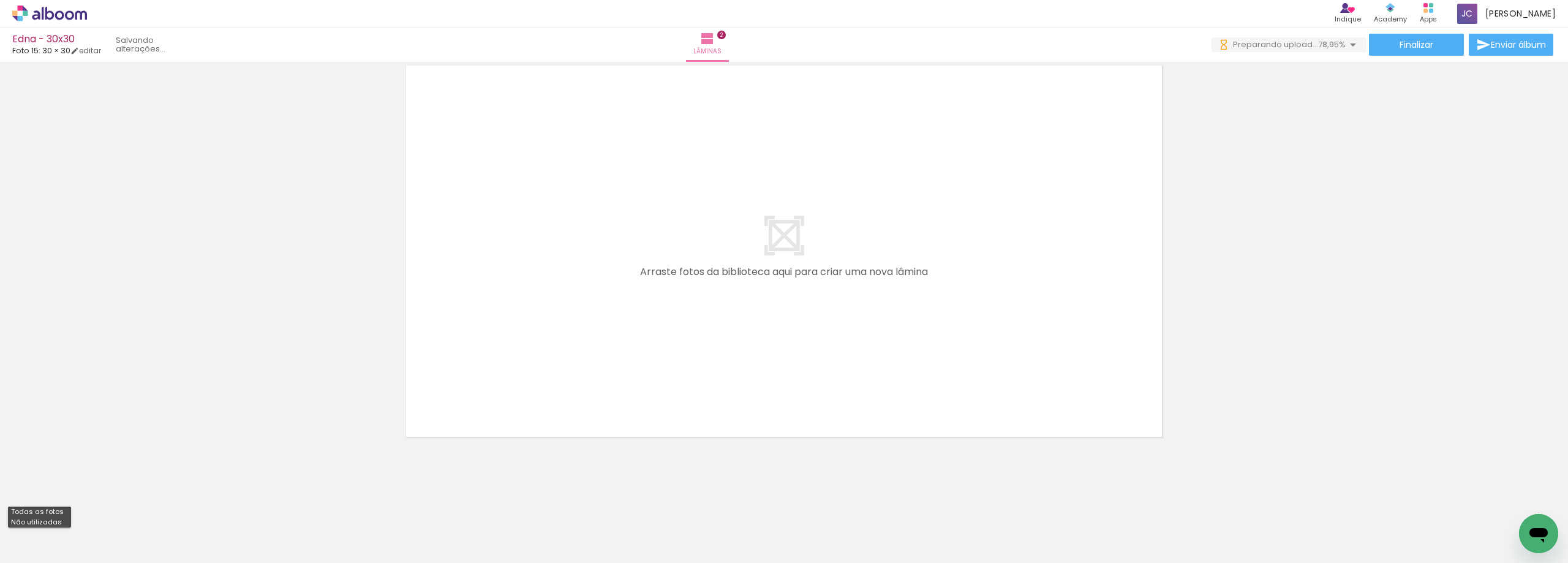
type input "Não utilizadas"
click at [39, 541] on span "Adicionar Fotos" at bounding box center [43, 547] width 36 height 14
click at [0, 0] on input "file" at bounding box center [0, 0] width 0 height 0
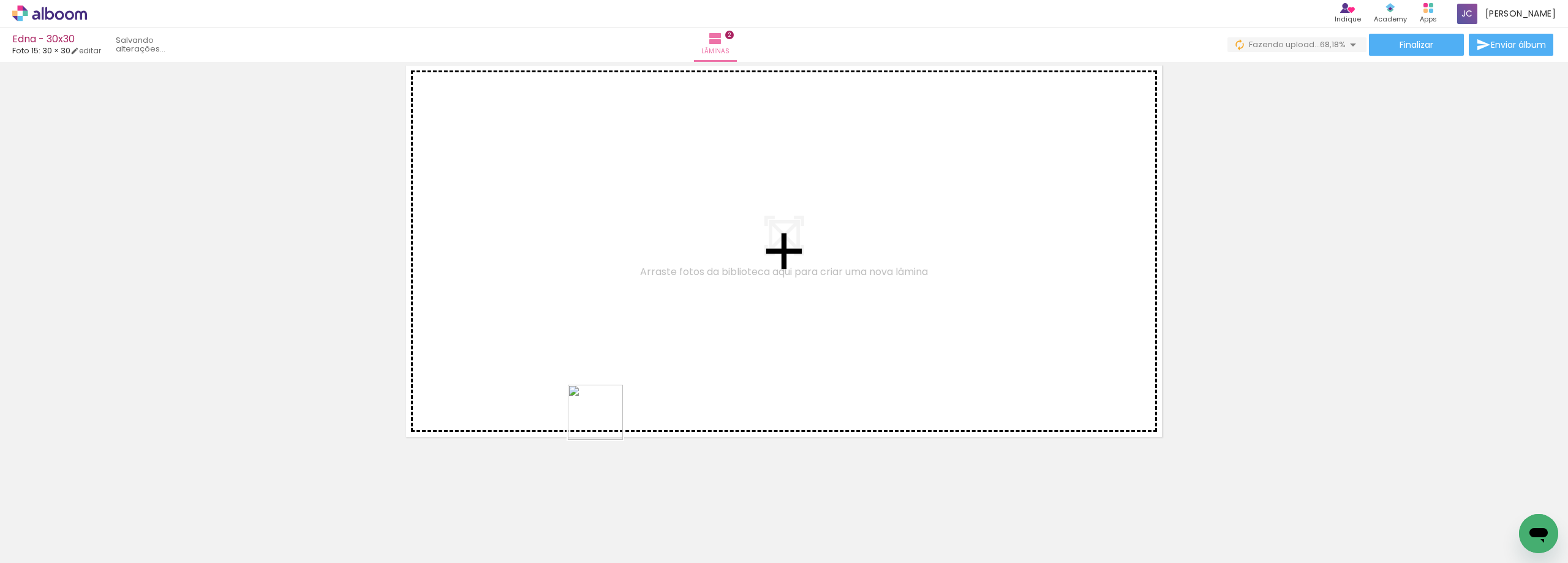
drag, startPoint x: 547, startPoint y: 522, endPoint x: 613, endPoint y: 373, distance: 163.0
click at [613, 373] on quentale-workspace at bounding box center [784, 281] width 1568 height 563
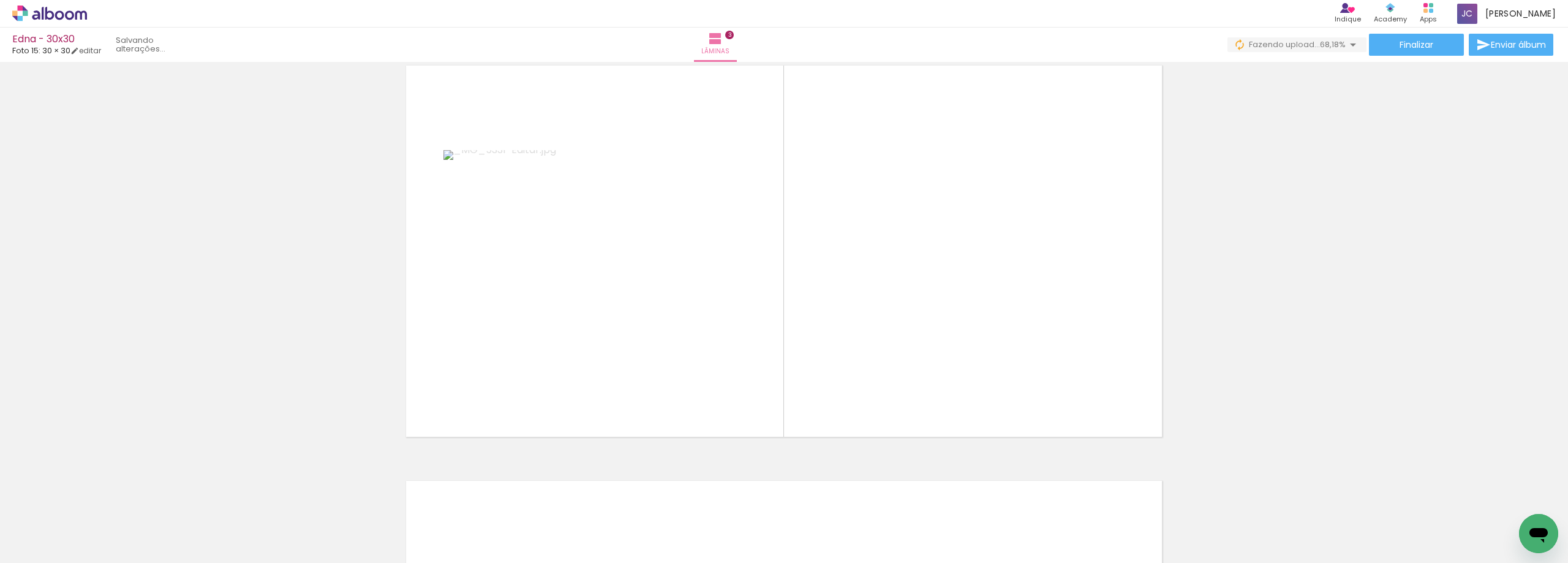
scroll to position [847, 0]
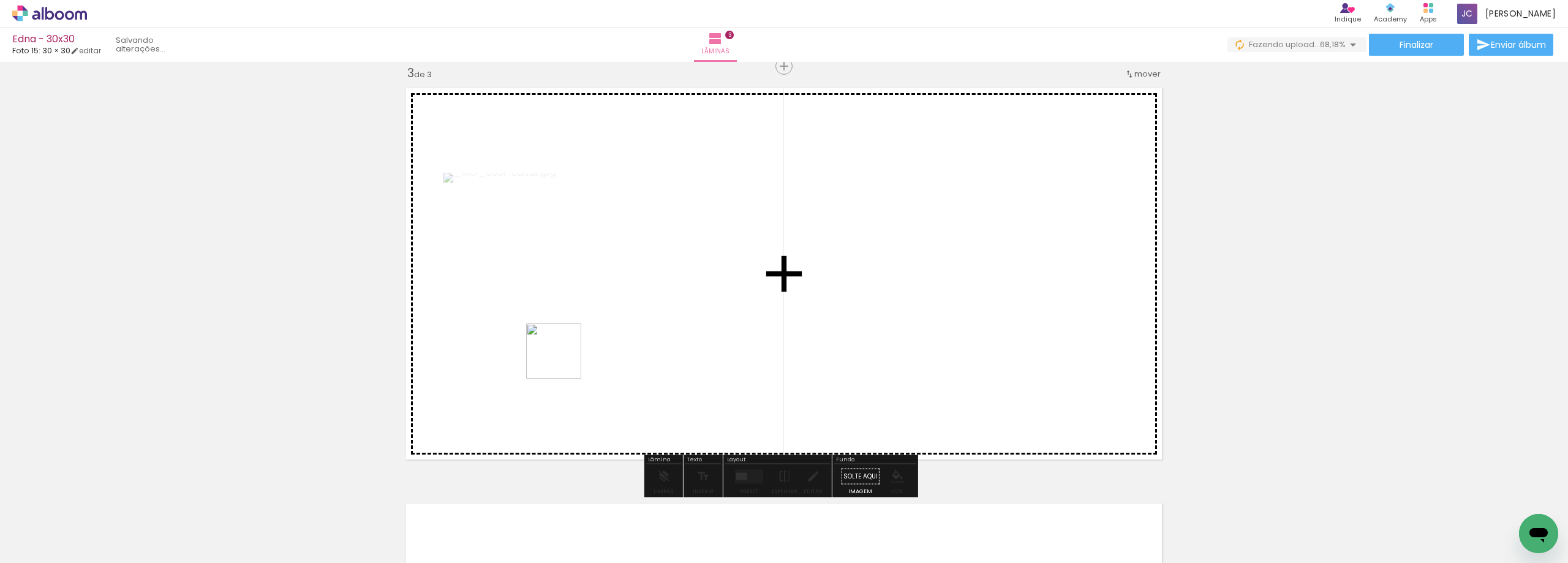
drag, startPoint x: 480, startPoint y: 522, endPoint x: 421, endPoint y: 522, distance: 59.0
click at [563, 359] on quentale-workspace at bounding box center [784, 281] width 1568 height 563
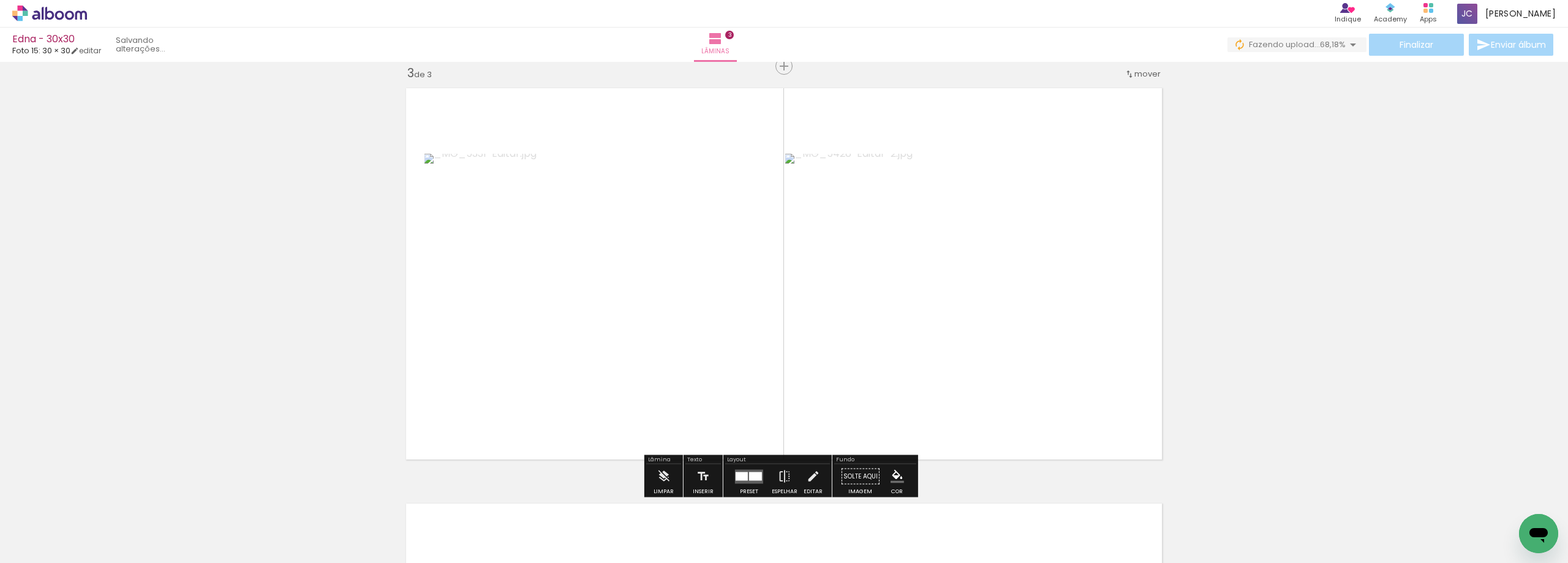
drag, startPoint x: 410, startPoint y: 534, endPoint x: 368, endPoint y: 557, distance: 47.9
click at [559, 376] on quentale-workspace at bounding box center [784, 281] width 1568 height 563
drag, startPoint x: 332, startPoint y: 532, endPoint x: 337, endPoint y: 523, distance: 10.3
click at [548, 381] on quentale-workspace at bounding box center [784, 281] width 1568 height 563
drag, startPoint x: 272, startPoint y: 529, endPoint x: 282, endPoint y: 514, distance: 18.0
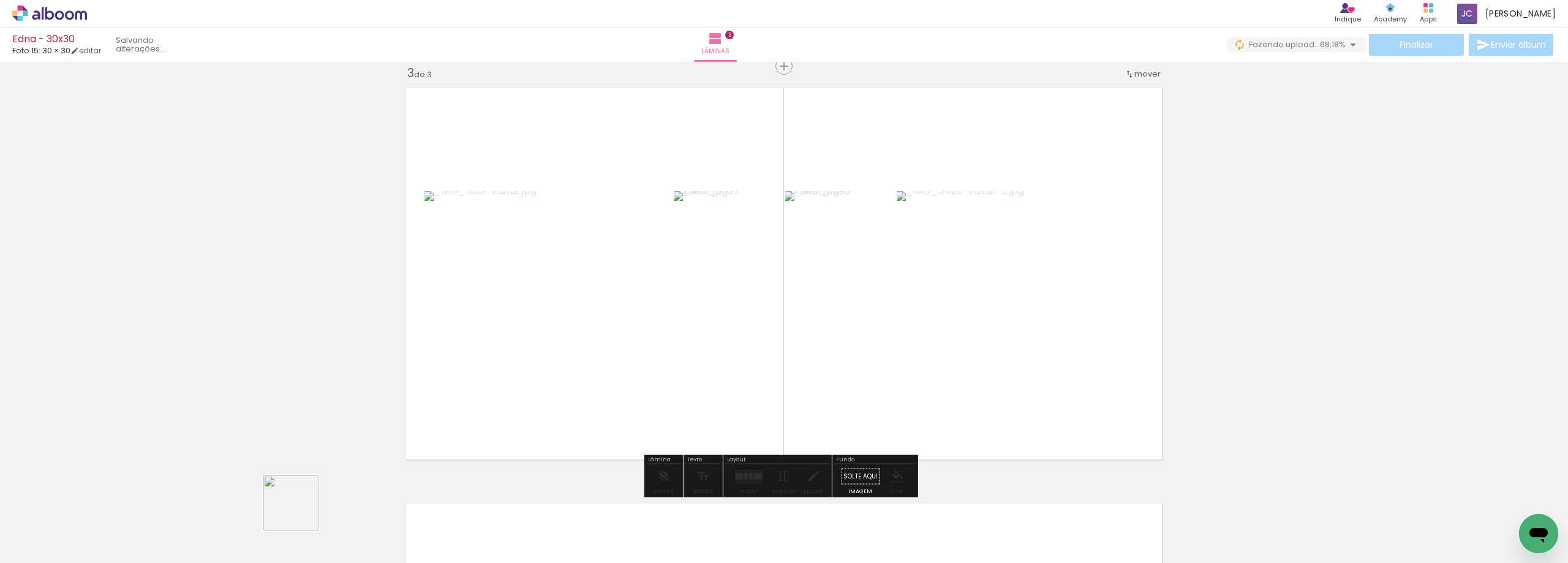
click at [516, 366] on quentale-workspace at bounding box center [784, 281] width 1568 height 563
drag, startPoint x: 208, startPoint y: 524, endPoint x: 192, endPoint y: 528, distance: 16.5
click at [562, 351] on quentale-workspace at bounding box center [784, 281] width 1568 height 563
drag, startPoint x: 317, startPoint y: 467, endPoint x: 578, endPoint y: 391, distance: 271.8
click at [578, 392] on quentale-workspace at bounding box center [784, 281] width 1568 height 563
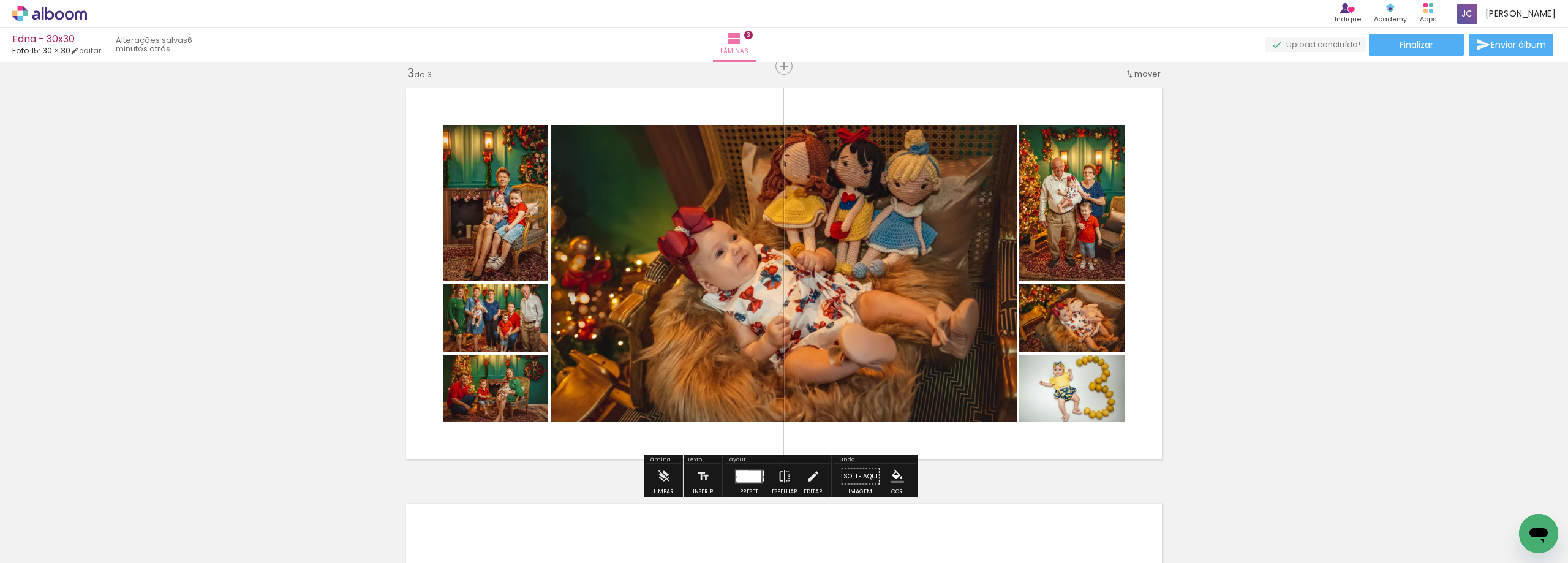
click at [752, 472] on div at bounding box center [749, 476] width 24 height 11
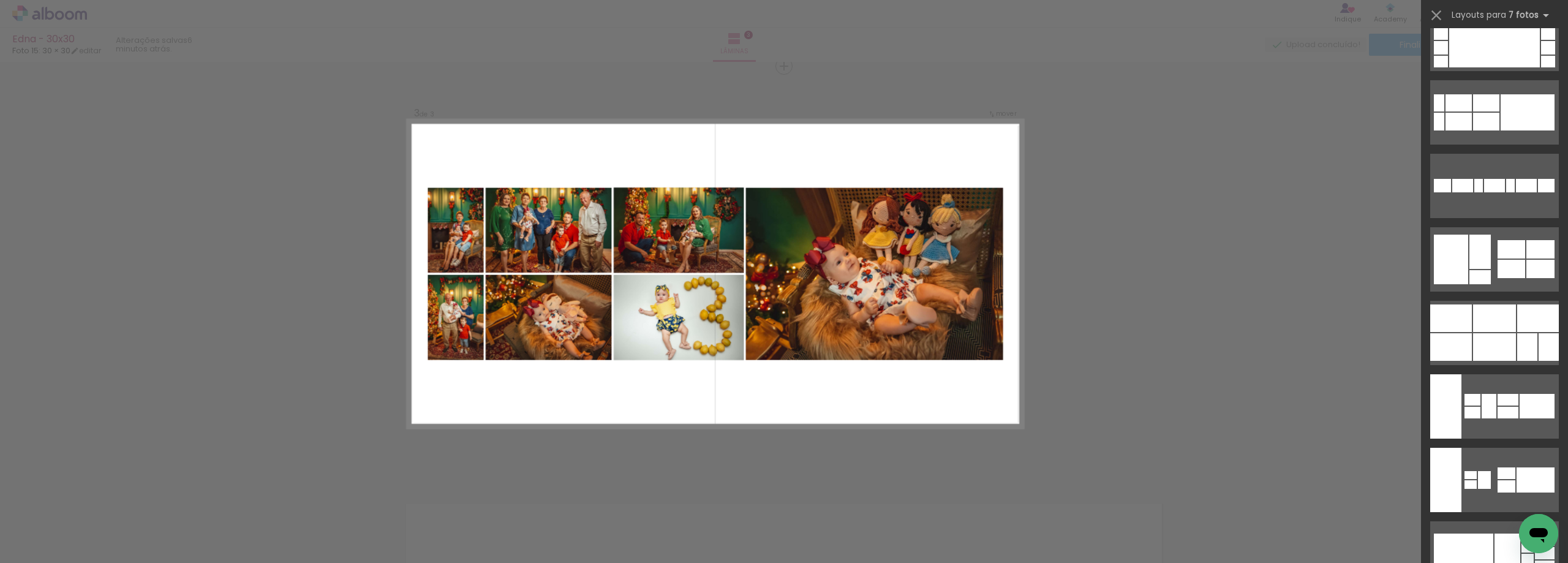
scroll to position [919, 0]
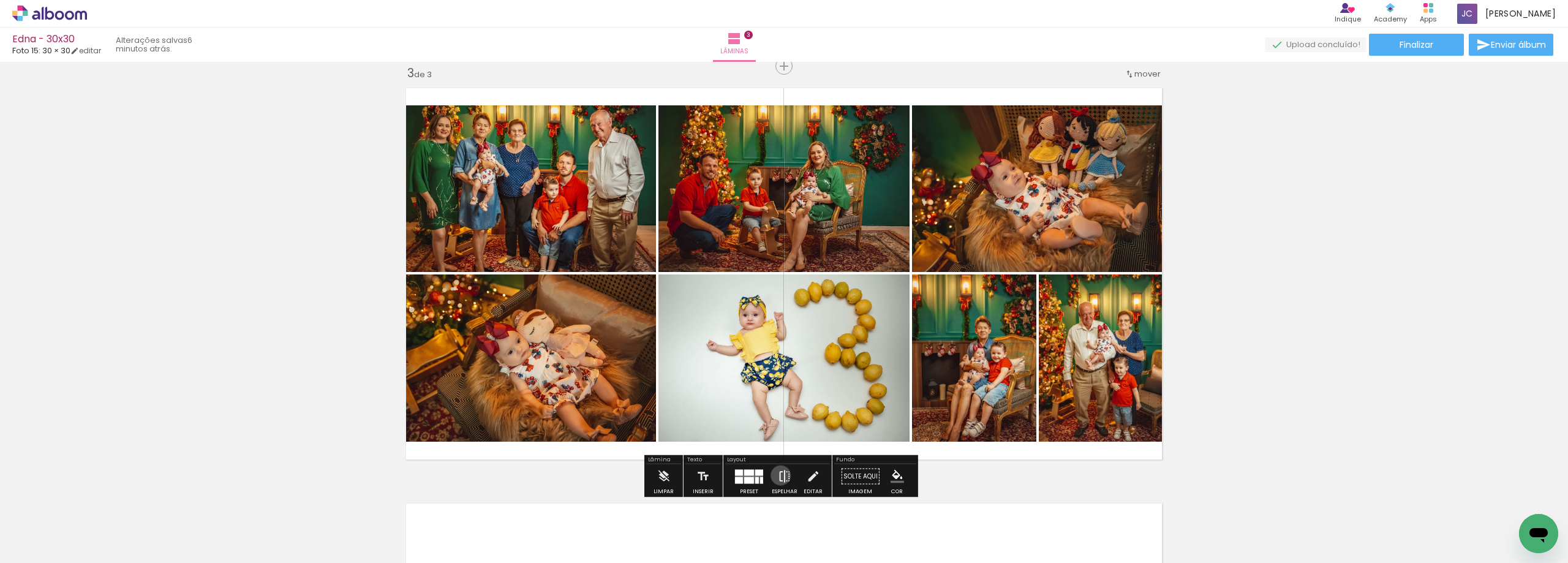
click at [778, 476] on iron-icon at bounding box center [784, 476] width 14 height 24
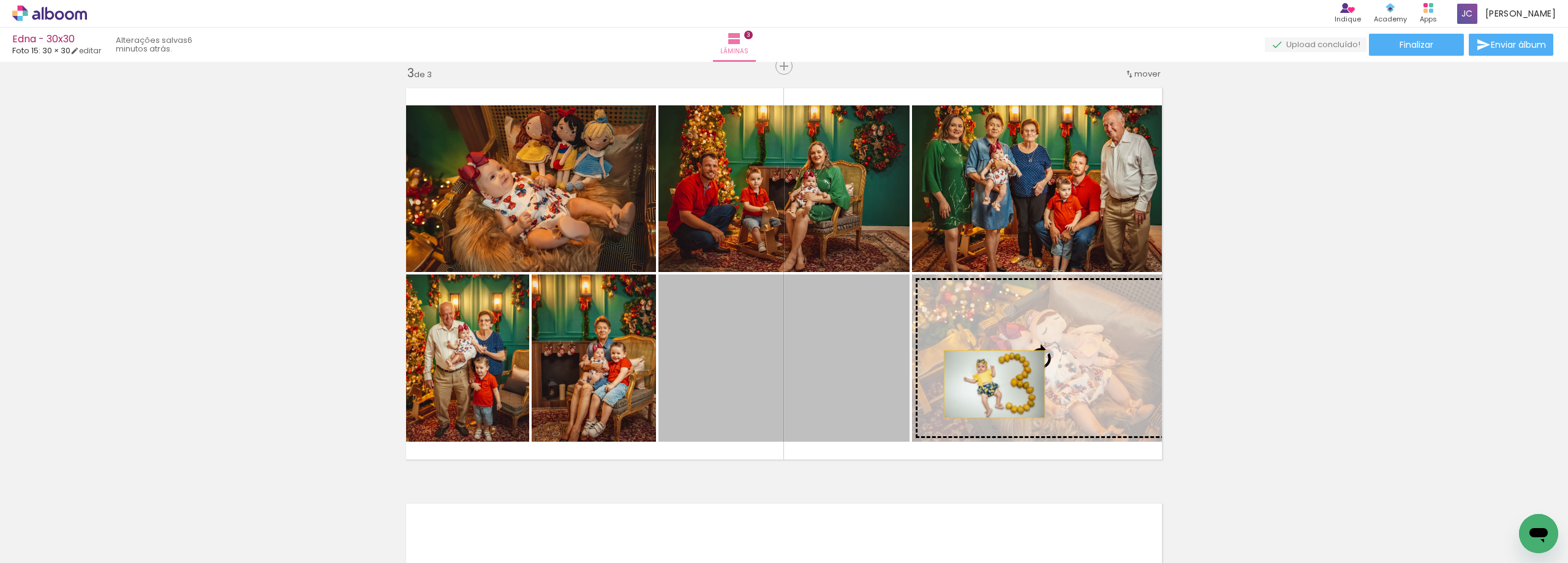
drag, startPoint x: 821, startPoint y: 386, endPoint x: 1008, endPoint y: 384, distance: 187.0
click at [0, 0] on slot at bounding box center [0, 0] width 0 height 0
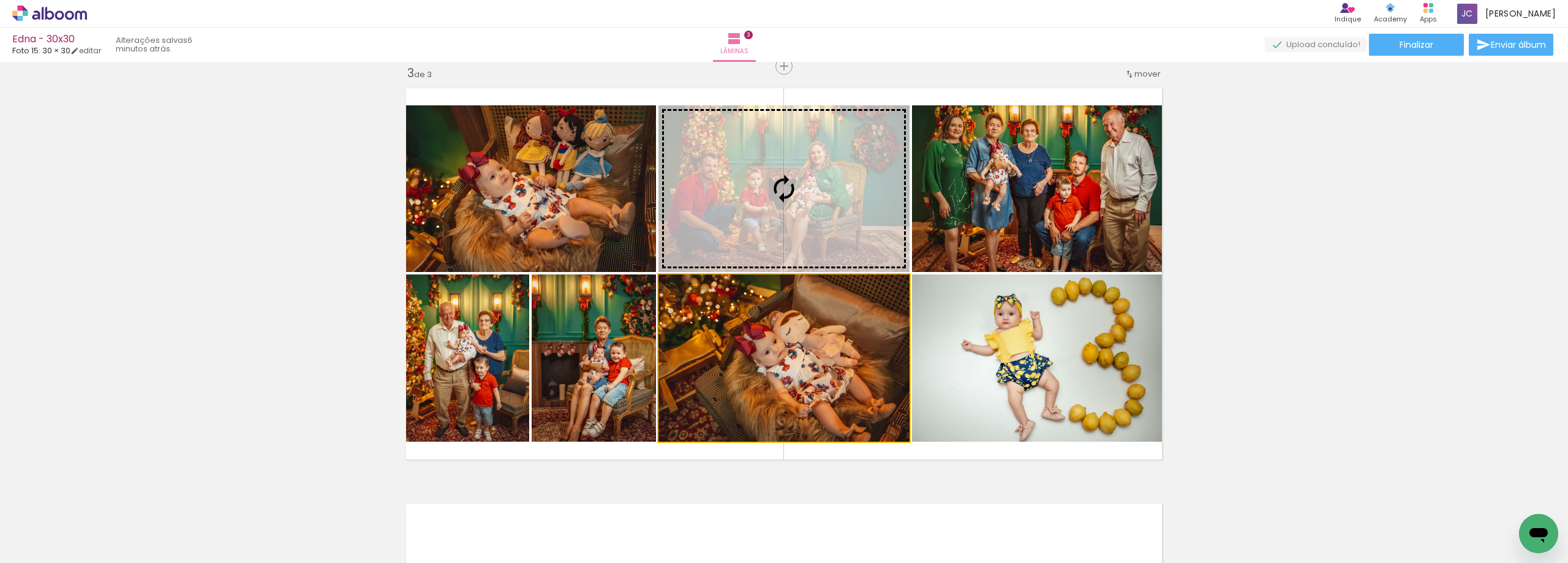
drag, startPoint x: 848, startPoint y: 405, endPoint x: 832, endPoint y: 249, distance: 156.8
click at [0, 0] on slot at bounding box center [0, 0] width 0 height 0
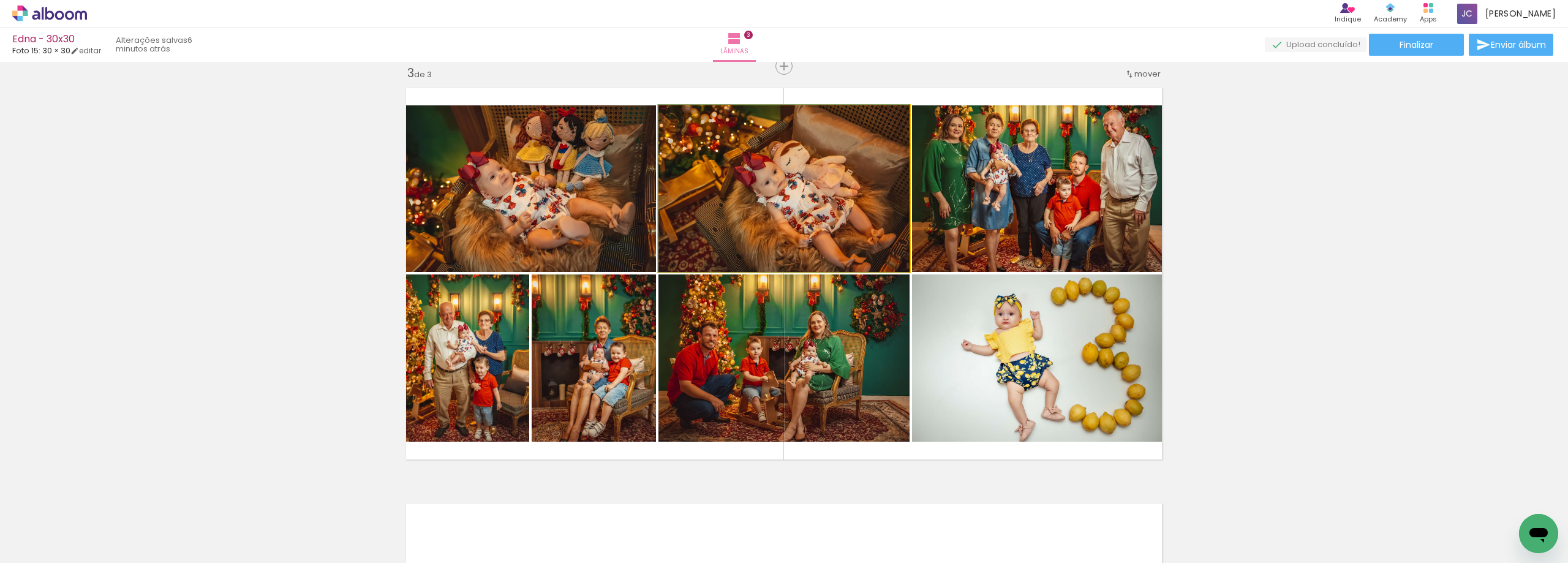
drag, startPoint x: 832, startPoint y: 249, endPoint x: 823, endPoint y: 246, distance: 9.5
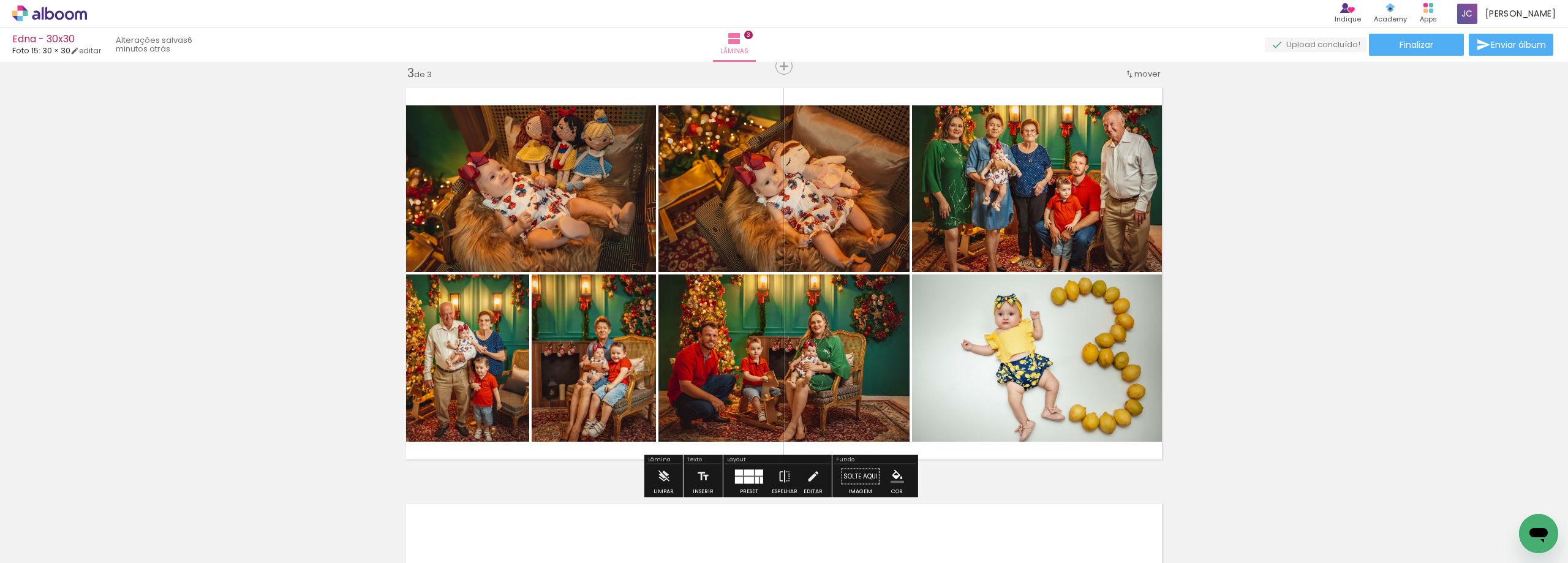
scroll to position [919, 0]
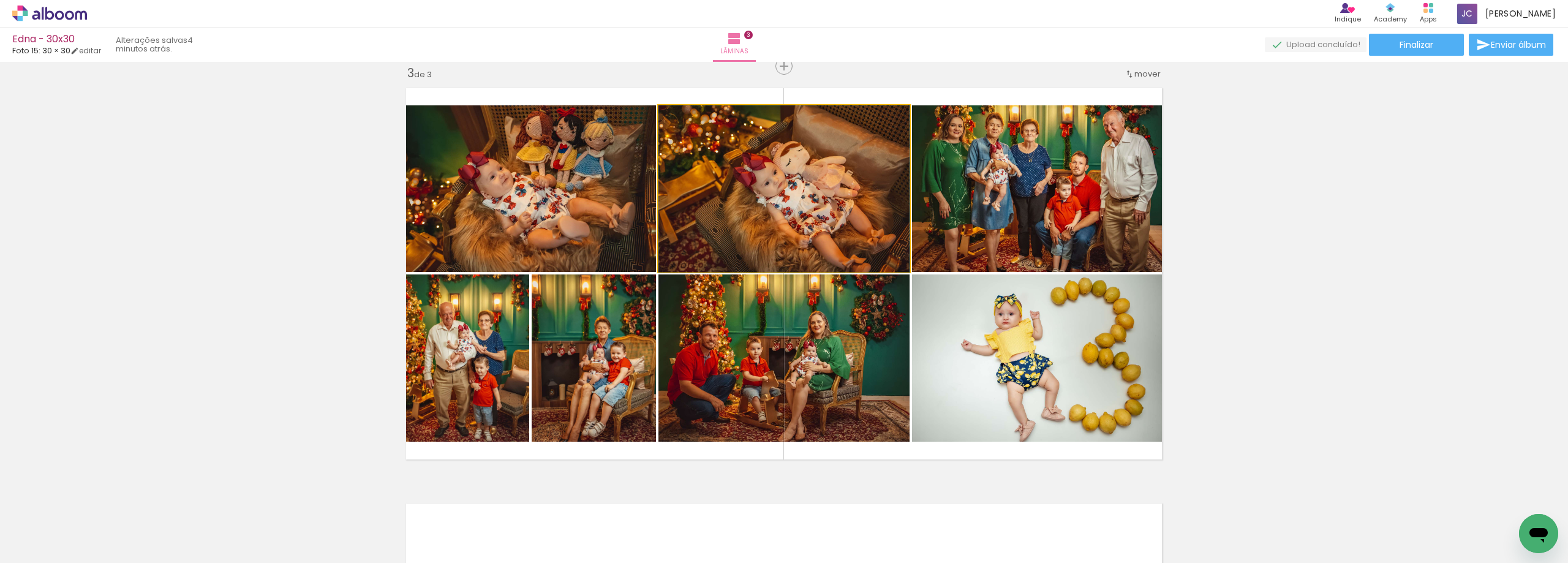
drag, startPoint x: 755, startPoint y: 235, endPoint x: 746, endPoint y: 235, distance: 9.0
drag, startPoint x: 768, startPoint y: 229, endPoint x: 561, endPoint y: 200, distance: 209.0
click at [0, 0] on slot at bounding box center [0, 0] width 0 height 0
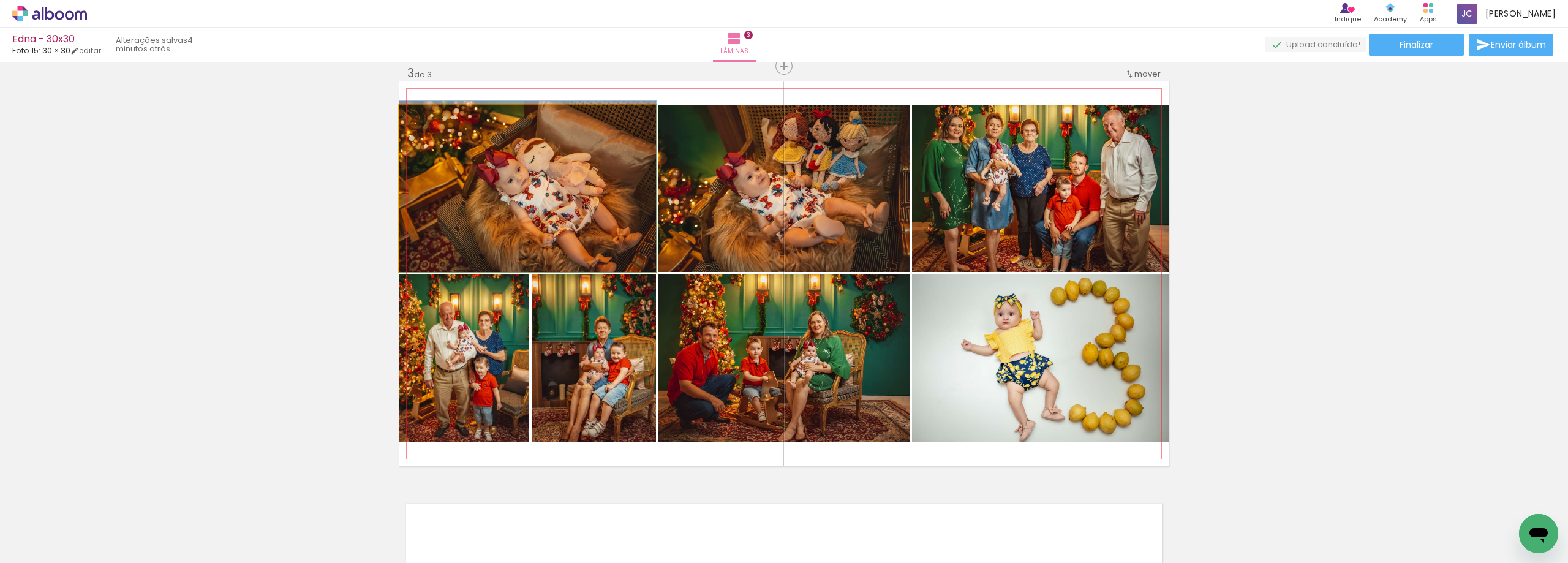
drag, startPoint x: 561, startPoint y: 200, endPoint x: 563, endPoint y: 183, distance: 17.1
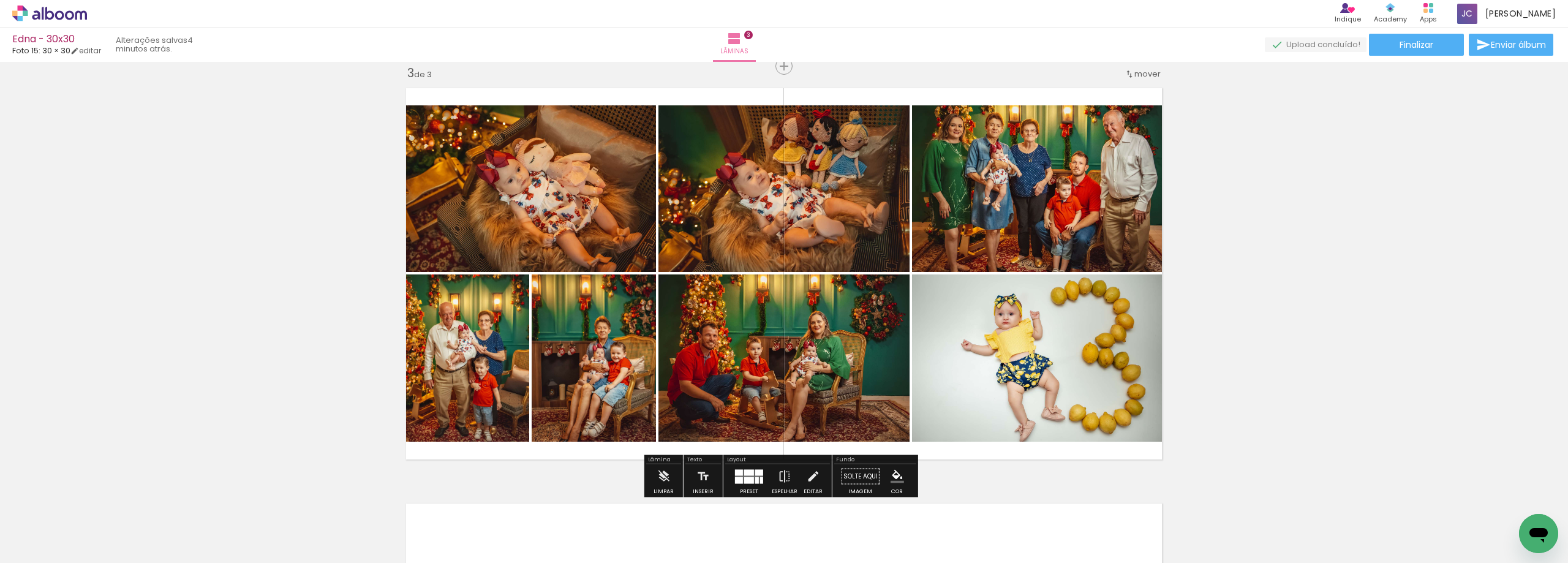
click at [64, 547] on paper-button "Adicionar Fotos" at bounding box center [37, 556] width 59 height 19
click at [0, 0] on input "file" at bounding box center [0, 0] width 0 height 0
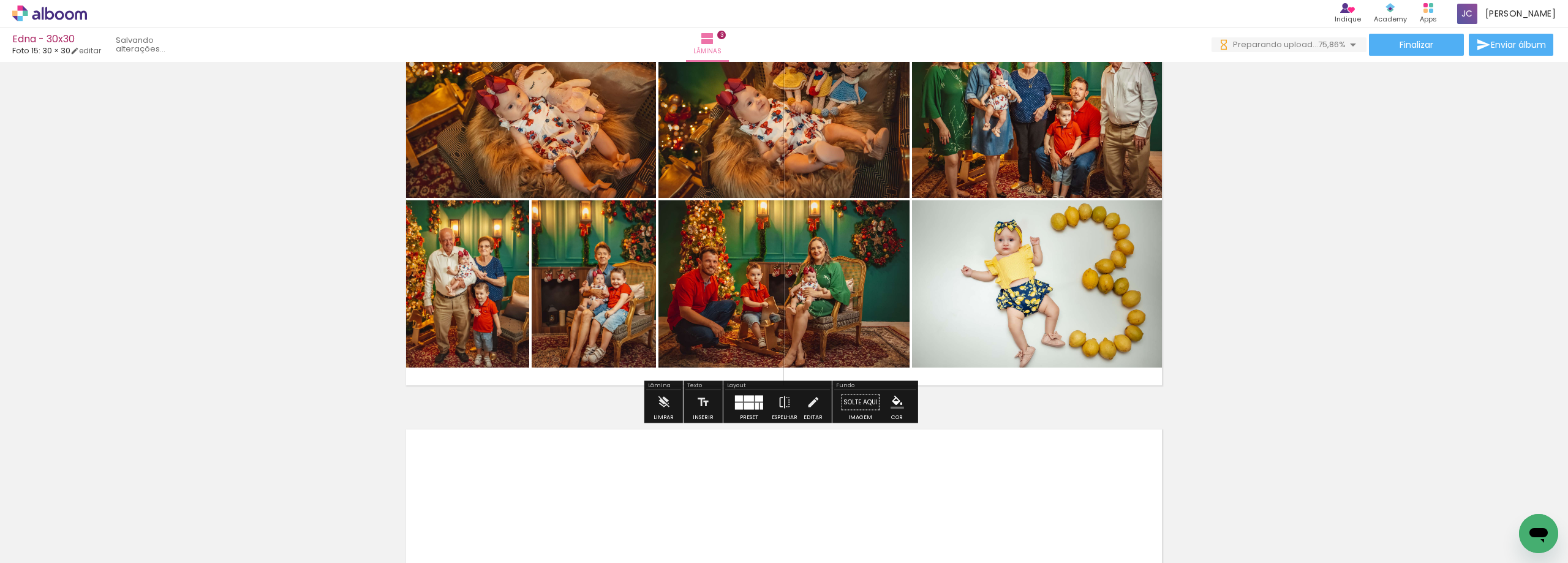
scroll to position [1031, 0]
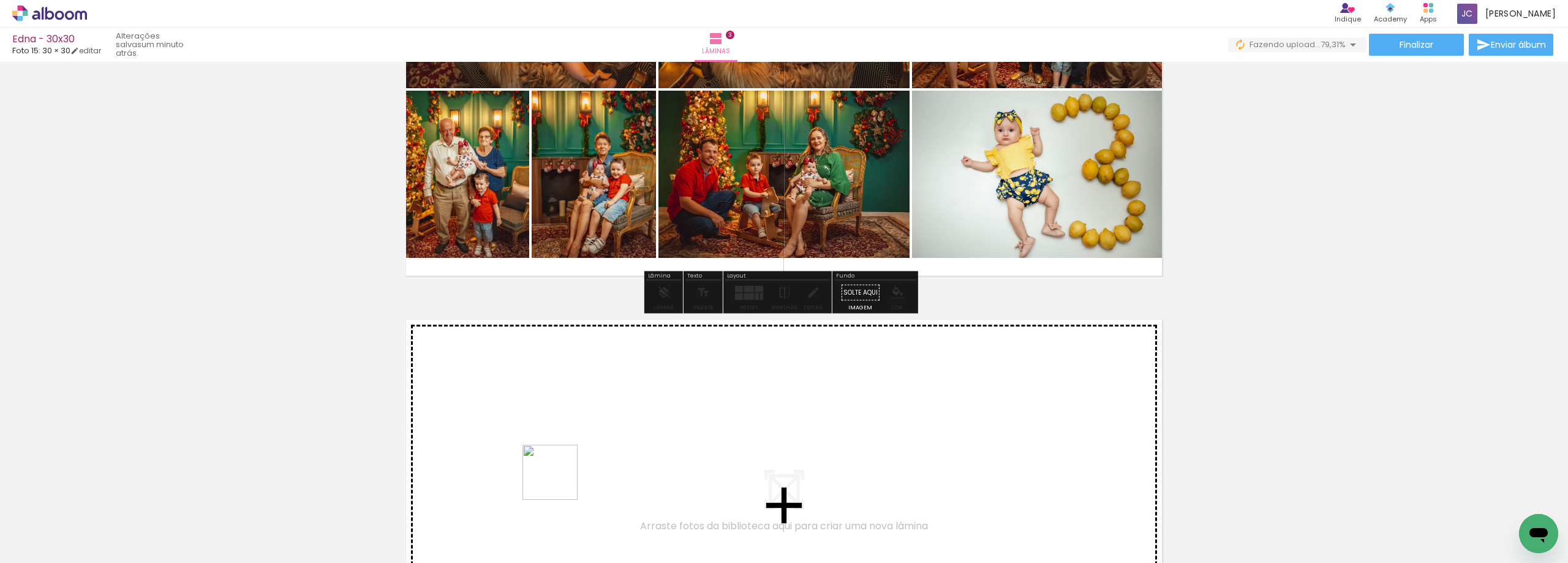
drag, startPoint x: 546, startPoint y: 528, endPoint x: 507, endPoint y: 508, distance: 43.8
click at [562, 442] on quentale-workspace at bounding box center [784, 281] width 1568 height 563
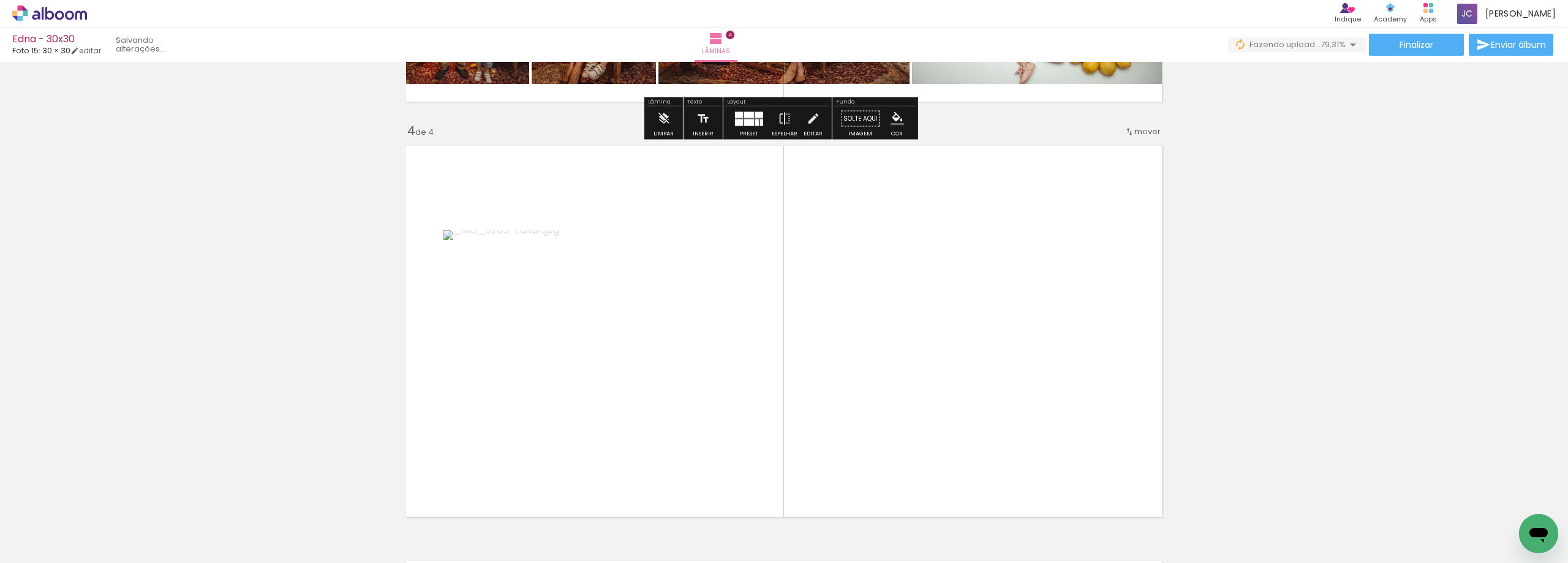
scroll to position [1263, 0]
